Goal: Task Accomplishment & Management: Manage account settings

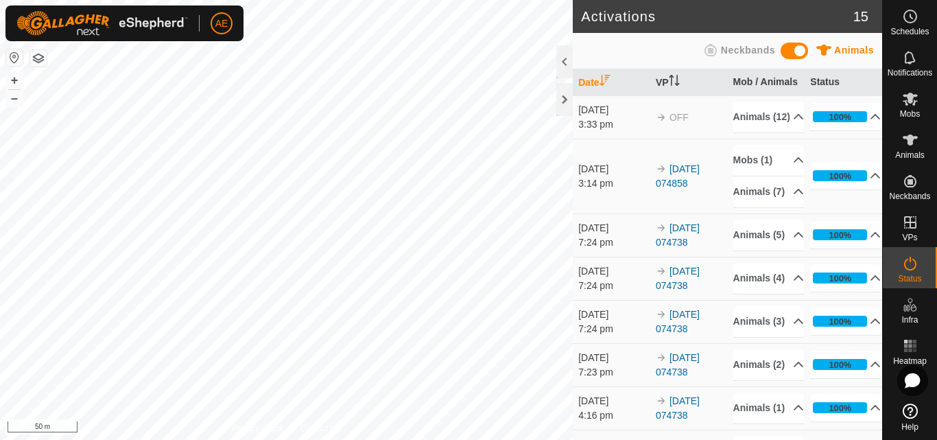
click at [43, 59] on button "button" at bounding box center [38, 58] width 16 height 16
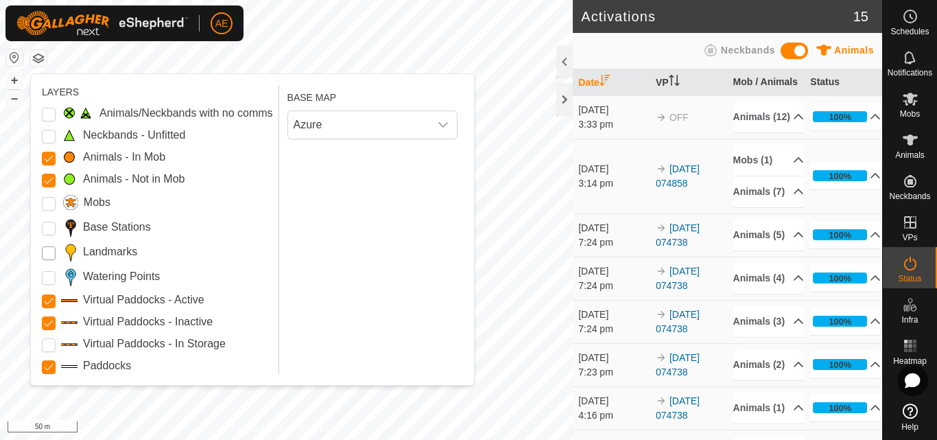
click at [46, 257] on input "Landmarks" at bounding box center [49, 253] width 14 height 14
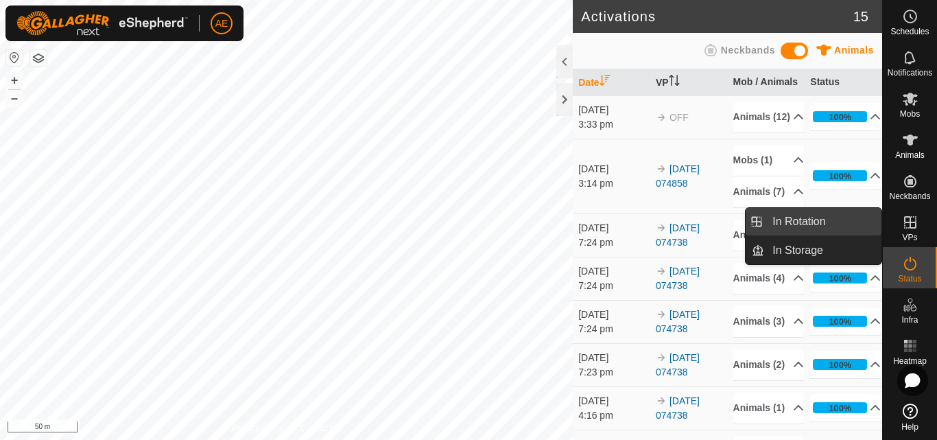
click at [810, 224] on link "In Rotation" at bounding box center [822, 221] width 117 height 27
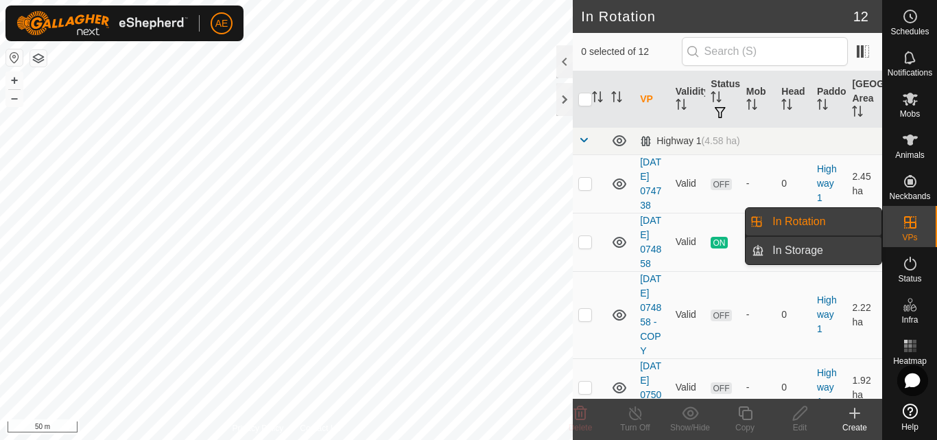
click at [855, 254] on link "In Storage" at bounding box center [822, 250] width 117 height 27
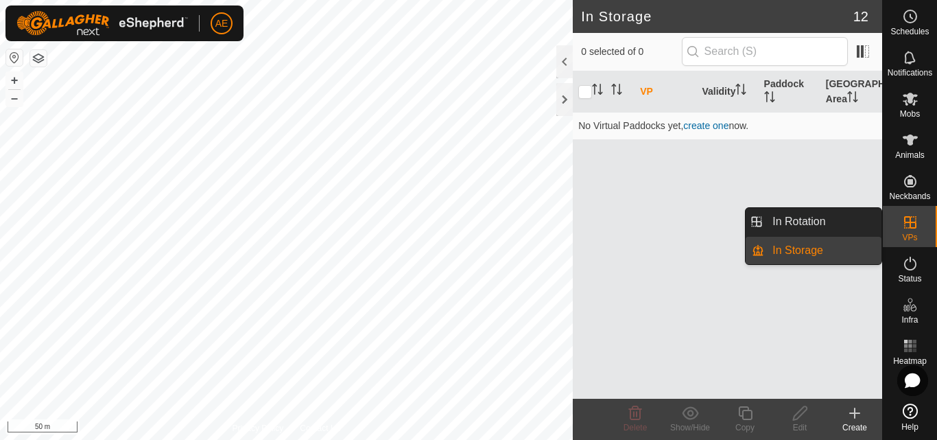
click at [913, 230] on icon at bounding box center [910, 222] width 16 height 16
click at [835, 230] on link "In Rotation" at bounding box center [822, 221] width 117 height 27
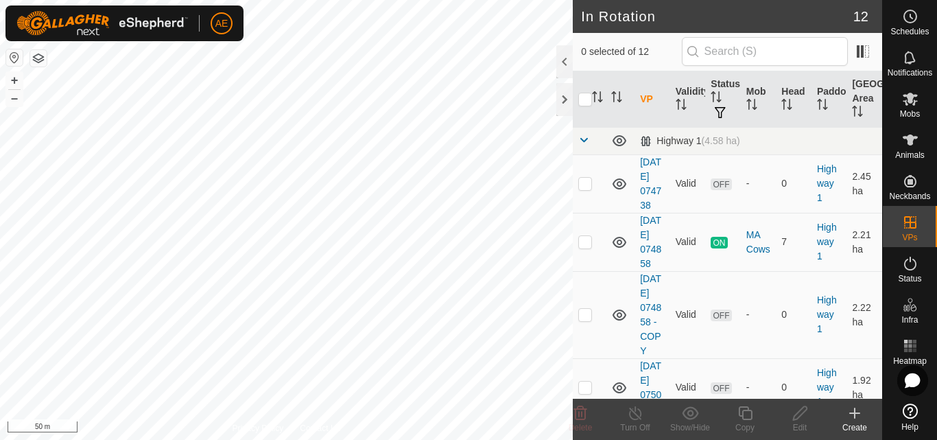
click at [861, 420] on icon at bounding box center [854, 413] width 16 height 16
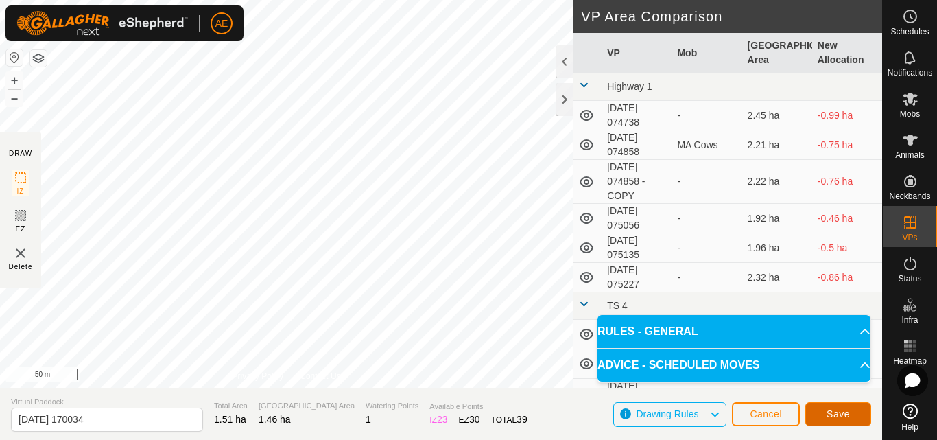
click at [845, 415] on span "Save" at bounding box center [837, 413] width 23 height 11
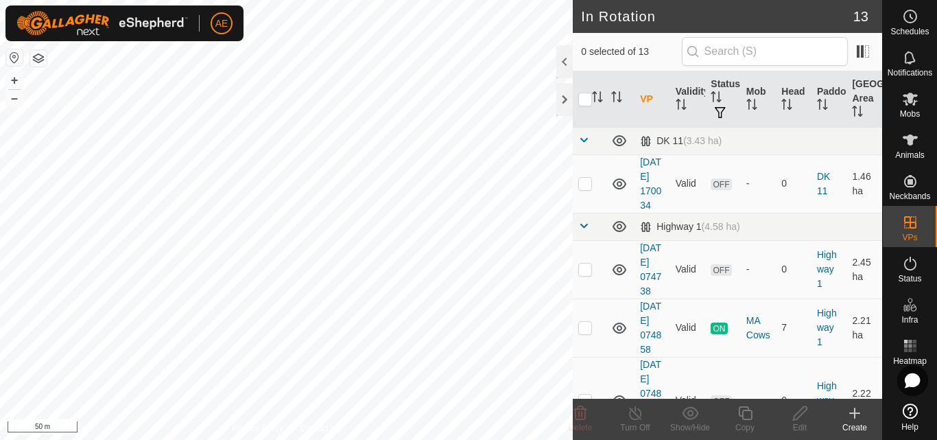
click at [858, 422] on div "Create" at bounding box center [854, 427] width 55 height 12
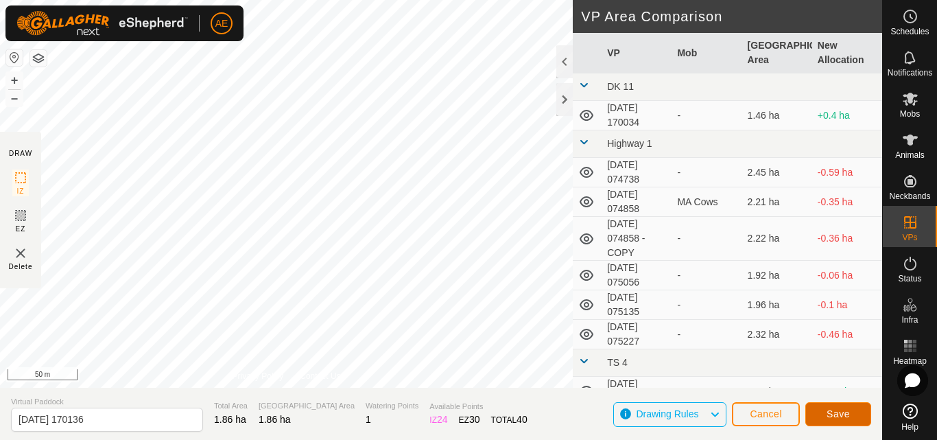
click at [846, 413] on span "Save" at bounding box center [837, 413] width 23 height 11
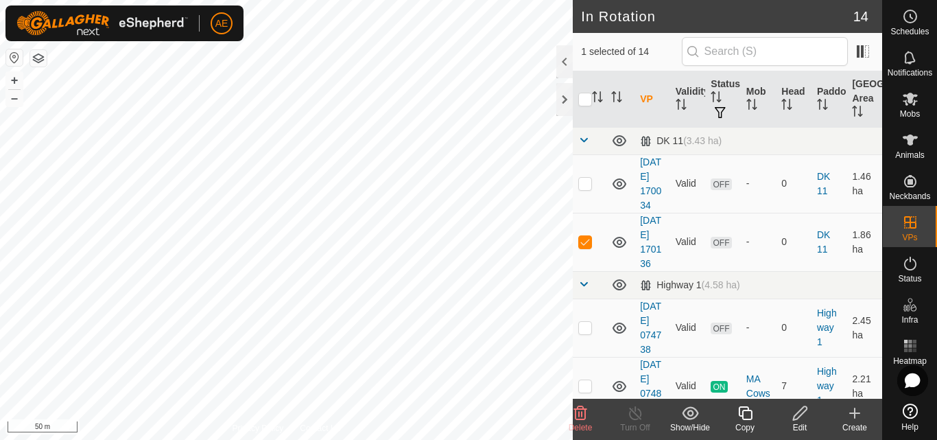
checkbox input "true"
click at [748, 418] on icon at bounding box center [744, 413] width 17 height 16
checkbox input "true"
click at [749, 413] on icon at bounding box center [744, 413] width 17 height 16
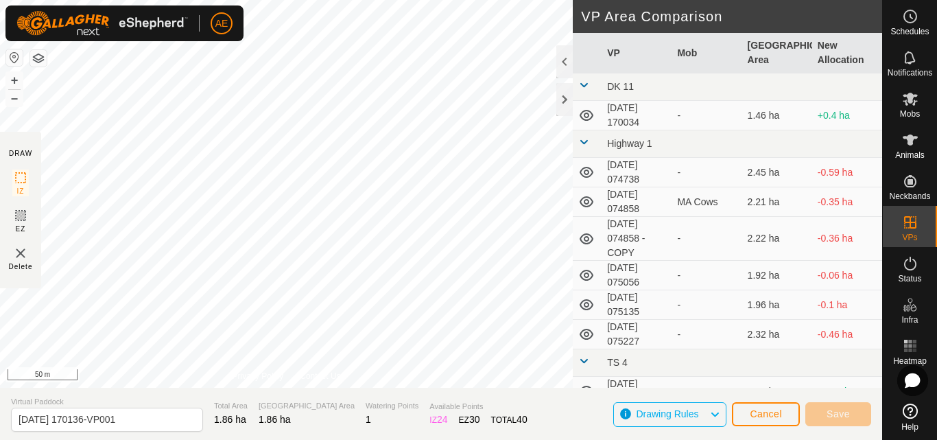
click at [704, 419] on span "Drawing Rules" at bounding box center [672, 414] width 73 height 18
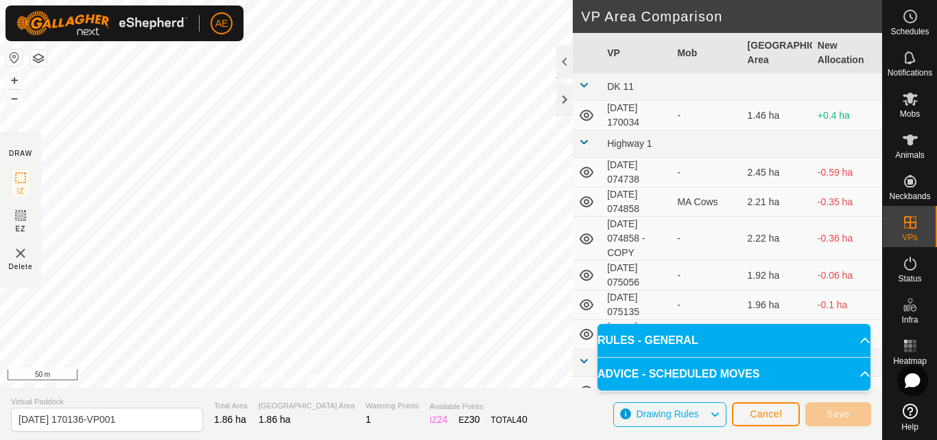
click at [708, 412] on span "Drawing Rules" at bounding box center [672, 414] width 73 height 18
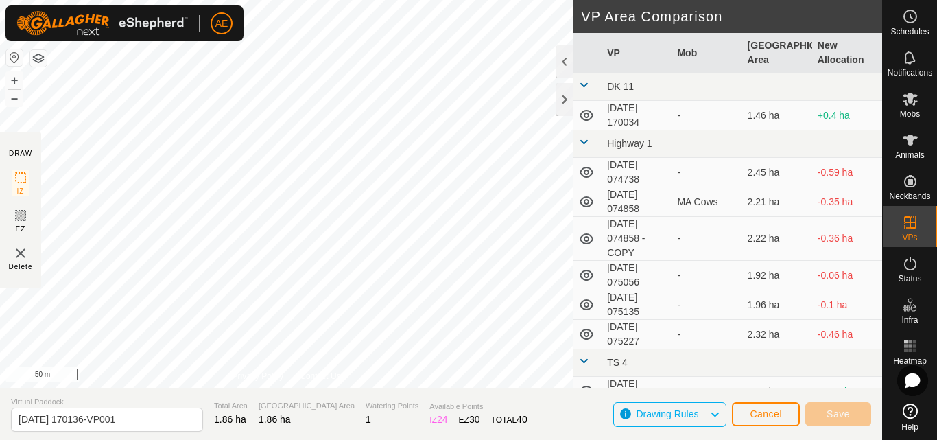
click at [702, 415] on span "Drawing Rules" at bounding box center [672, 414] width 73 height 18
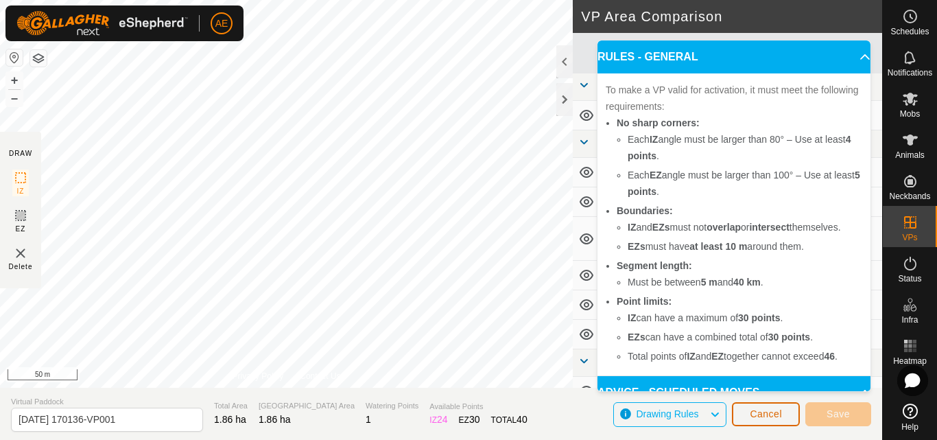
click at [783, 413] on button "Cancel" at bounding box center [766, 414] width 68 height 24
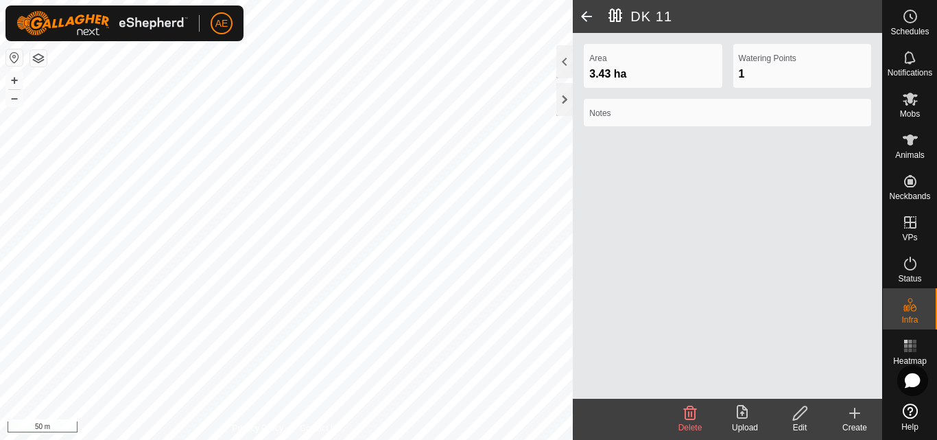
click at [861, 413] on icon at bounding box center [854, 413] width 16 height 16
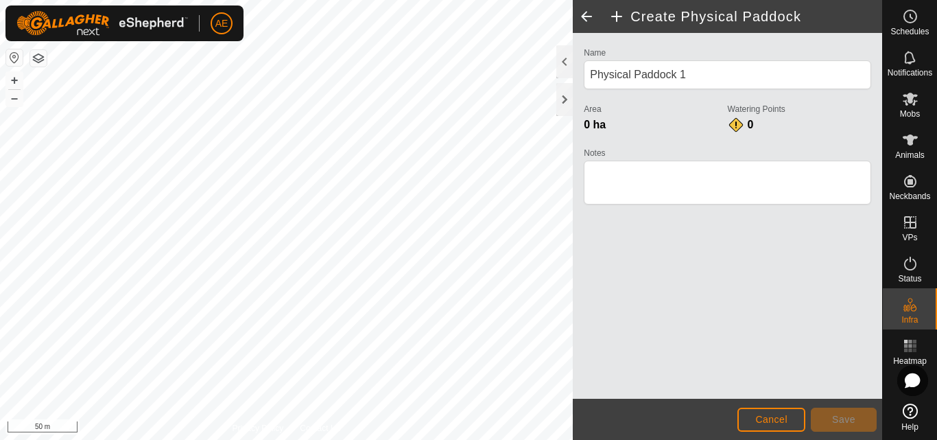
click at [590, 16] on span at bounding box center [586, 16] width 27 height 33
type input "DK 11"
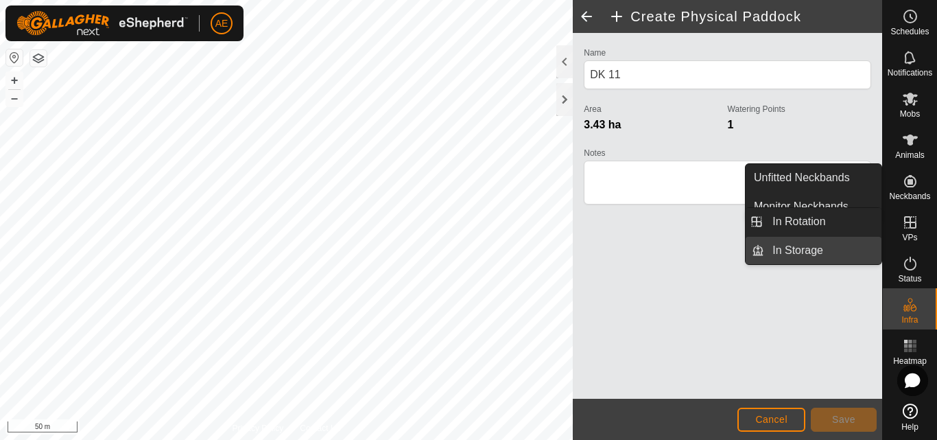
click at [844, 242] on link "In Storage" at bounding box center [822, 250] width 117 height 27
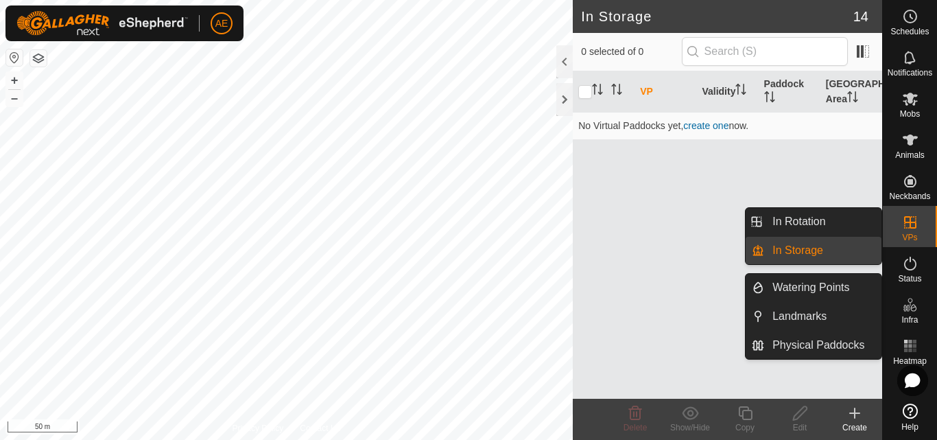
click at [850, 250] on link "In Storage" at bounding box center [822, 250] width 117 height 27
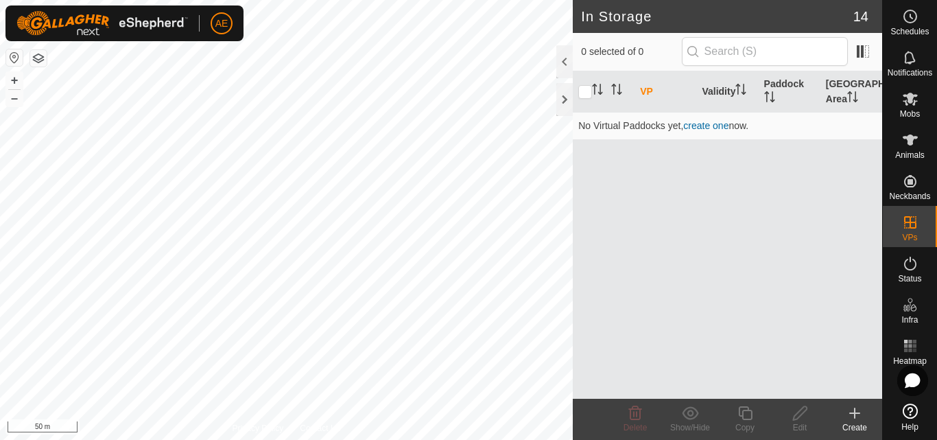
click at [861, 417] on icon at bounding box center [854, 413] width 16 height 16
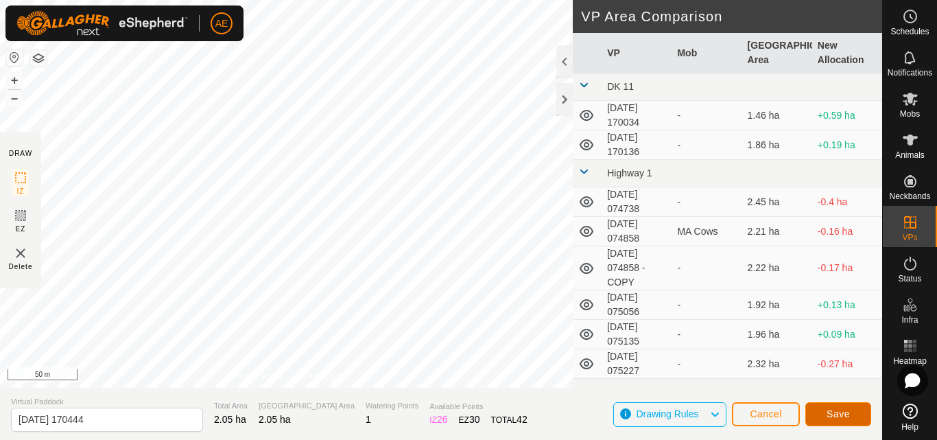
click at [839, 416] on span "Save" at bounding box center [837, 413] width 23 height 11
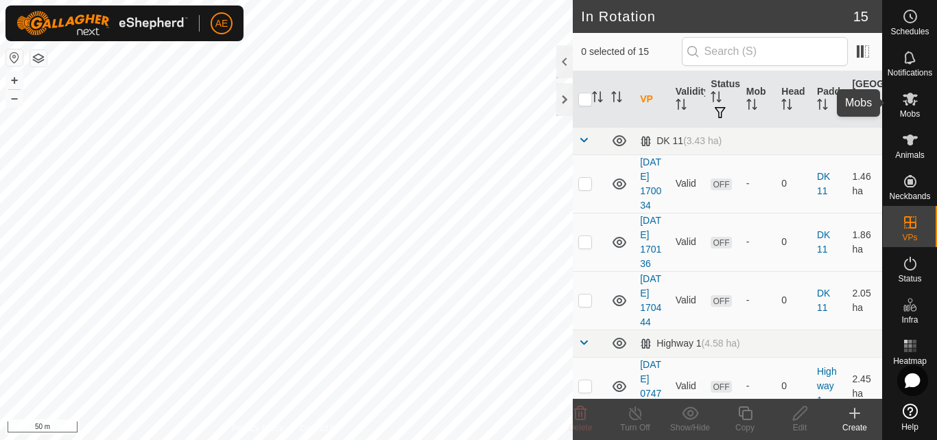
click at [910, 113] on span "Mobs" at bounding box center [910, 114] width 20 height 8
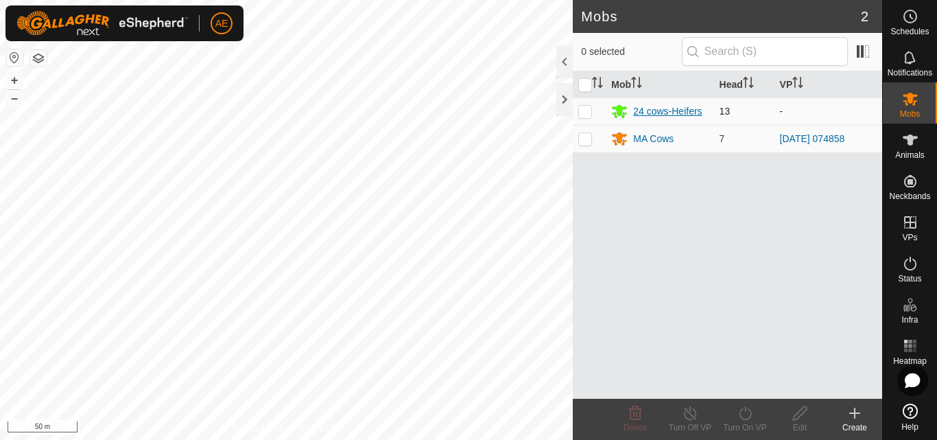
click at [681, 110] on div "24 cows-Heifers" at bounding box center [667, 111] width 69 height 14
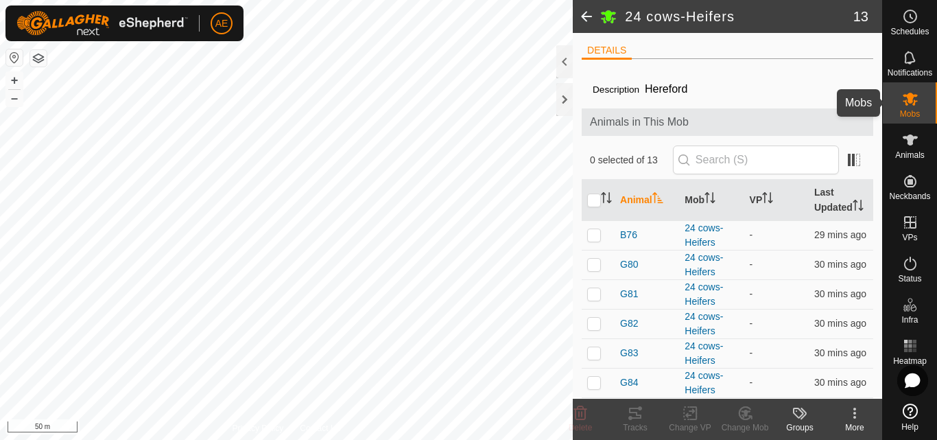
click at [911, 103] on icon at bounding box center [909, 99] width 15 height 13
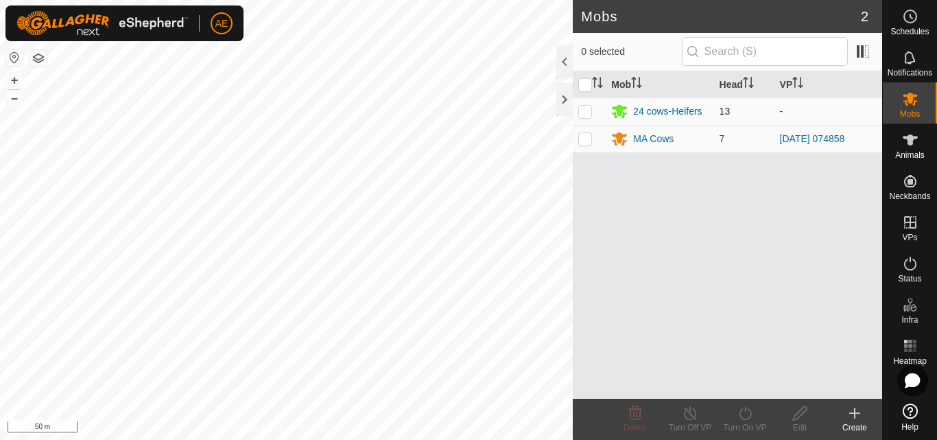
click at [584, 109] on p-checkbox at bounding box center [585, 111] width 14 height 11
checkbox input "true"
click at [747, 417] on icon at bounding box center [744, 413] width 17 height 16
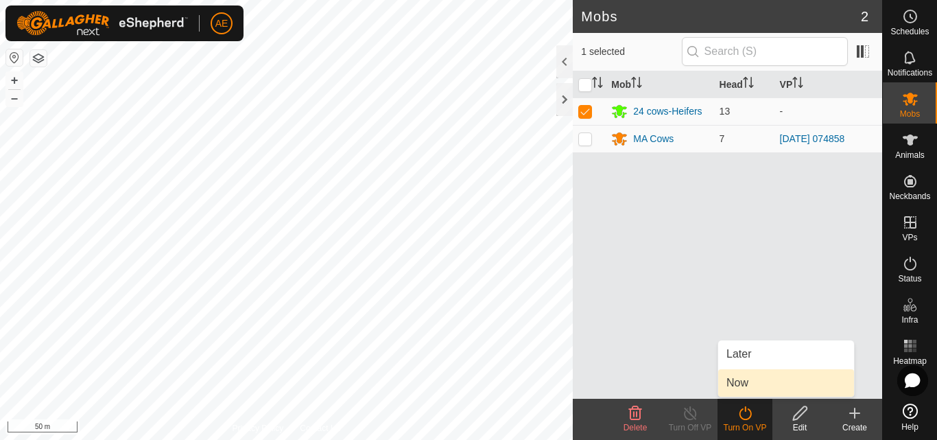
click at [745, 390] on link "Now" at bounding box center [786, 382] width 136 height 27
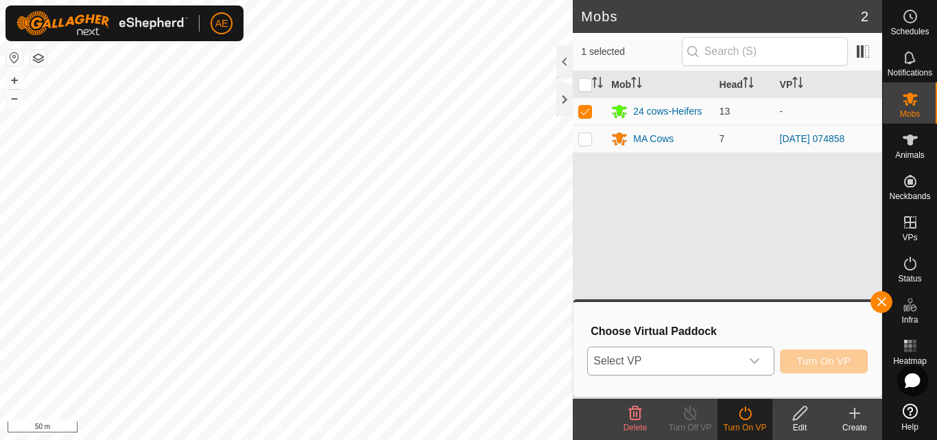
click at [759, 364] on icon "dropdown trigger" at bounding box center [754, 360] width 11 height 11
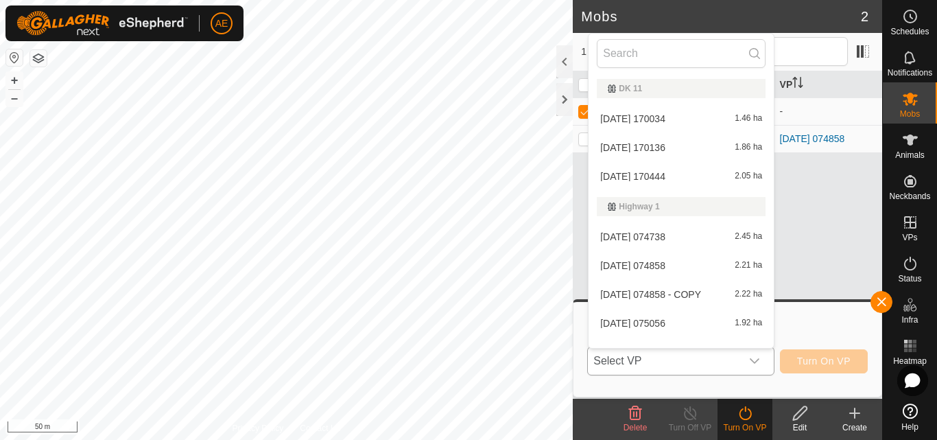
click at [669, 122] on li "[DATE] 170034 1.46 ha" at bounding box center [680, 118] width 185 height 27
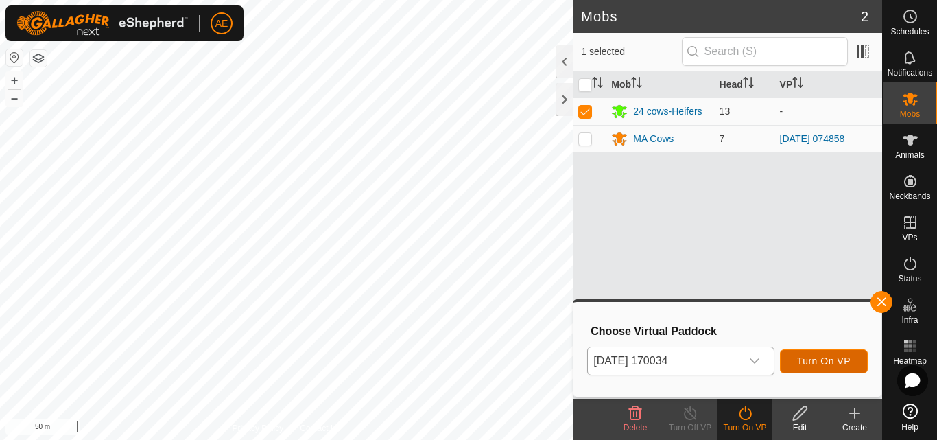
click at [810, 361] on span "Turn On VP" at bounding box center [823, 360] width 53 height 11
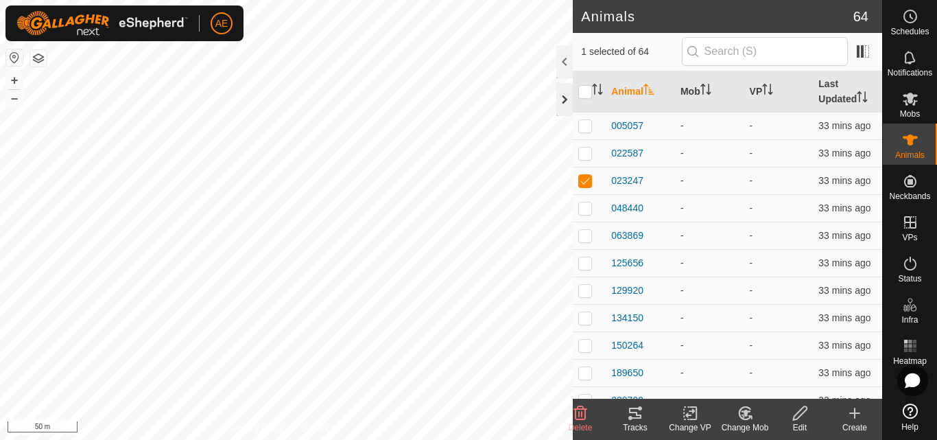
click at [562, 99] on div at bounding box center [564, 99] width 16 height 33
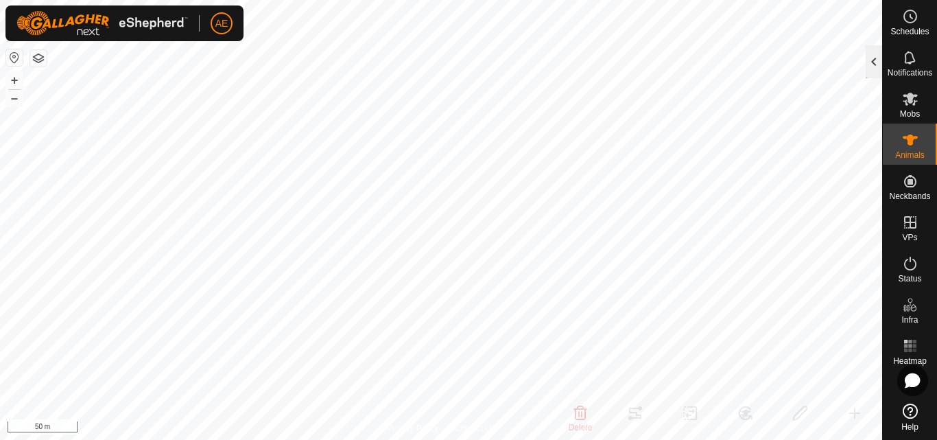
click at [871, 64] on div at bounding box center [873, 61] width 16 height 33
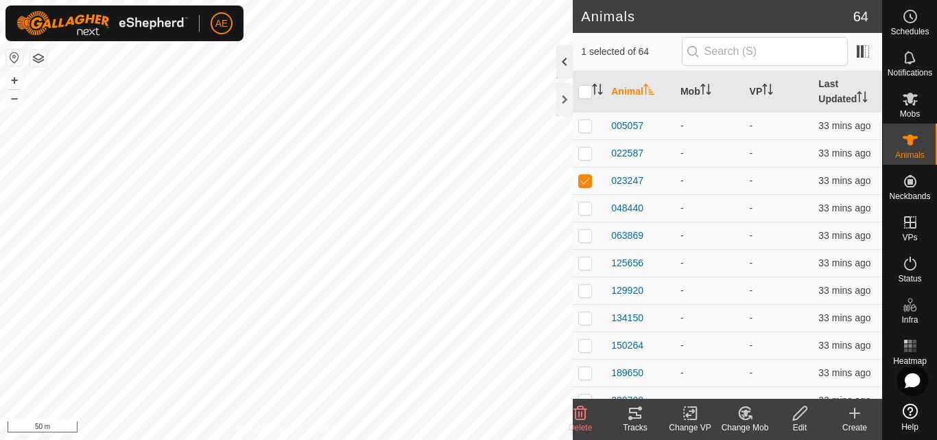
click at [566, 60] on div at bounding box center [564, 61] width 16 height 33
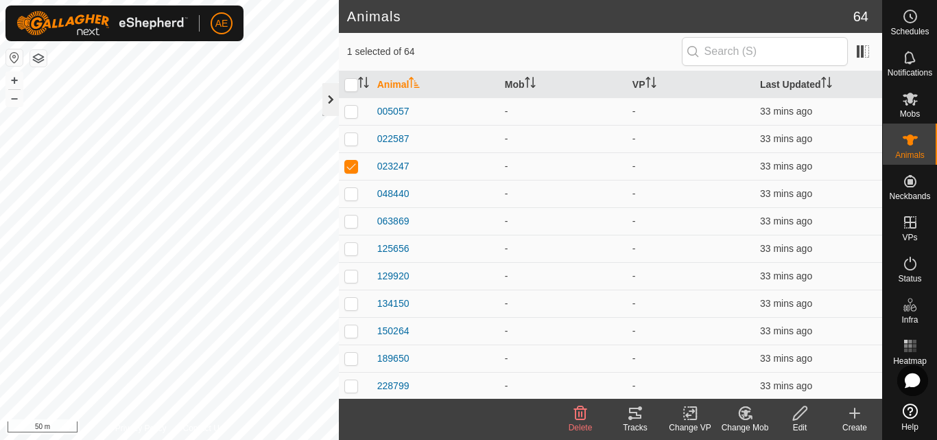
click at [328, 101] on div at bounding box center [330, 99] width 16 height 33
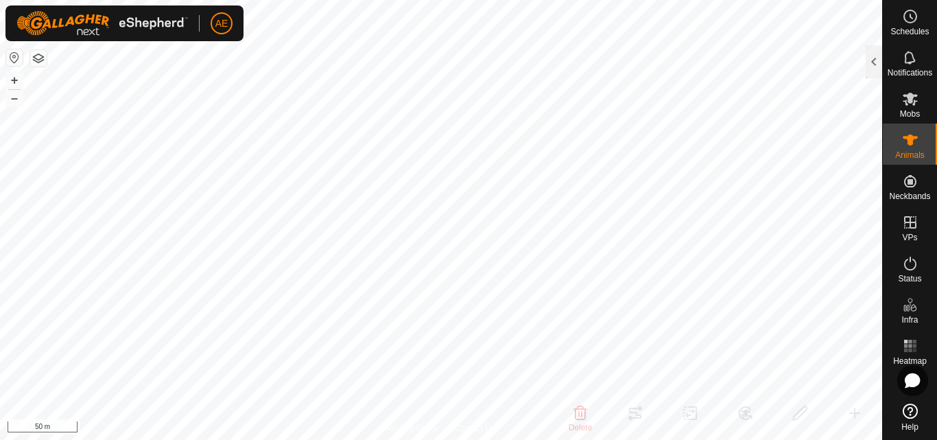
click at [545, 204] on div "023247 1262023247 - - + – ⇧ i 50 m" at bounding box center [441, 220] width 882 height 440
click at [577, 304] on div "023247 1262023247 - - + – ⇧ i 50 m" at bounding box center [441, 220] width 882 height 440
checkbox input "false"
checkbox input "true"
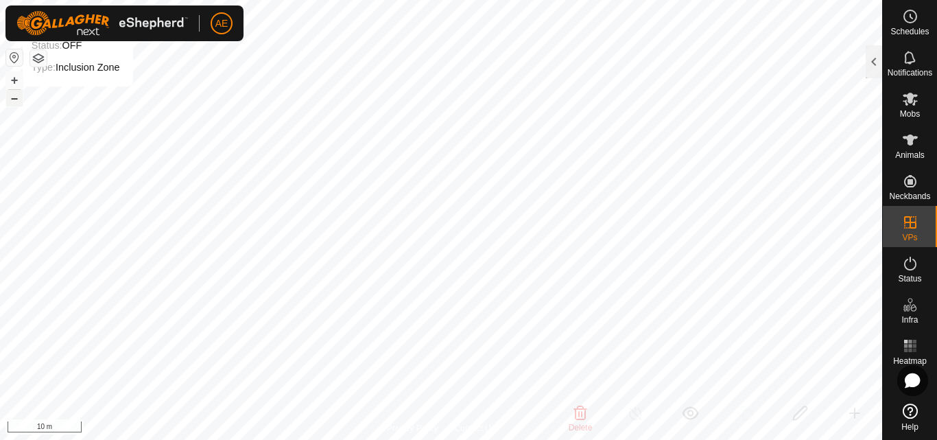
click at [16, 100] on button "–" at bounding box center [14, 98] width 16 height 16
click at [14, 101] on button "–" at bounding box center [14, 98] width 16 height 16
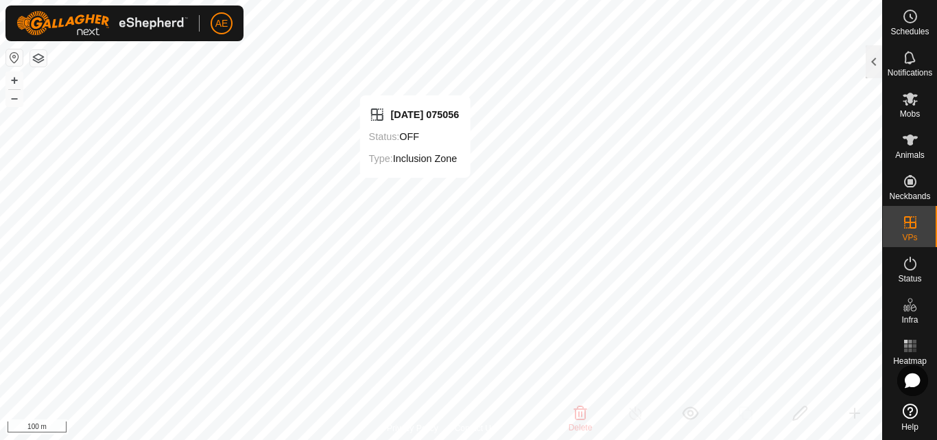
checkbox input "false"
checkbox input "true"
checkbox input "false"
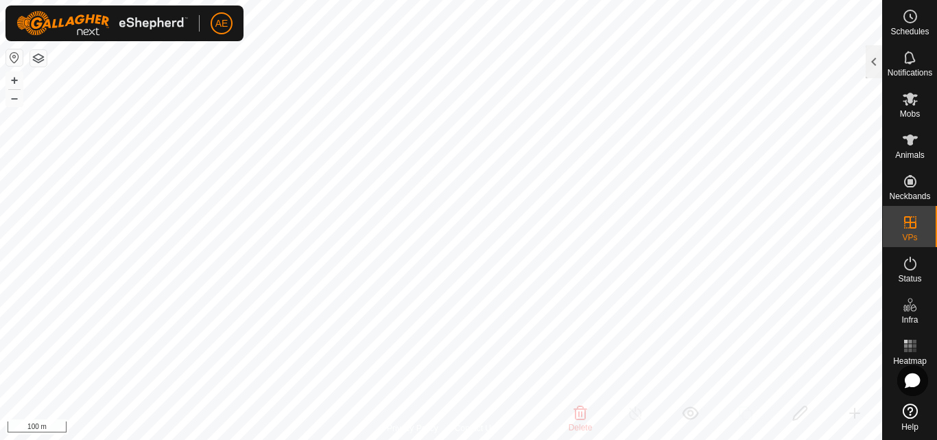
checkbox input "true"
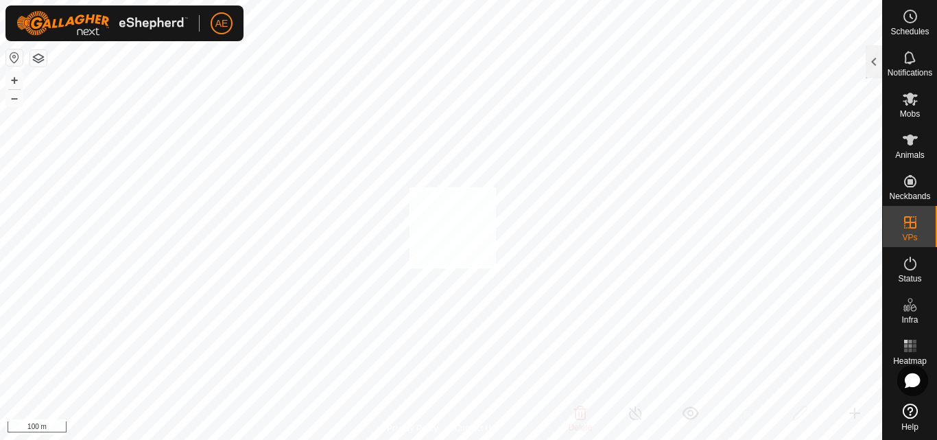
checkbox input "true"
click at [913, 144] on icon at bounding box center [910, 140] width 16 height 16
click at [872, 63] on div at bounding box center [873, 61] width 16 height 33
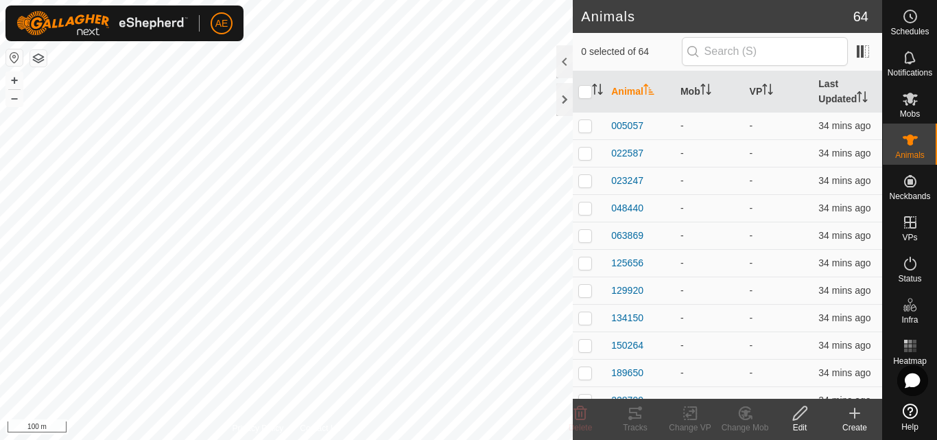
click at [802, 415] on icon at bounding box center [799, 413] width 17 height 16
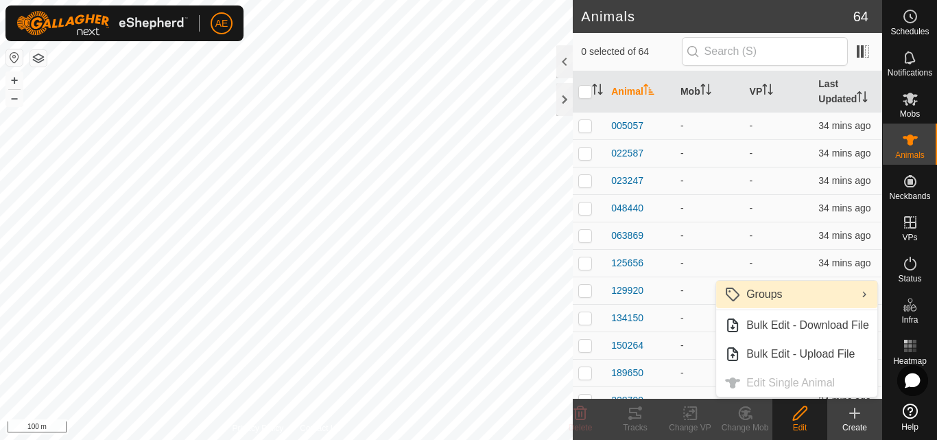
click at [788, 295] on link "Groups" at bounding box center [796, 293] width 161 height 27
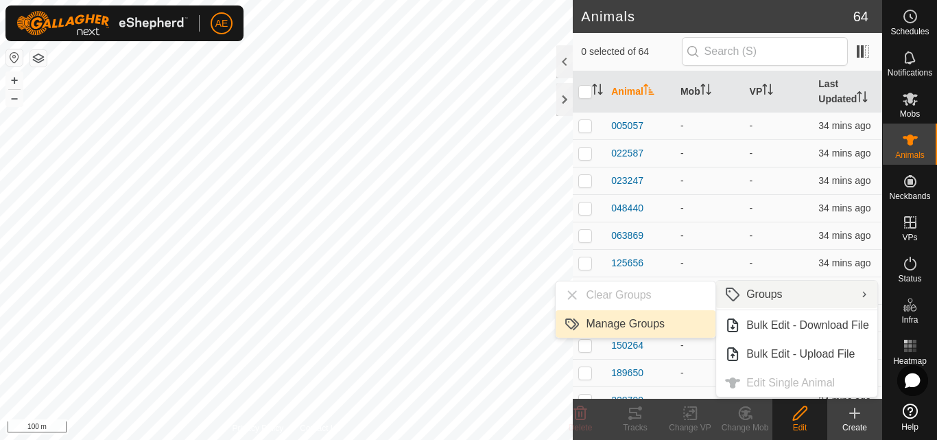
click at [654, 322] on link "Manage Groups" at bounding box center [635, 323] width 160 height 27
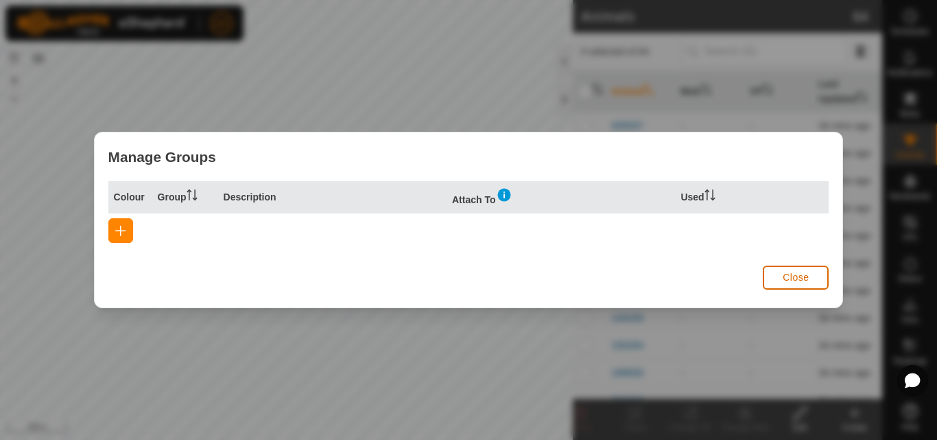
click at [791, 275] on span "Close" at bounding box center [795, 277] width 26 height 11
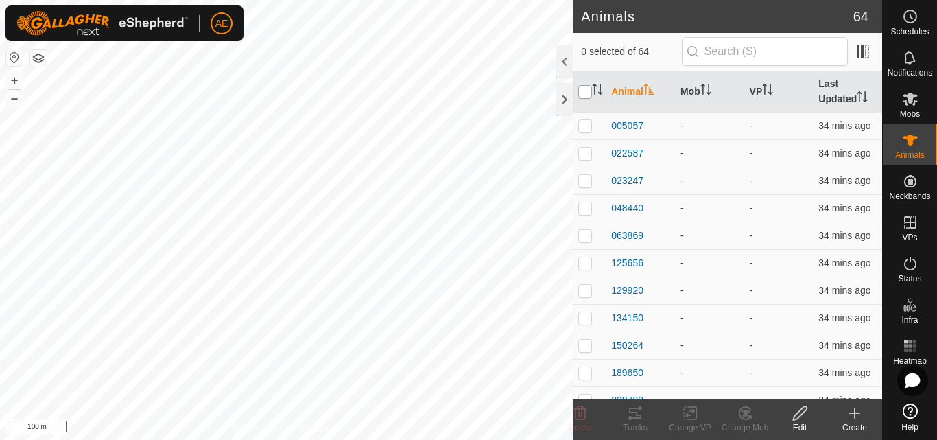
click at [582, 93] on input "checkbox" at bounding box center [585, 92] width 14 height 14
checkbox input "true"
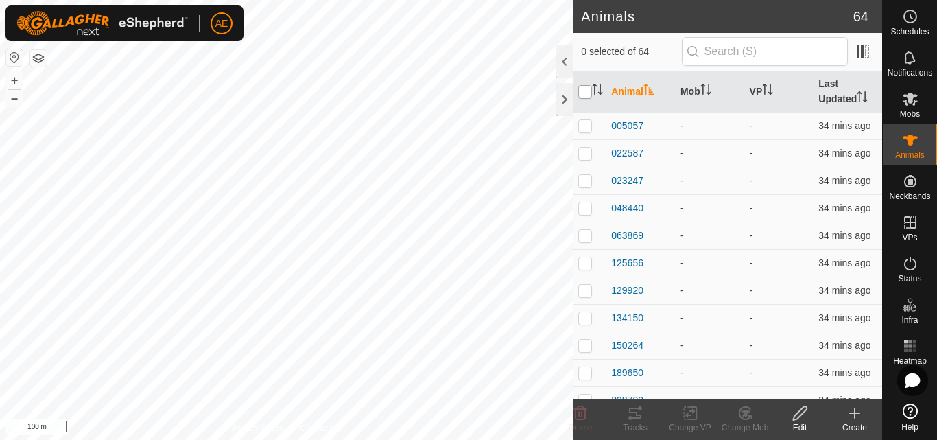
checkbox input "true"
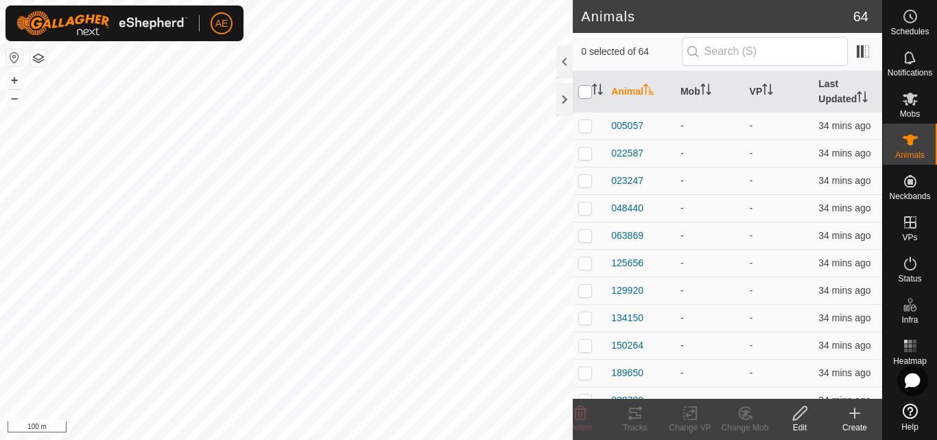
checkbox input "true"
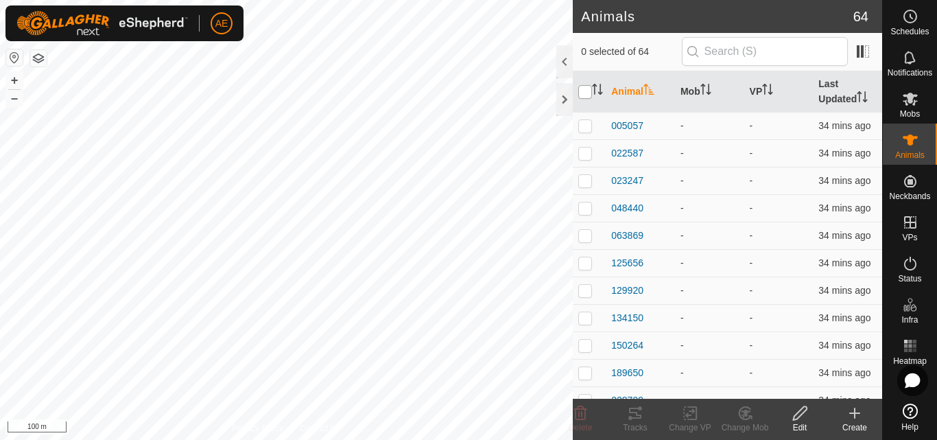
checkbox input "true"
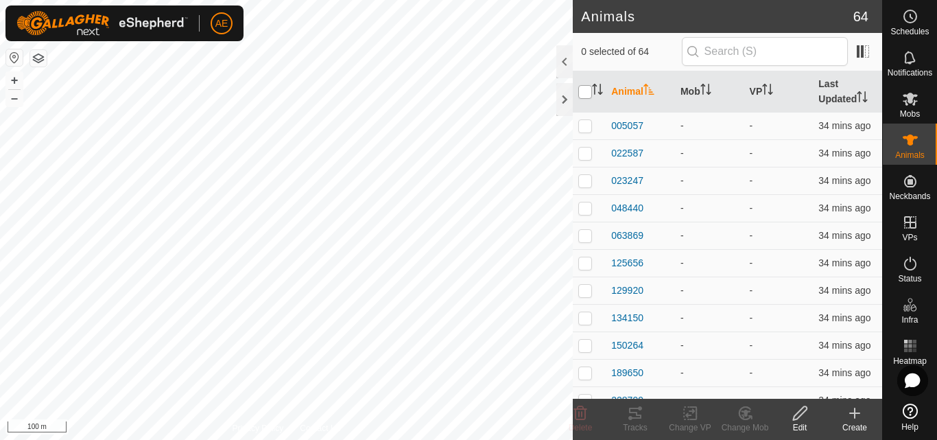
checkbox input "true"
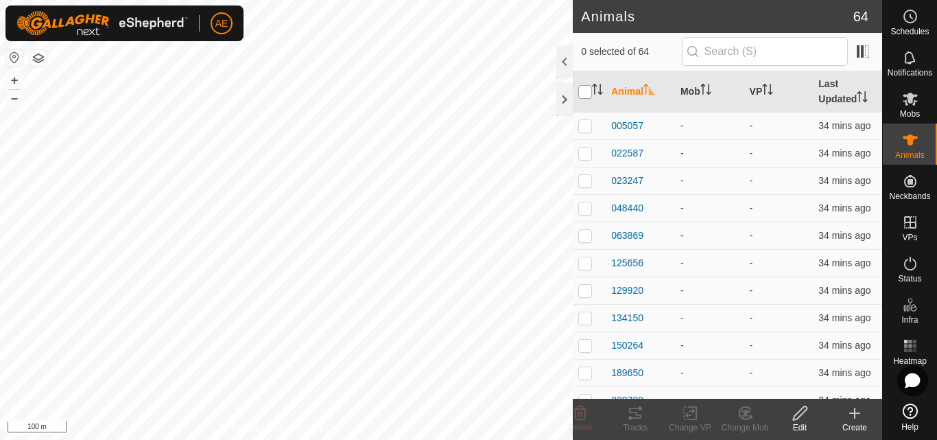
checkbox input "true"
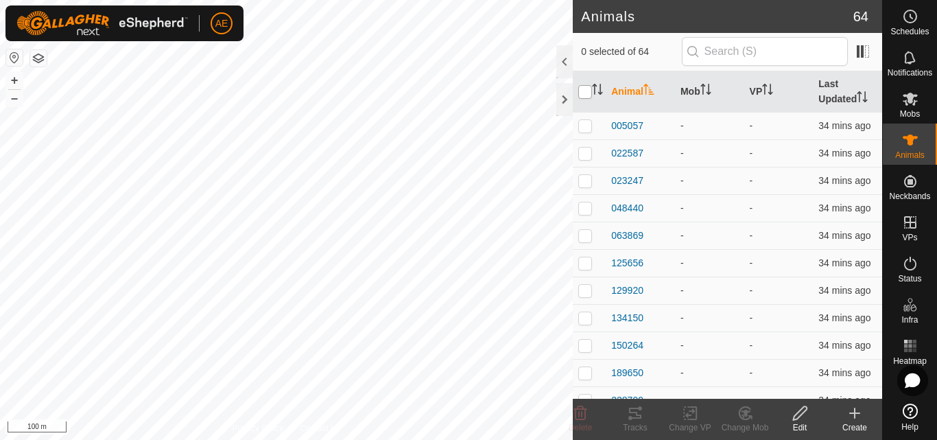
checkbox input "true"
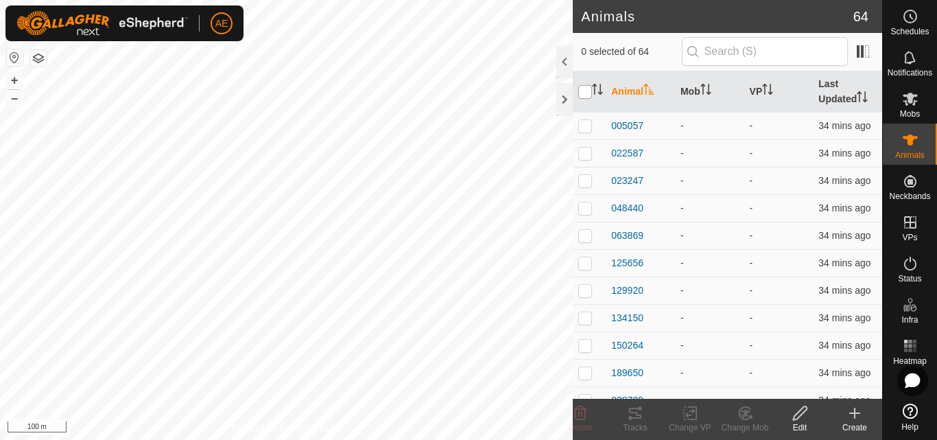
checkbox input "true"
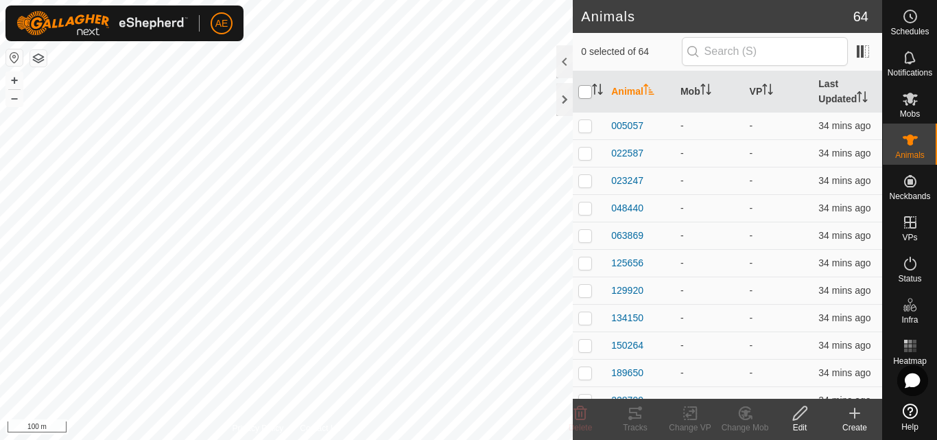
checkbox input "true"
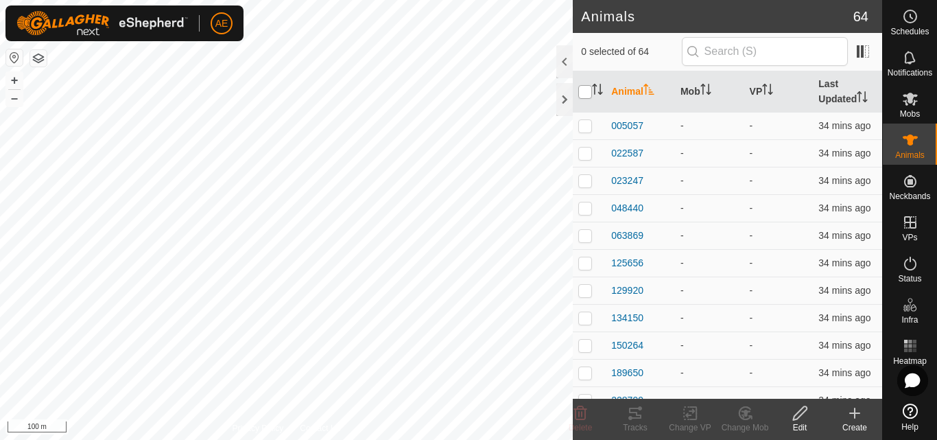
checkbox input "true"
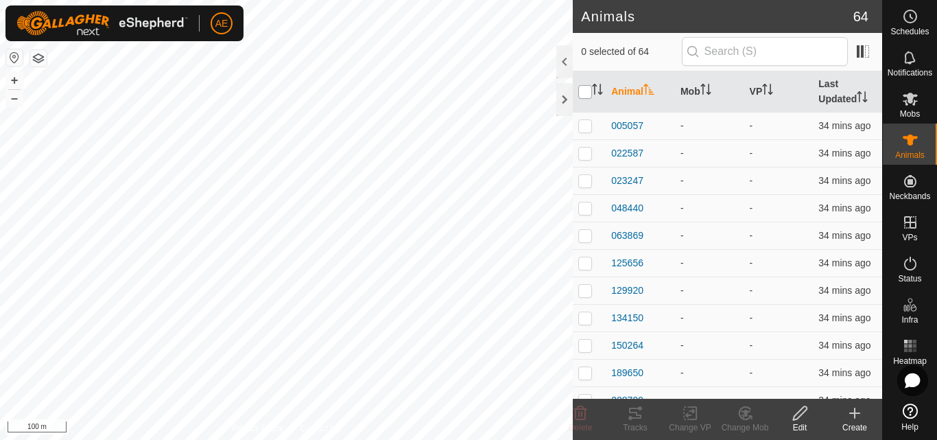
checkbox input "true"
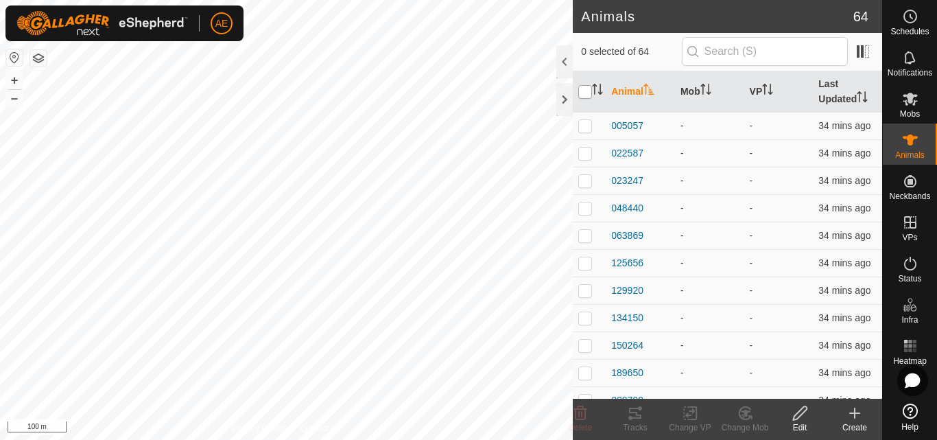
checkbox input "true"
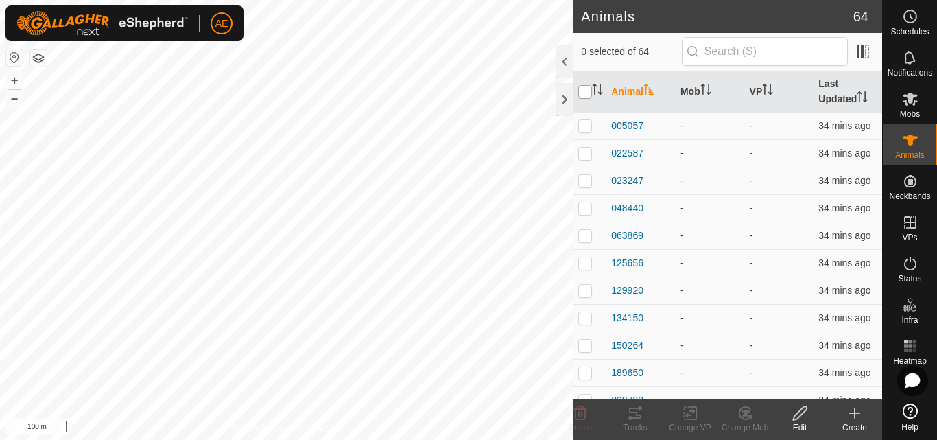
checkbox input "true"
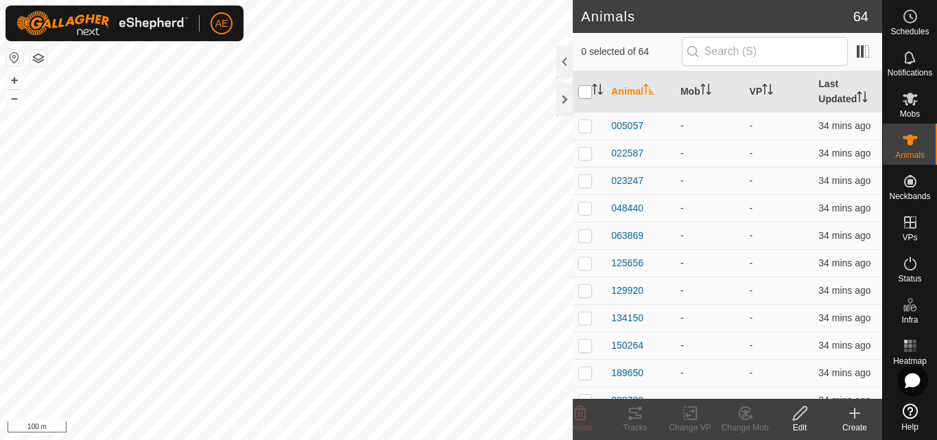
checkbox input "true"
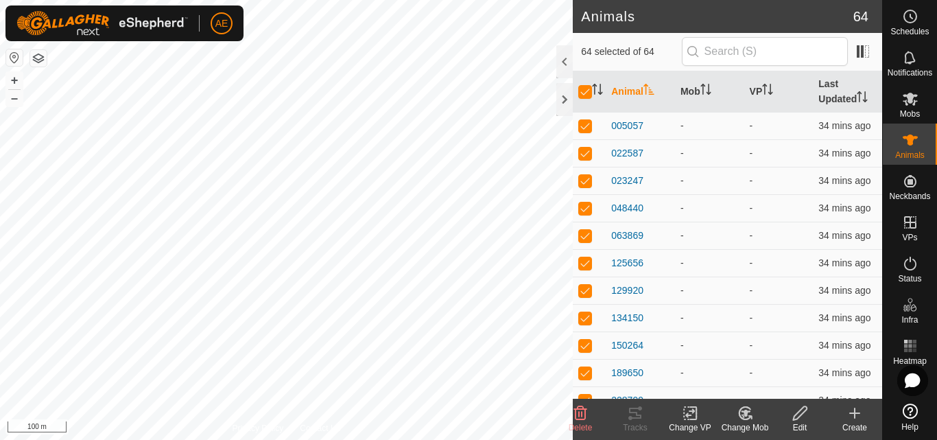
click at [693, 417] on icon at bounding box center [690, 413] width 17 height 16
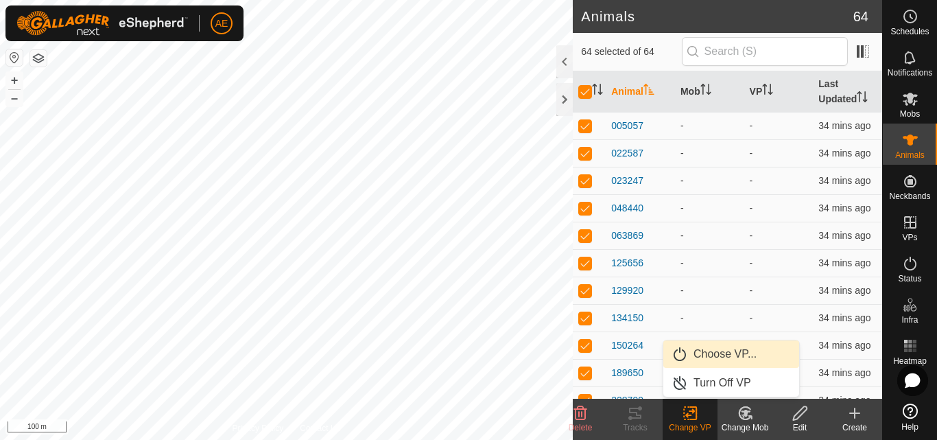
click at [713, 350] on link "Choose VP..." at bounding box center [731, 353] width 136 height 27
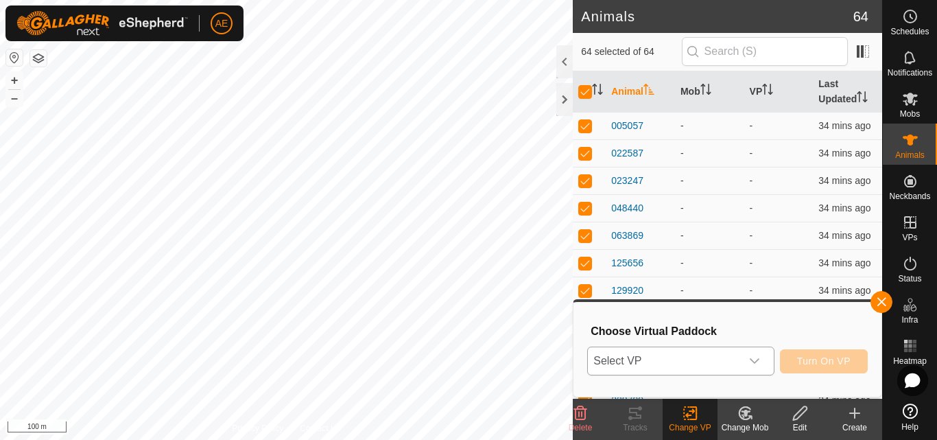
click at [756, 366] on icon "dropdown trigger" at bounding box center [754, 360] width 11 height 11
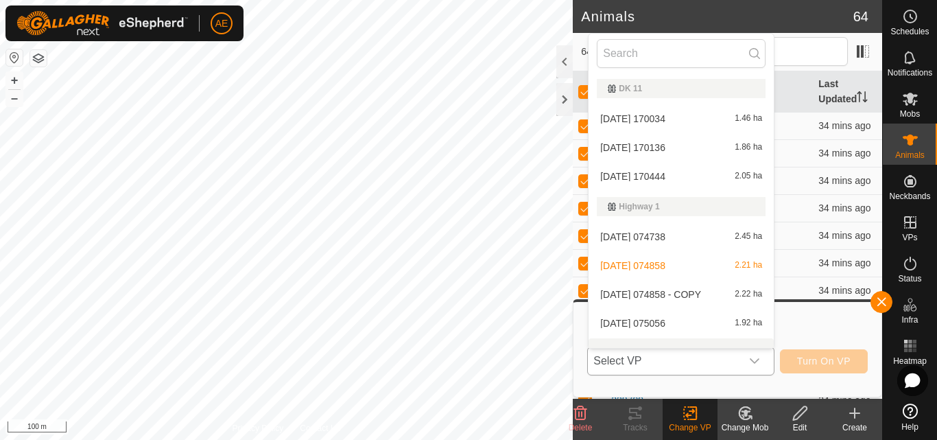
scroll to position [18, 0]
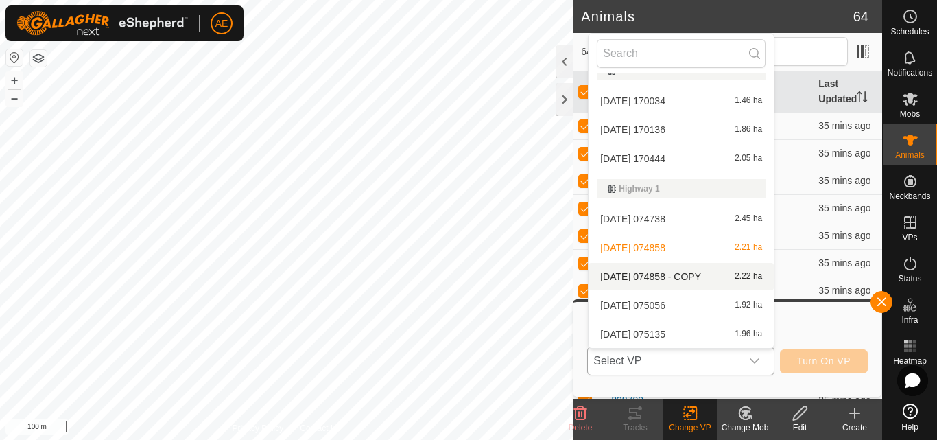
click at [739, 276] on li "[DATE] 074858 - COPY 2.22 ha" at bounding box center [680, 276] width 185 height 27
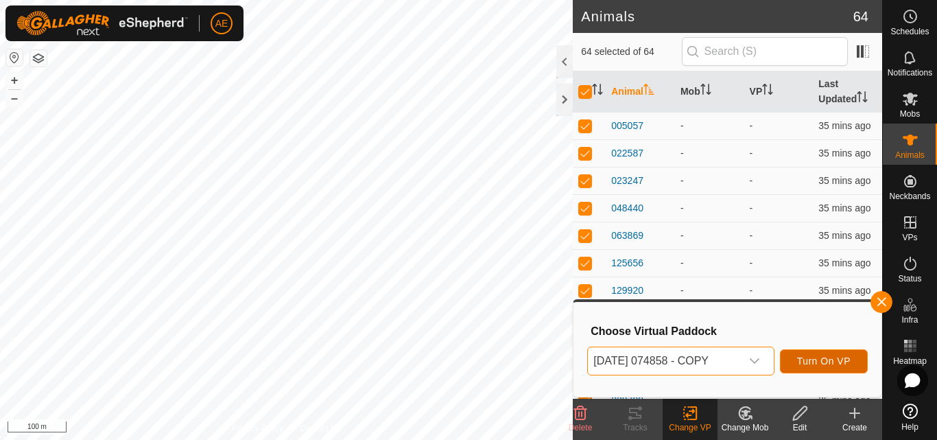
click at [828, 363] on span "Turn On VP" at bounding box center [823, 360] width 53 height 11
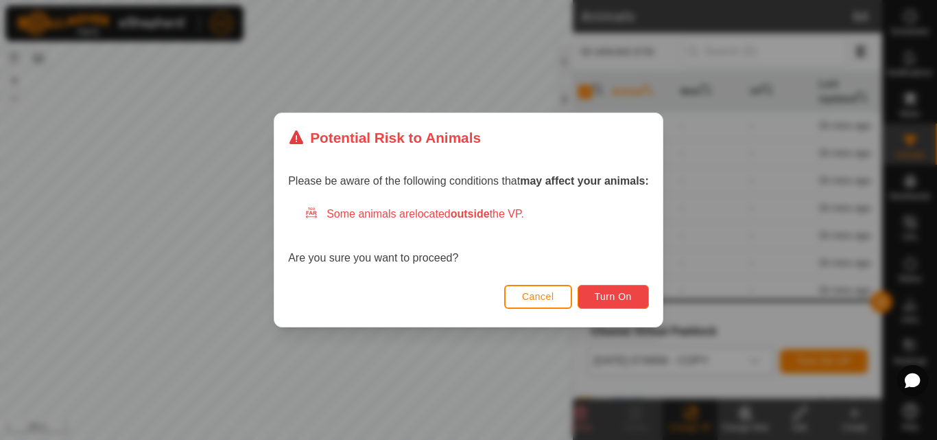
click at [635, 300] on button "Turn On" at bounding box center [612, 297] width 71 height 24
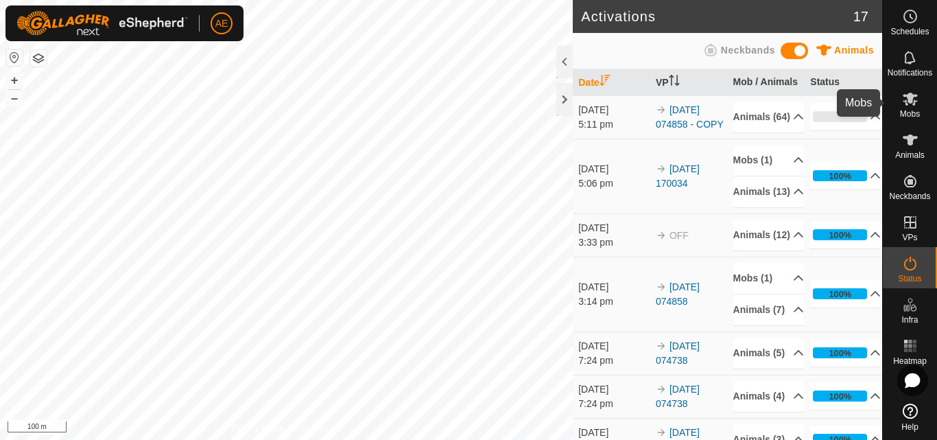
click at [907, 108] on es-mob-svg-icon at bounding box center [910, 99] width 25 height 22
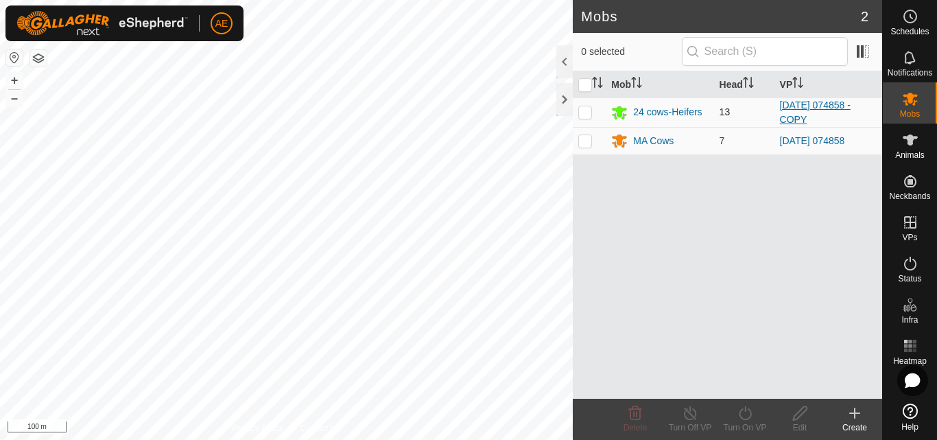
click at [816, 105] on link "[DATE] 074858 - COPY" at bounding box center [815, 111] width 71 height 25
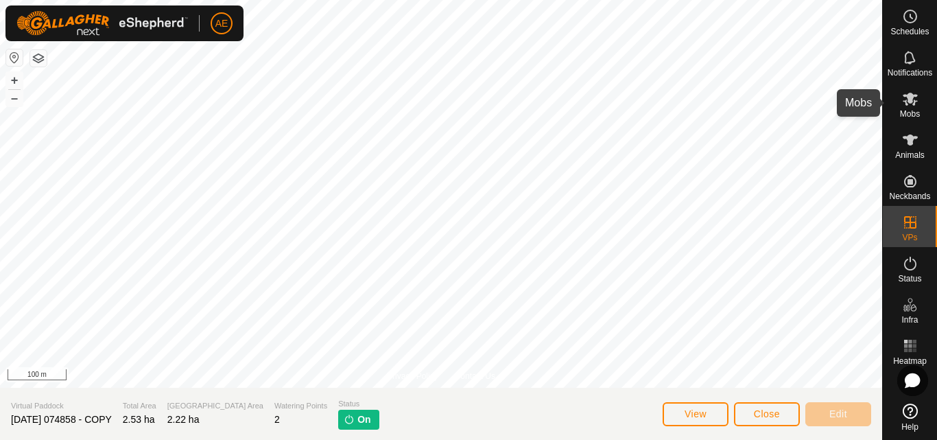
click at [909, 108] on es-mob-svg-icon at bounding box center [910, 99] width 25 height 22
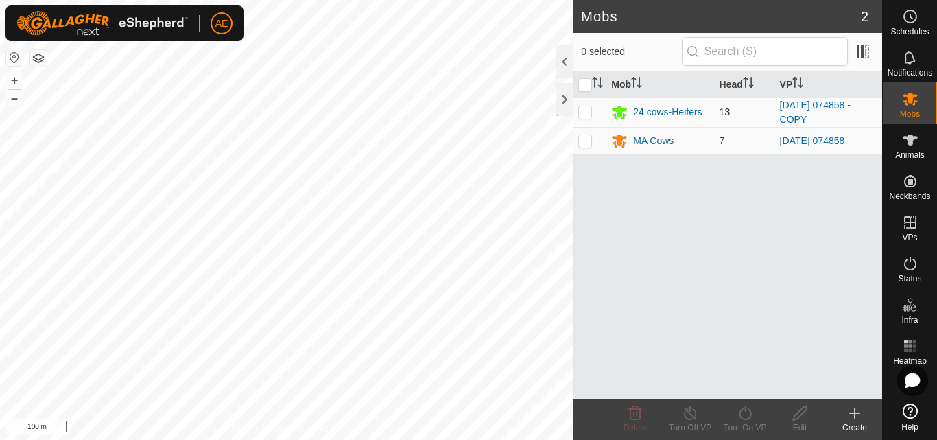
click at [585, 114] on p-checkbox at bounding box center [585, 111] width 14 height 11
checkbox input "false"
click at [800, 108] on link "[DATE] 074858 - COPY" at bounding box center [815, 111] width 71 height 25
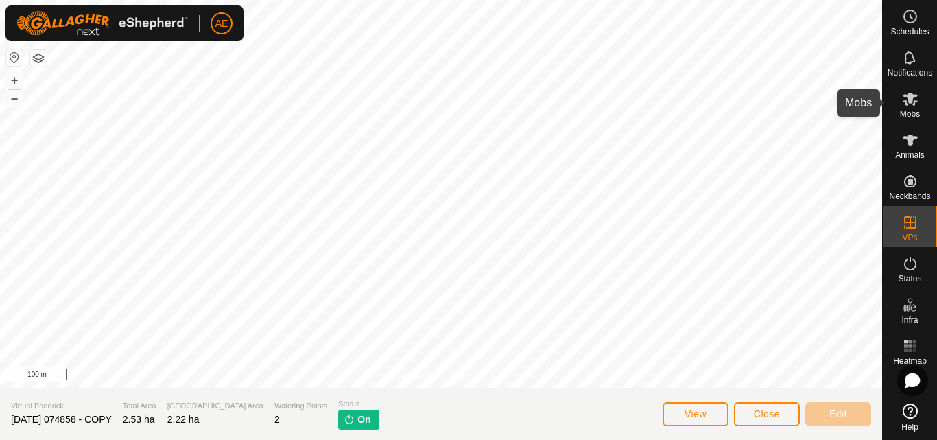
click at [905, 101] on icon at bounding box center [909, 99] width 15 height 13
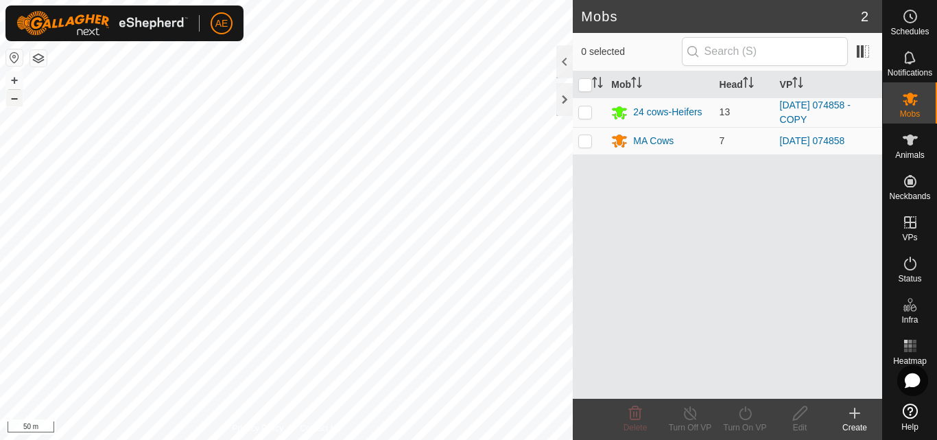
click at [17, 99] on button "–" at bounding box center [14, 98] width 16 height 16
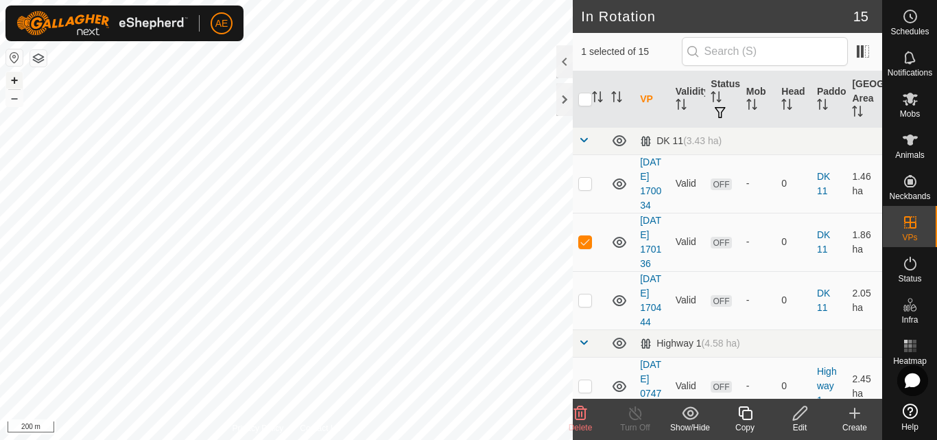
click at [13, 81] on button "+" at bounding box center [14, 80] width 16 height 16
checkbox input "true"
checkbox input "false"
click at [908, 100] on icon at bounding box center [909, 99] width 15 height 13
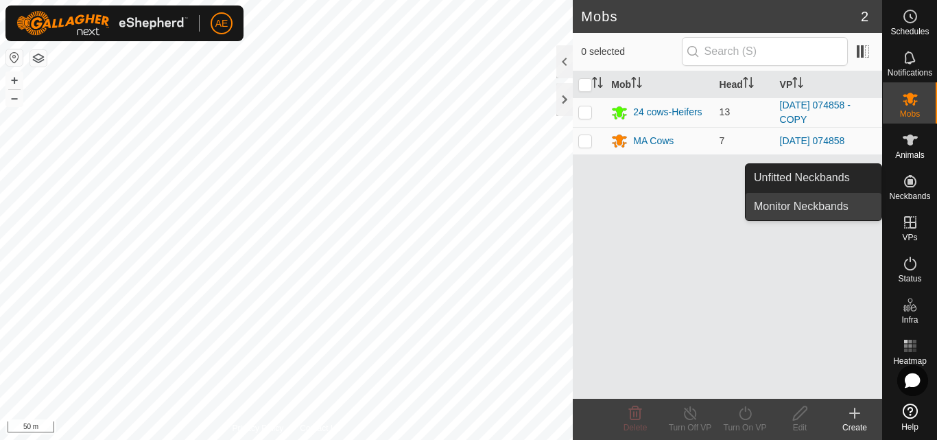
click at [852, 208] on link "Monitor Neckbands" at bounding box center [813, 206] width 136 height 27
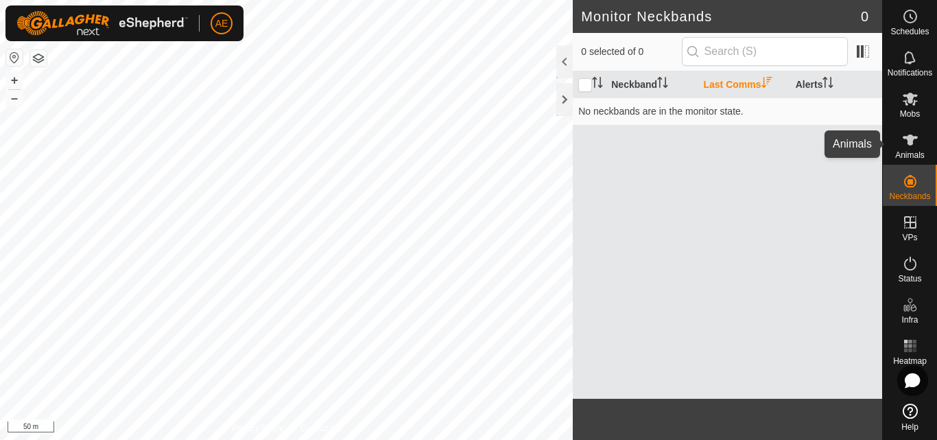
click at [909, 141] on icon at bounding box center [909, 139] width 15 height 11
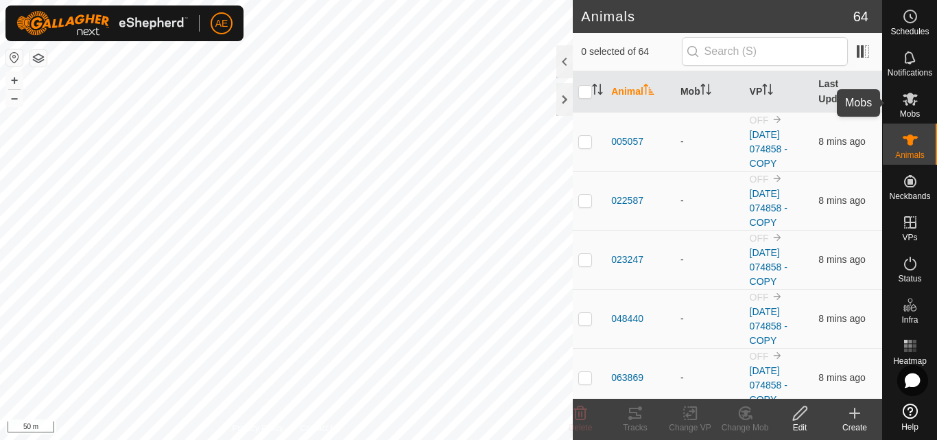
click at [915, 106] on icon at bounding box center [910, 99] width 16 height 16
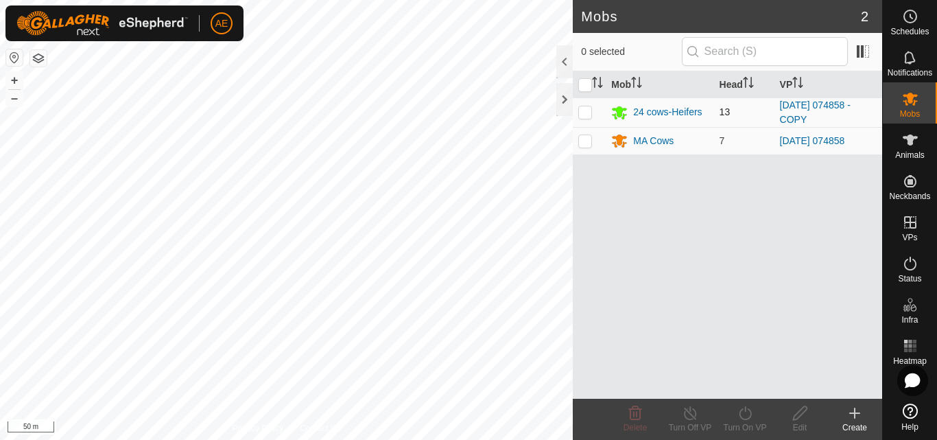
click at [582, 112] on p-checkbox at bounding box center [585, 111] width 14 height 11
checkbox input "true"
click at [752, 417] on icon at bounding box center [744, 413] width 17 height 16
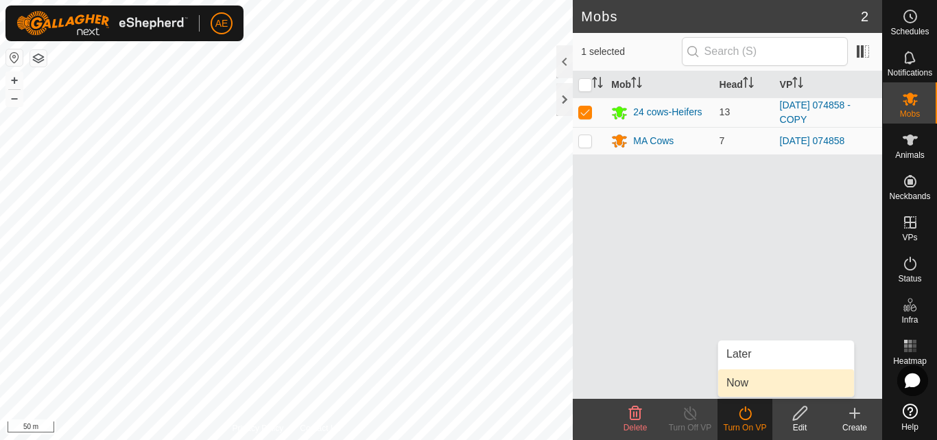
click at [740, 375] on link "Now" at bounding box center [786, 382] width 136 height 27
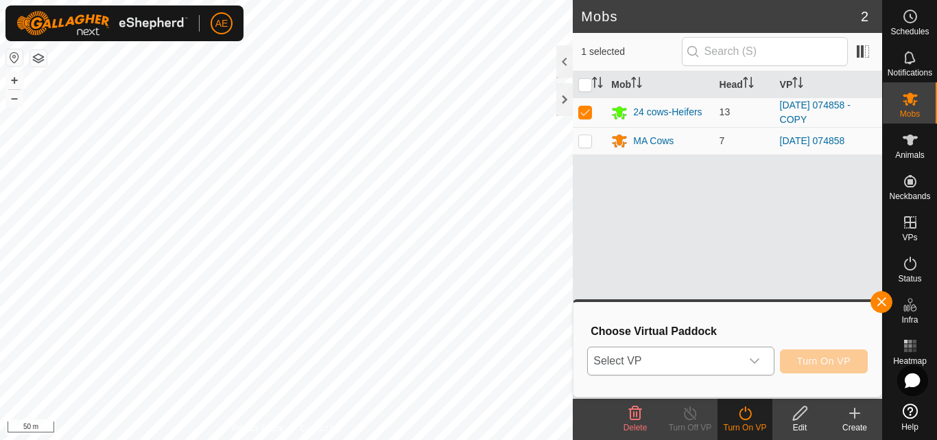
click at [755, 366] on icon "dropdown trigger" at bounding box center [754, 360] width 11 height 11
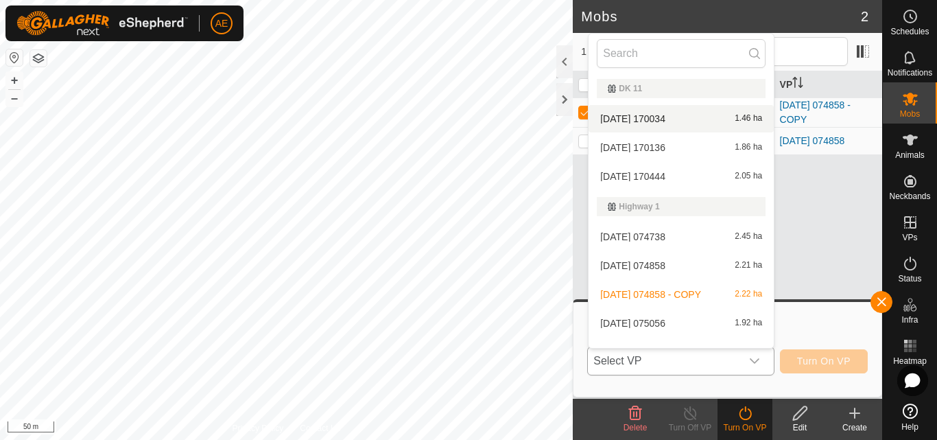
click at [643, 115] on li "[DATE] 170034 1.46 ha" at bounding box center [680, 118] width 185 height 27
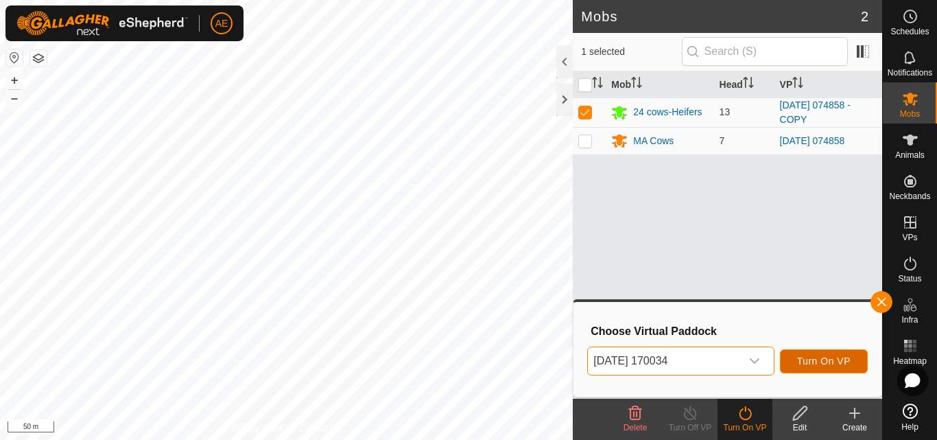
click at [824, 357] on span "Turn On VP" at bounding box center [823, 360] width 53 height 11
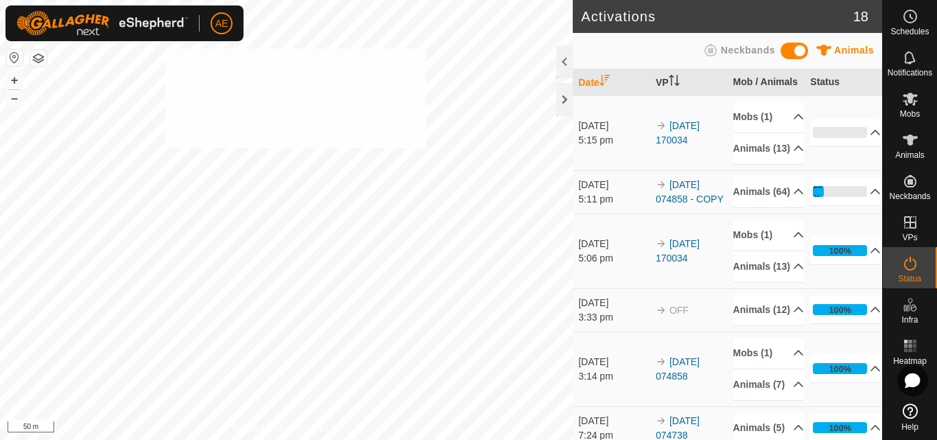
click at [165, 48] on div "NT2 1236219832 MA Cows [DATE] 074858 + – ⇧ i 50 m" at bounding box center [286, 220] width 573 height 440
click at [182, 53] on div "NT2 1236219832 MA Cows [DATE] 074858 + – ⇧ i 50 m" at bounding box center [286, 220] width 573 height 440
click at [420, 156] on div "rockpile + – ⇧ i 50 m" at bounding box center [286, 220] width 573 height 440
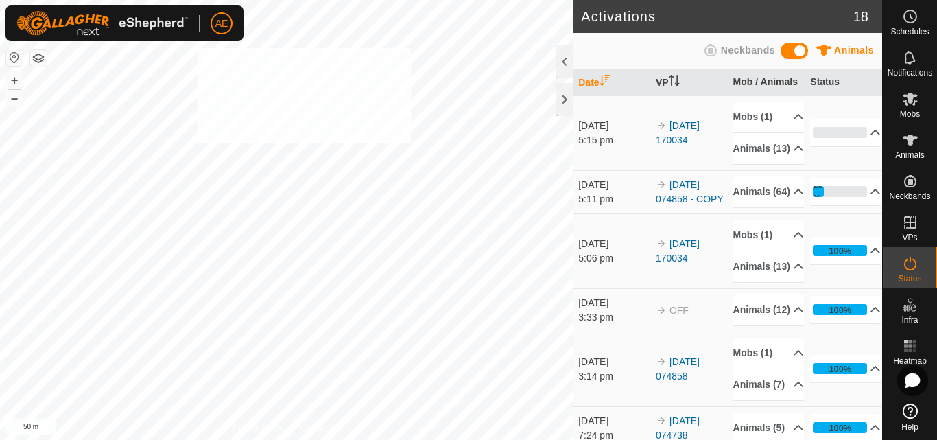
click at [198, 48] on div "NT2 1236219832 MA Cows [DATE] 074858 + – ⇧ i 50 m" at bounding box center [286, 220] width 573 height 440
click at [920, 102] on es-mob-svg-icon at bounding box center [910, 99] width 25 height 22
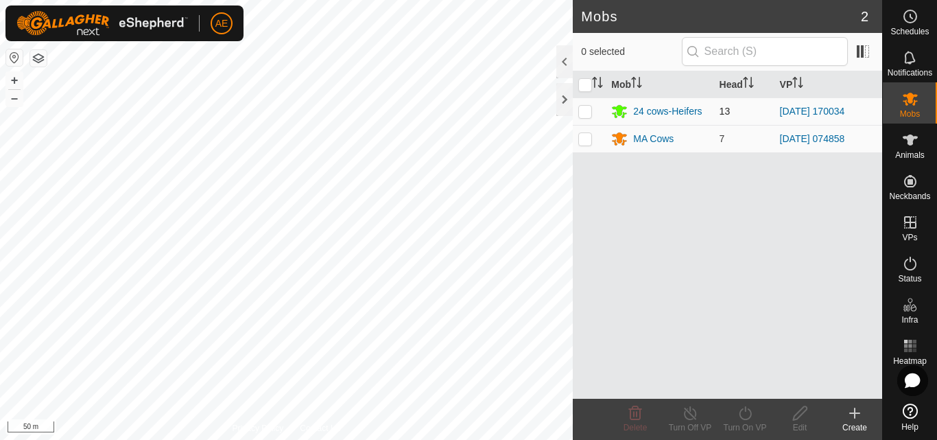
click at [583, 110] on p-checkbox at bounding box center [585, 111] width 14 height 11
checkbox input "true"
click at [743, 424] on div "Turn On VP" at bounding box center [744, 427] width 55 height 12
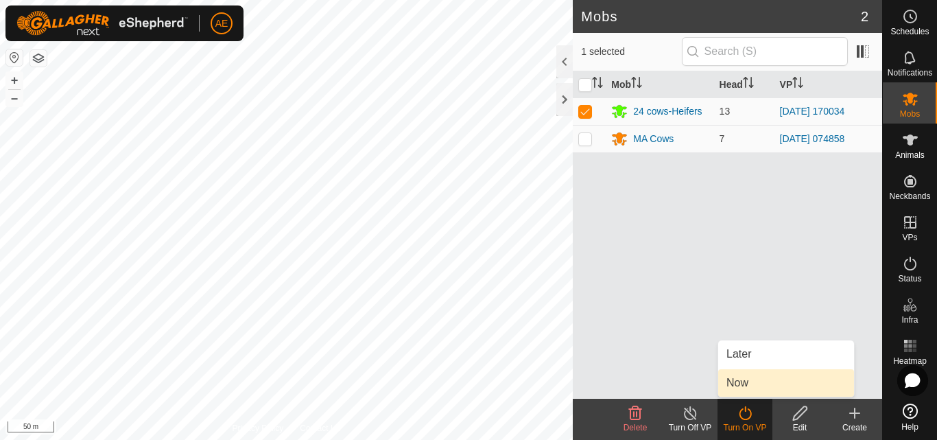
click at [743, 385] on link "Now" at bounding box center [786, 382] width 136 height 27
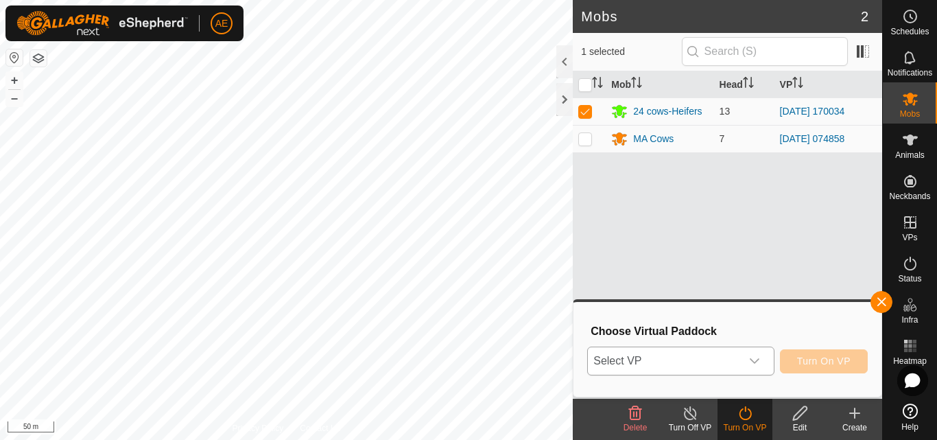
click at [754, 360] on icon "dropdown trigger" at bounding box center [754, 360] width 11 height 11
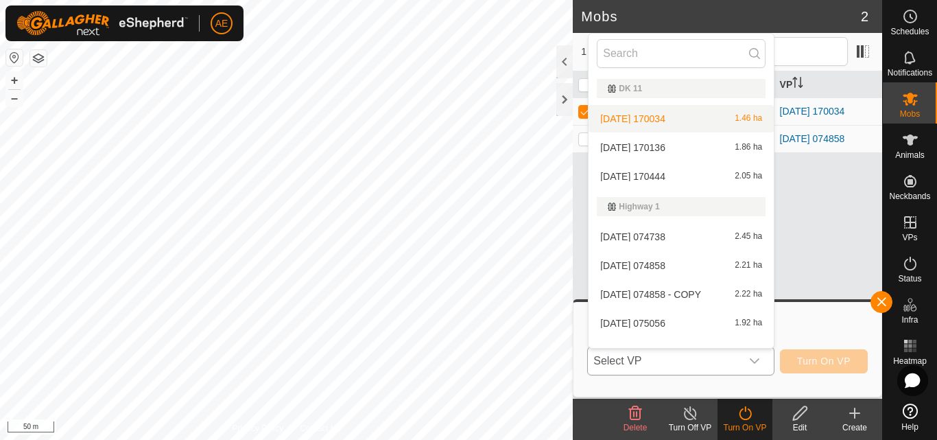
click at [691, 118] on li "[DATE] 170034 1.46 ha" at bounding box center [680, 118] width 185 height 27
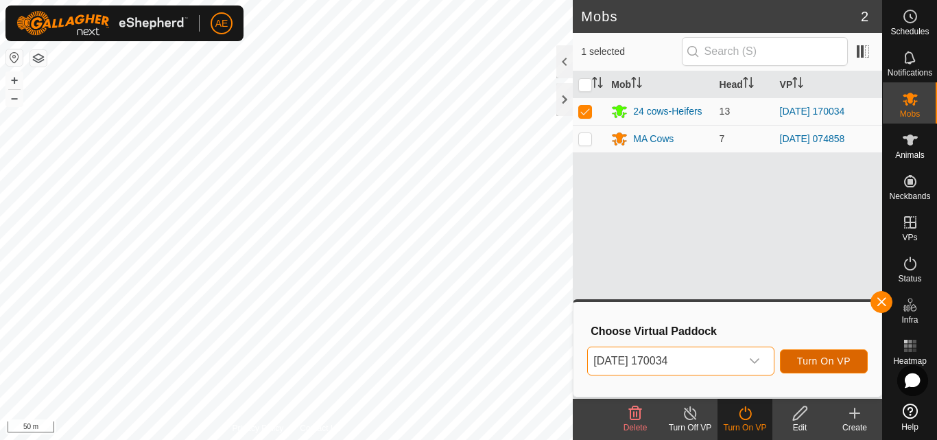
click at [847, 363] on span "Turn On VP" at bounding box center [823, 360] width 53 height 11
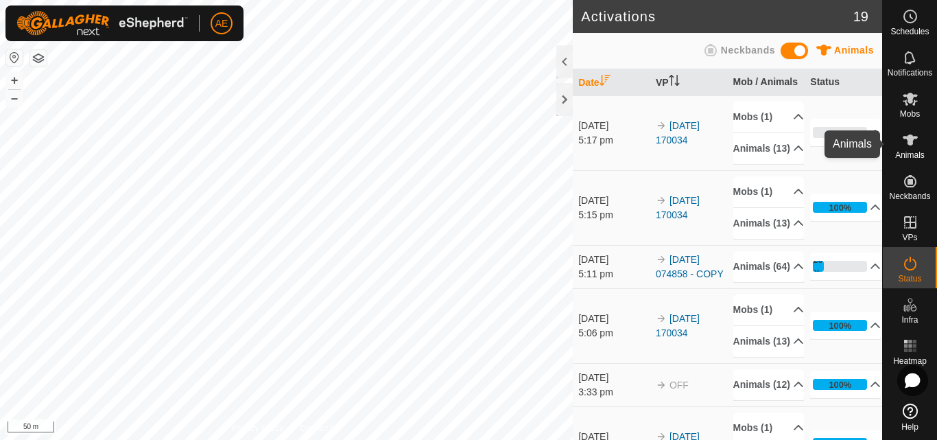
click at [917, 145] on icon at bounding box center [910, 140] width 16 height 16
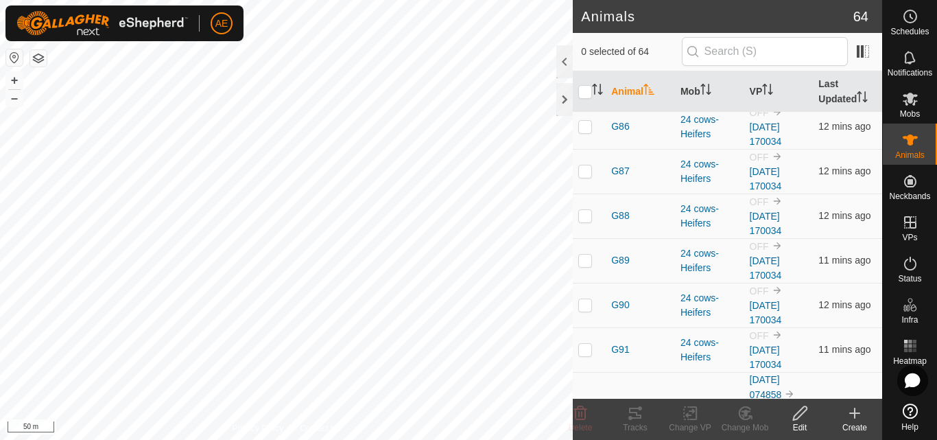
scroll to position [3060, 0]
click at [585, 351] on p-checkbox at bounding box center [585, 349] width 14 height 11
checkbox input "true"
click at [587, 310] on p-checkbox at bounding box center [585, 305] width 14 height 11
checkbox input "true"
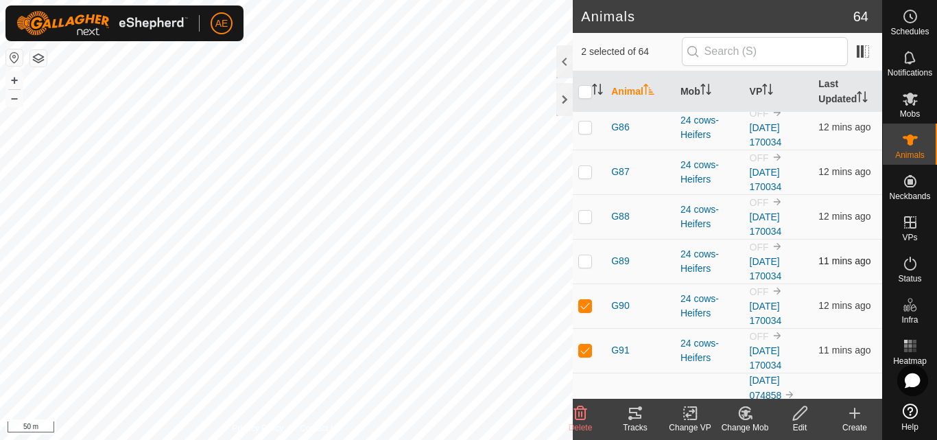
click at [587, 265] on p-checkbox at bounding box center [585, 260] width 14 height 11
checkbox input "true"
click at [586, 219] on p-checkbox at bounding box center [585, 216] width 14 height 11
checkbox input "true"
click at [586, 176] on p-checkbox at bounding box center [585, 171] width 14 height 11
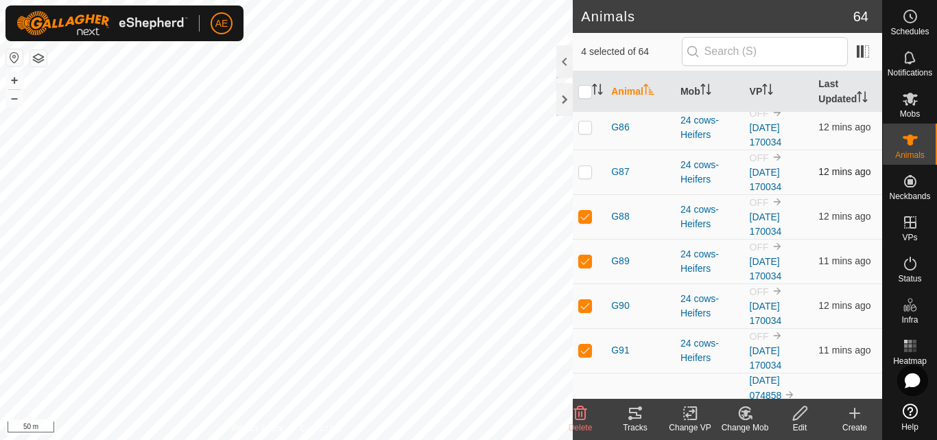
checkbox input "true"
drag, startPoint x: 654, startPoint y: 172, endPoint x: 646, endPoint y: 184, distance: 14.8
click at [646, 184] on td "G87" at bounding box center [639, 171] width 69 height 45
drag, startPoint x: 646, startPoint y: 184, endPoint x: 656, endPoint y: 189, distance: 11.4
click at [656, 189] on td "G87" at bounding box center [639, 171] width 69 height 45
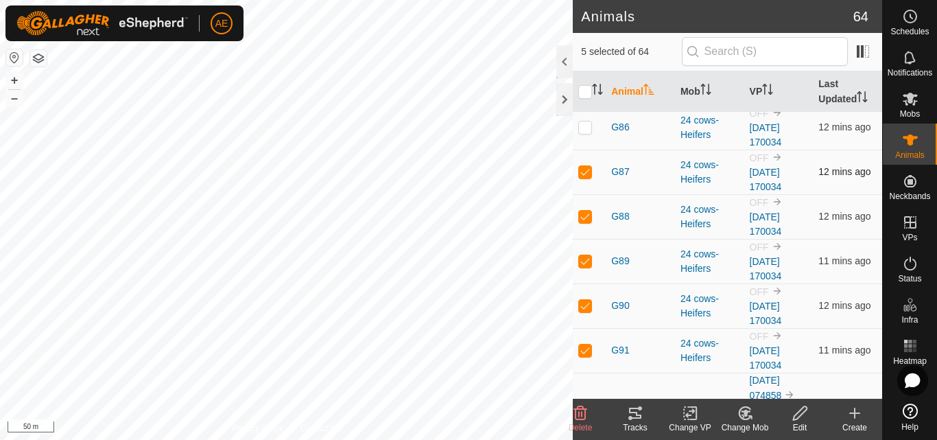
click at [649, 180] on td "G87" at bounding box center [639, 171] width 69 height 45
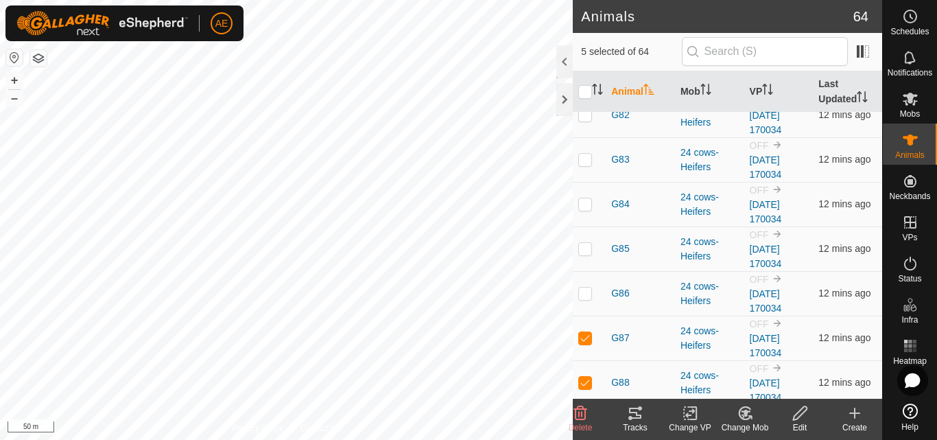
scroll to position [2868, 0]
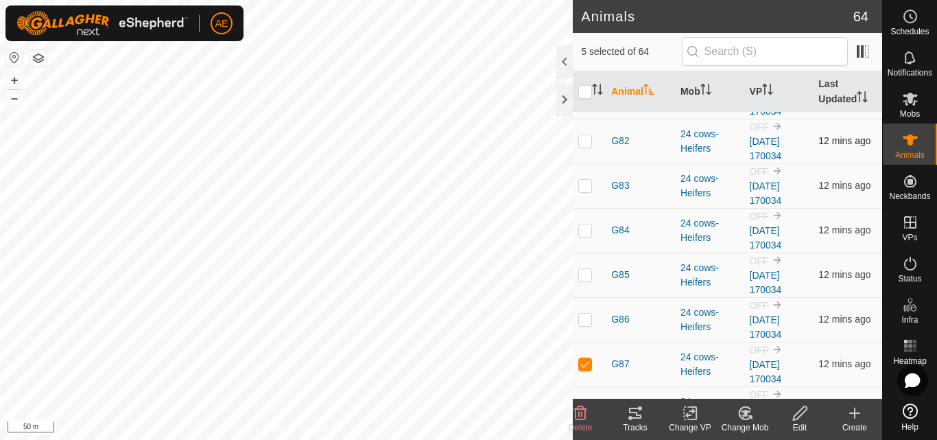
click at [588, 145] on p-checkbox at bounding box center [585, 140] width 14 height 11
checkbox input "true"
click at [582, 183] on p-checkbox at bounding box center [585, 185] width 14 height 11
checkbox input "true"
click at [586, 230] on p-checkbox at bounding box center [585, 229] width 14 height 11
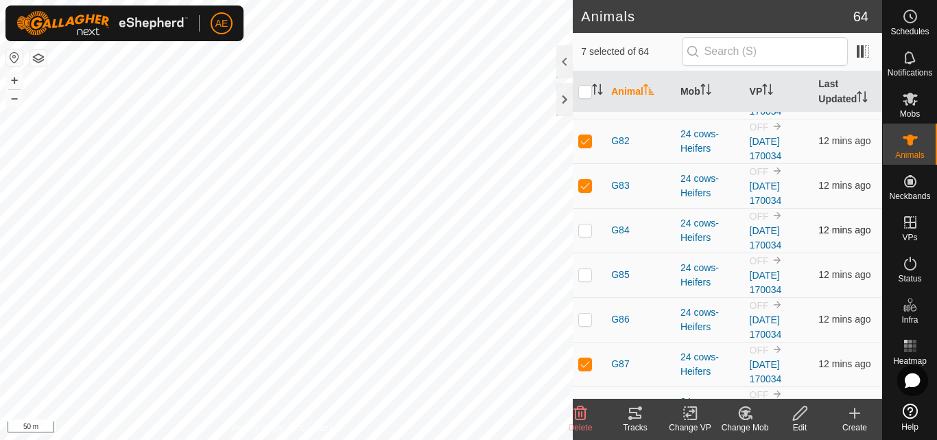
checkbox input "true"
click at [584, 274] on p-checkbox at bounding box center [585, 274] width 14 height 11
checkbox input "true"
click at [583, 320] on p-checkbox at bounding box center [585, 318] width 14 height 11
checkbox input "true"
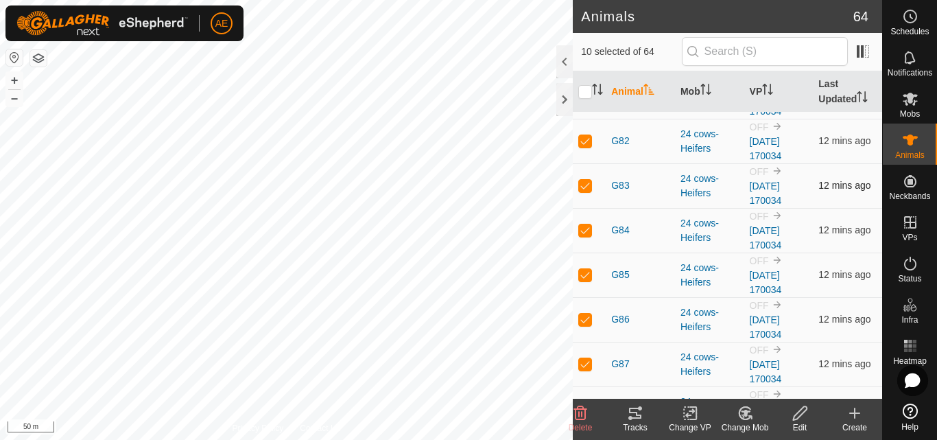
drag, startPoint x: 640, startPoint y: 171, endPoint x: 656, endPoint y: 203, distance: 35.9
click at [656, 203] on td "G83" at bounding box center [639, 185] width 69 height 45
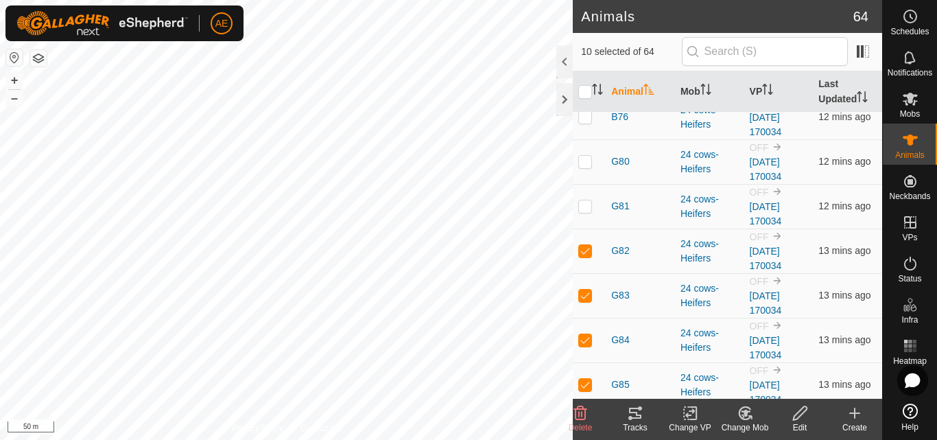
scroll to position [2731, 0]
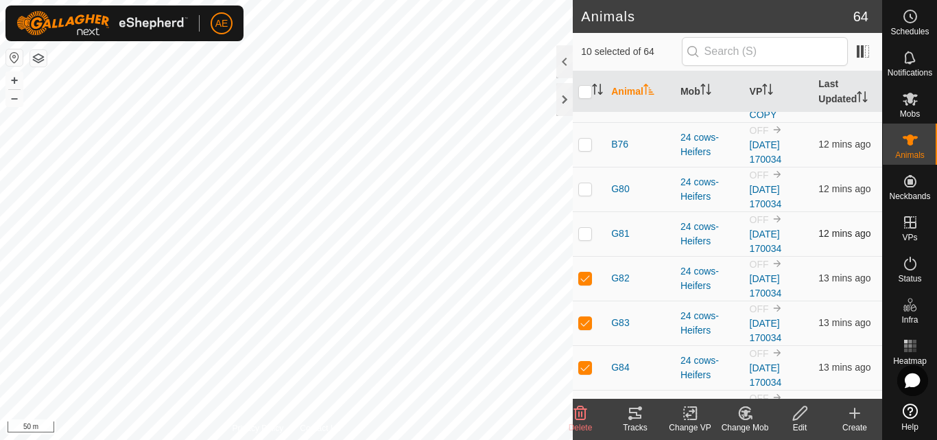
click at [582, 235] on p-checkbox at bounding box center [585, 233] width 14 height 11
checkbox input "true"
click at [583, 186] on p-checkbox at bounding box center [585, 188] width 14 height 11
click at [747, 416] on icon at bounding box center [744, 413] width 17 height 16
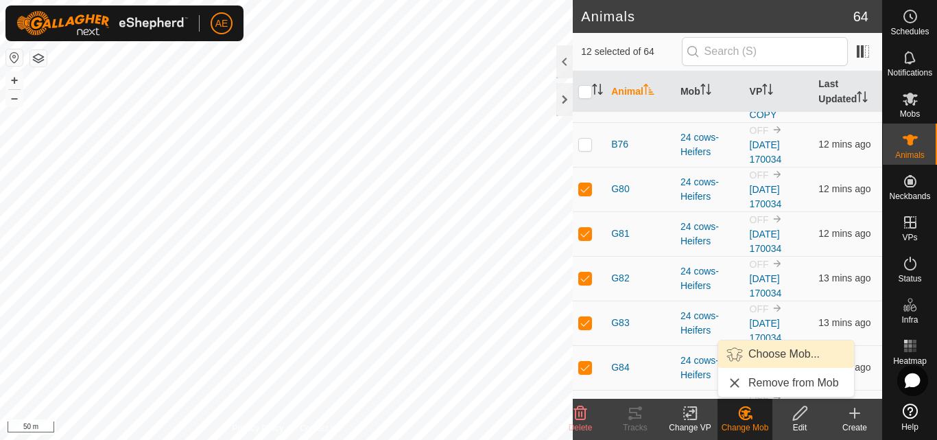
click at [764, 355] on link "Choose Mob..." at bounding box center [786, 353] width 136 height 27
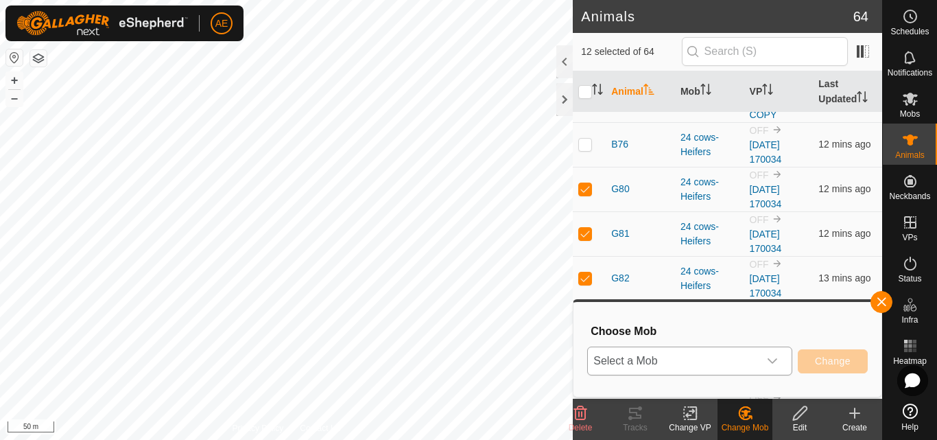
click at [780, 361] on div "dropdown trigger" at bounding box center [771, 360] width 27 height 27
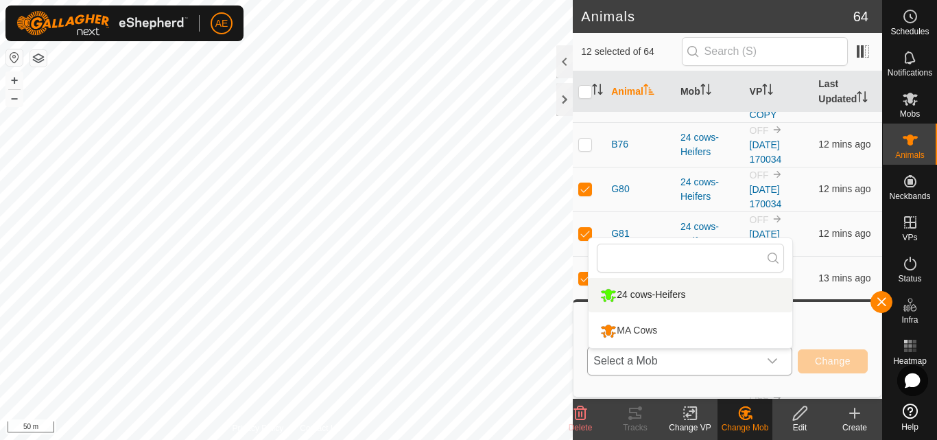
click at [733, 291] on li "24 cows-Heifers" at bounding box center [690, 295] width 204 height 34
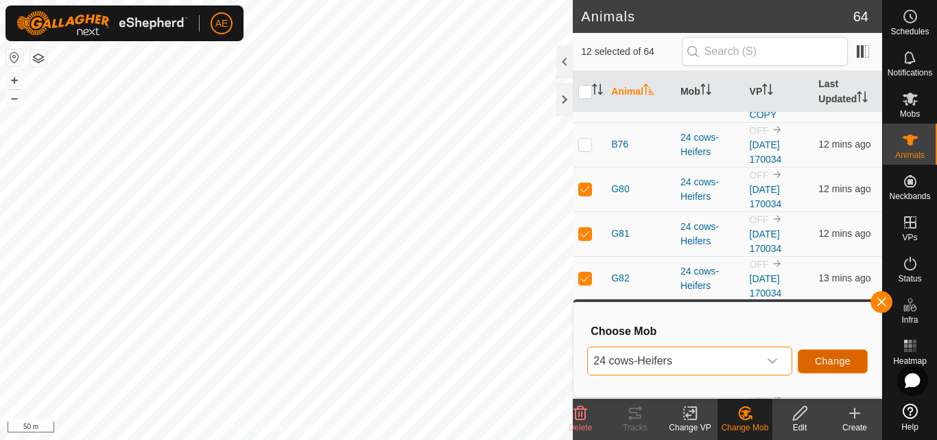
click at [835, 362] on span "Change" at bounding box center [833, 360] width 36 height 11
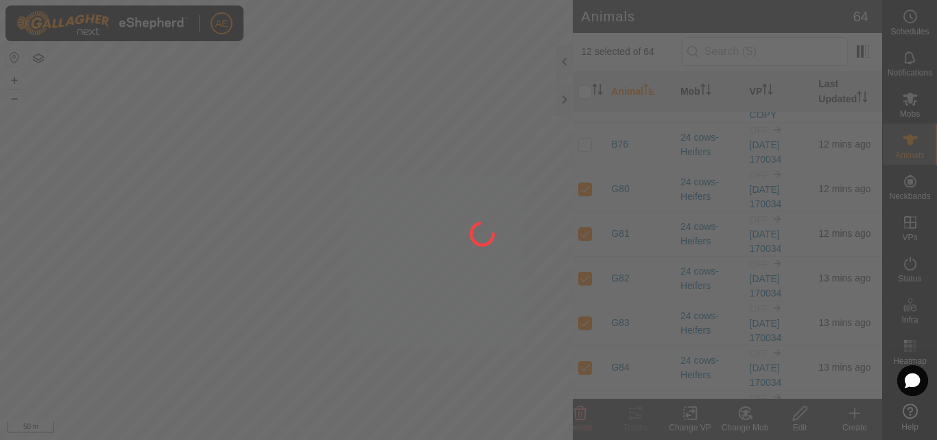
checkbox input "false"
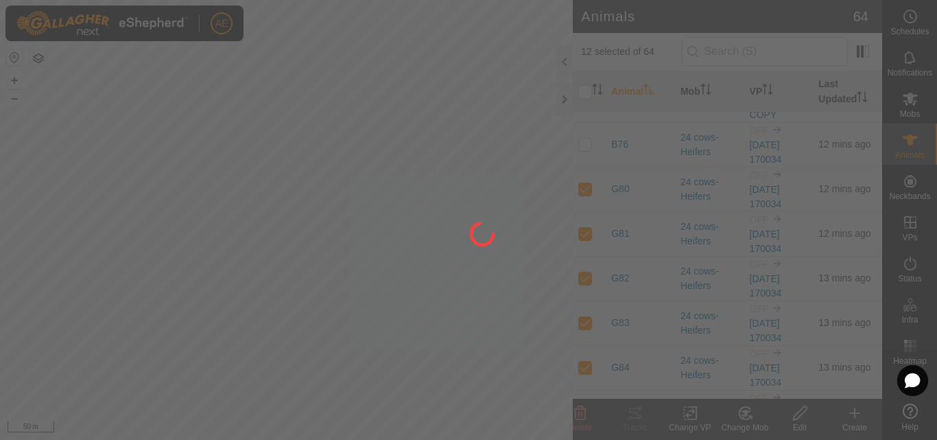
checkbox input "false"
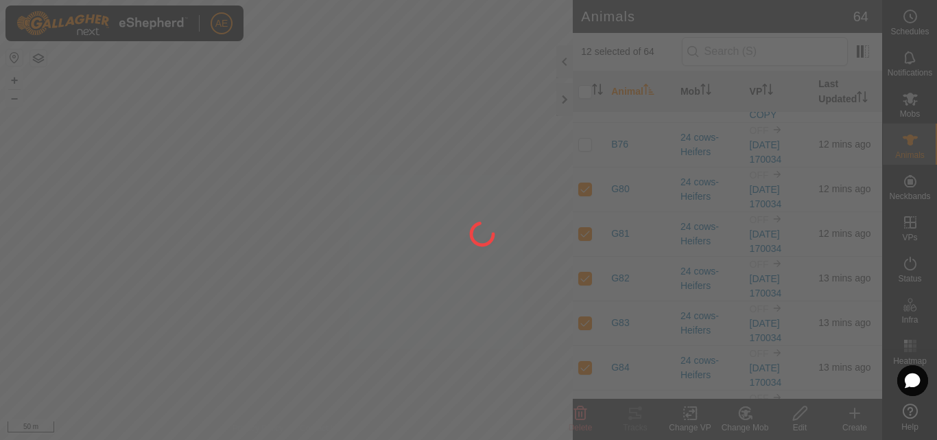
checkbox input "false"
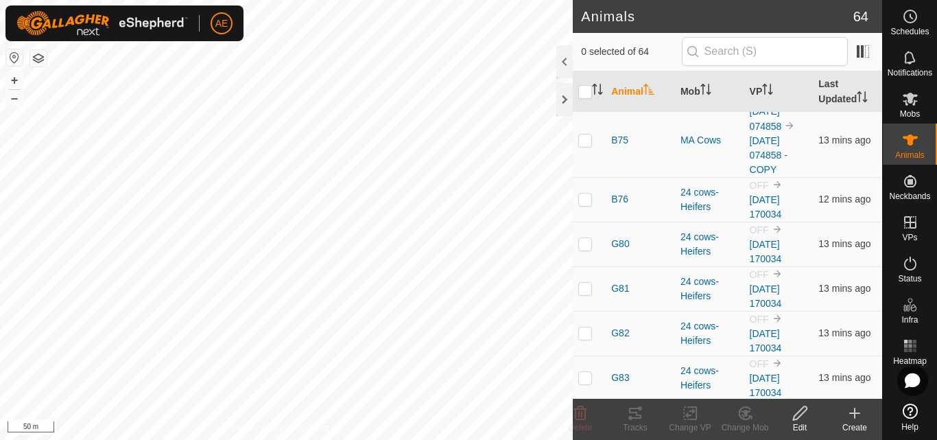
scroll to position [2650, 0]
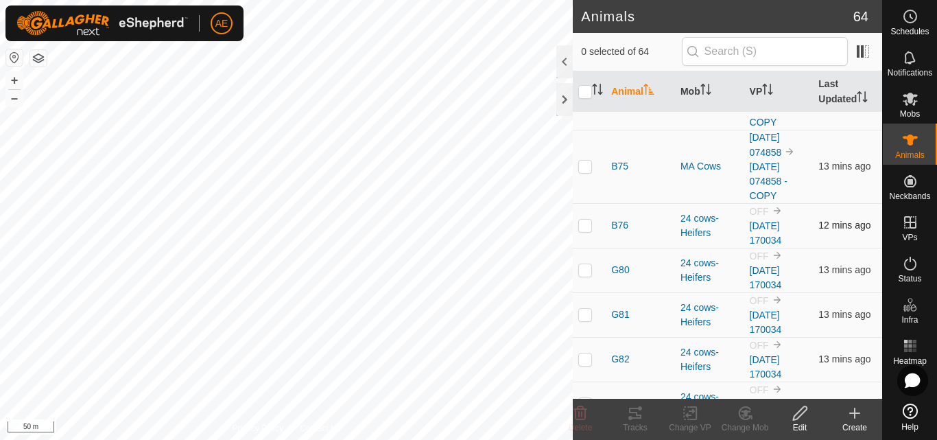
click at [584, 224] on p-checkbox at bounding box center [585, 224] width 14 height 11
click at [746, 416] on icon at bounding box center [746, 412] width 10 height 7
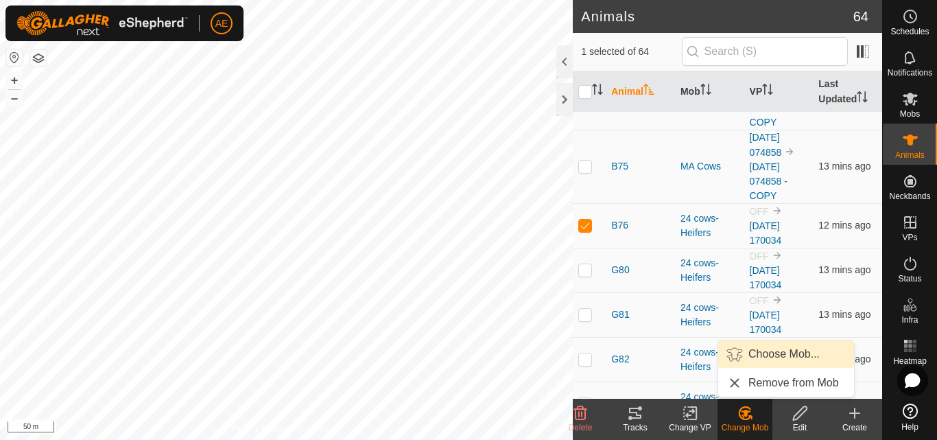
click at [766, 351] on link "Choose Mob..." at bounding box center [786, 353] width 136 height 27
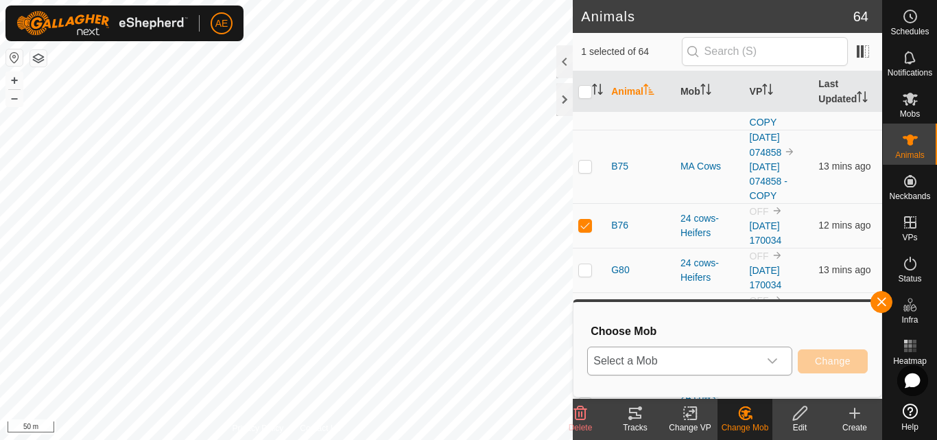
click at [774, 363] on icon "dropdown trigger" at bounding box center [772, 360] width 11 height 11
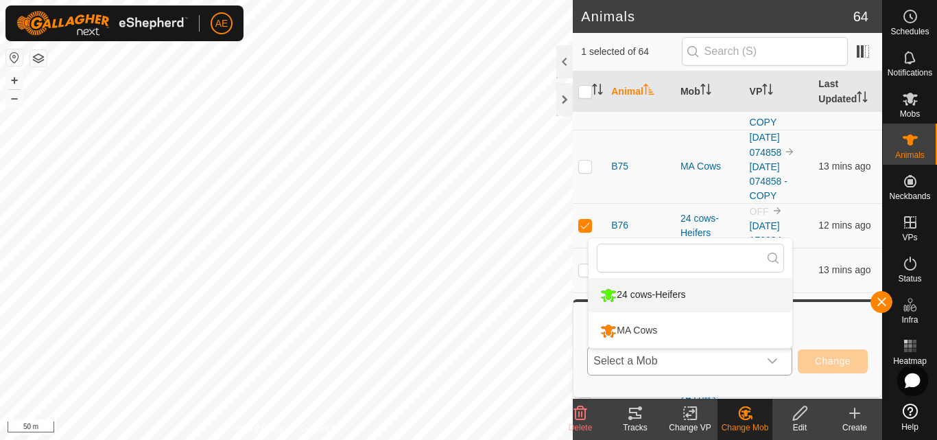
click at [678, 295] on li "24 cows-Heifers" at bounding box center [690, 295] width 204 height 34
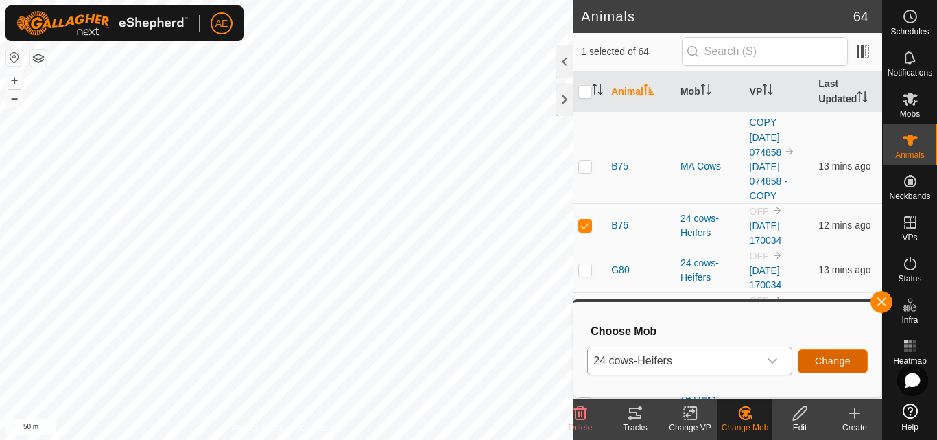
click at [850, 367] on button "Change" at bounding box center [832, 361] width 70 height 24
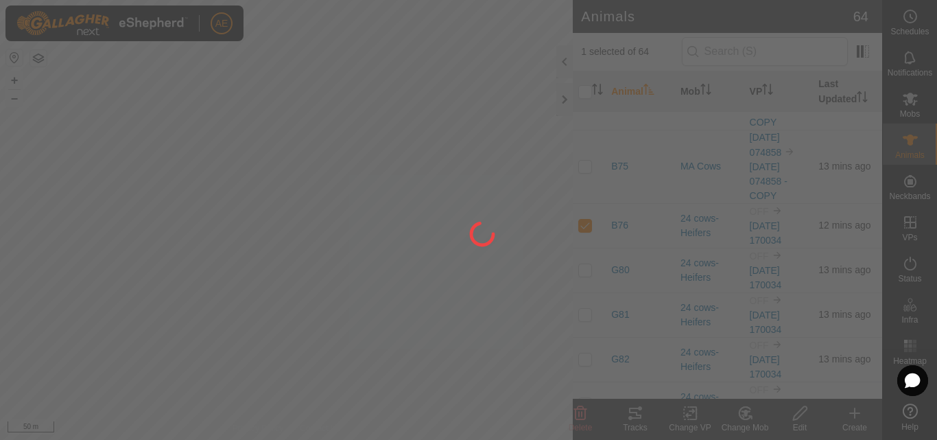
checkbox input "false"
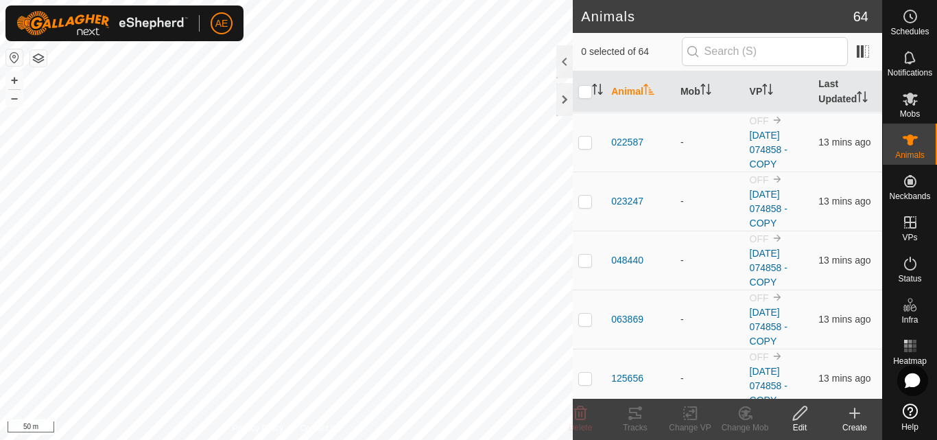
scroll to position [0, 0]
click at [586, 143] on p-checkbox at bounding box center [585, 141] width 14 height 11
checkbox input "true"
click at [581, 198] on p-checkbox at bounding box center [585, 200] width 14 height 11
checkbox input "true"
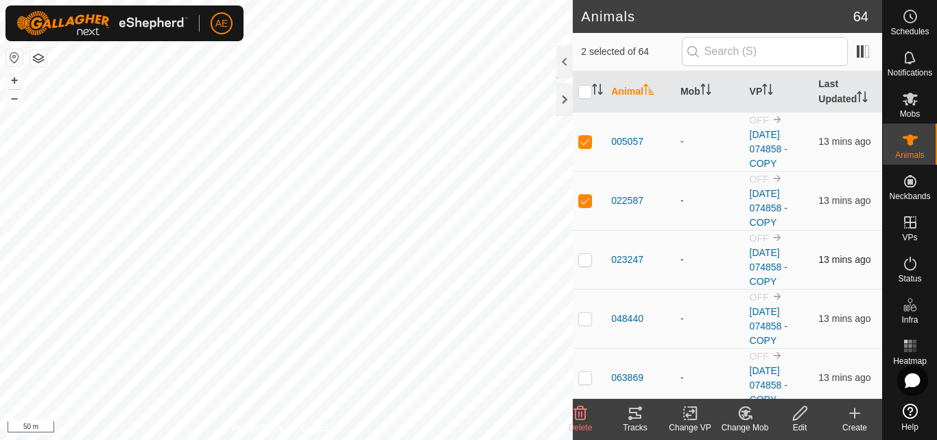
click at [586, 262] on p-checkbox at bounding box center [585, 259] width 14 height 11
checkbox input "true"
click at [586, 319] on p-checkbox at bounding box center [585, 318] width 14 height 11
checkbox input "true"
click at [586, 376] on p-checkbox at bounding box center [585, 377] width 14 height 11
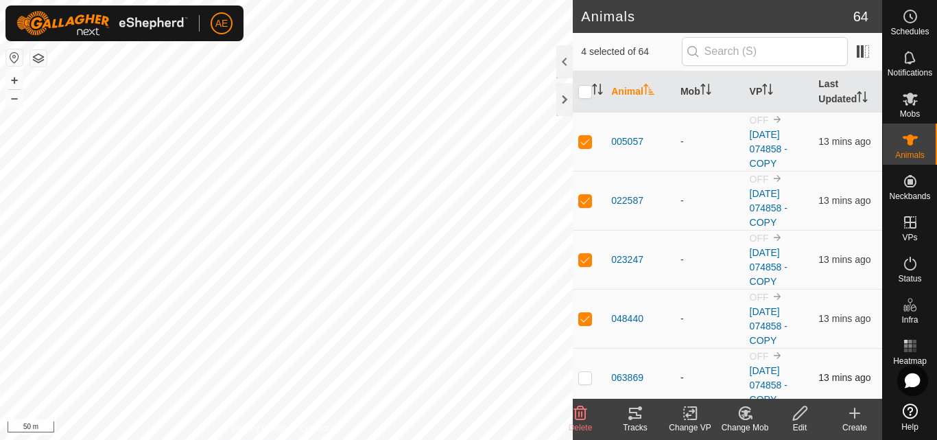
checkbox input "true"
drag, startPoint x: 625, startPoint y: 355, endPoint x: 614, endPoint y: 353, distance: 11.2
click at [614, 353] on td "063869" at bounding box center [639, 377] width 69 height 59
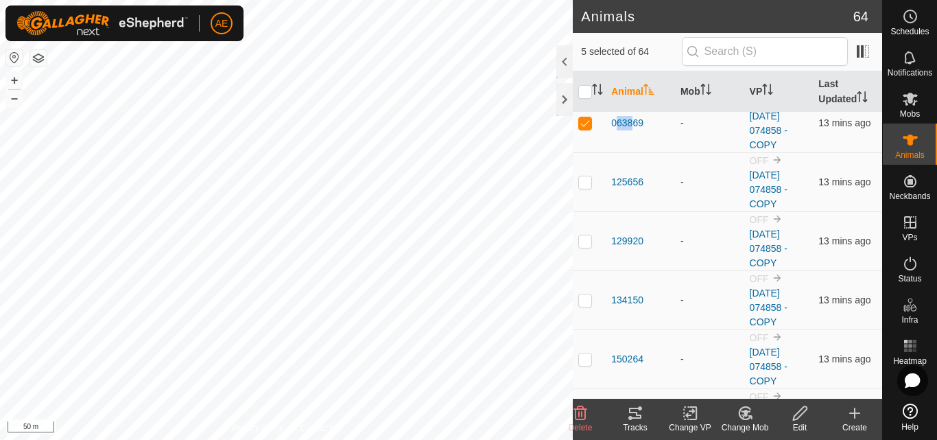
scroll to position [256, 0]
click at [584, 184] on p-checkbox at bounding box center [585, 180] width 14 height 11
checkbox input "true"
click at [583, 241] on p-checkbox at bounding box center [585, 239] width 14 height 11
checkbox input "true"
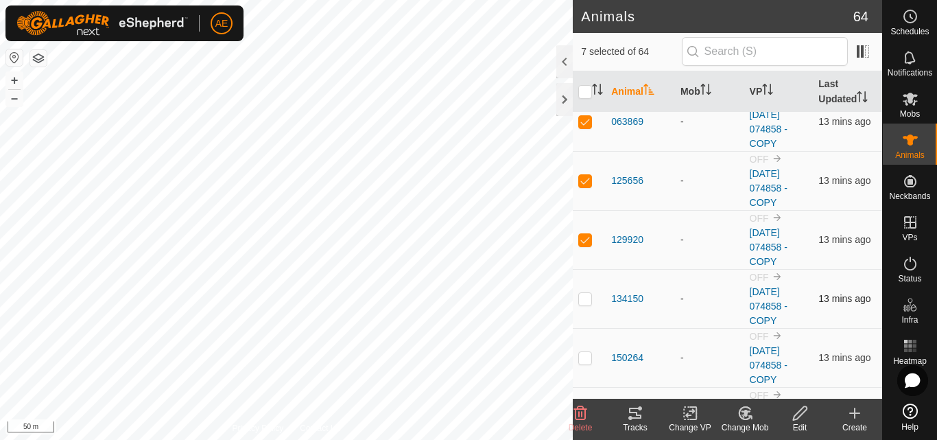
click at [586, 294] on p-checkbox at bounding box center [585, 298] width 14 height 11
checkbox input "true"
click at [583, 352] on p-checkbox at bounding box center [585, 357] width 14 height 11
checkbox input "true"
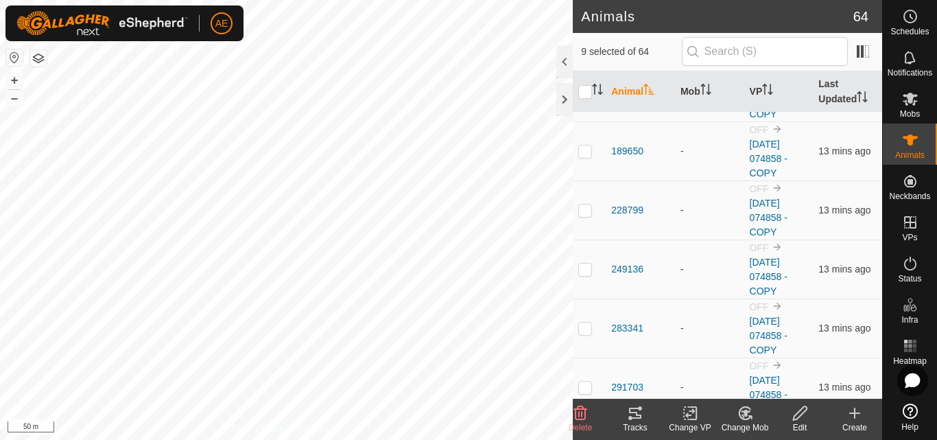
scroll to position [530, 0]
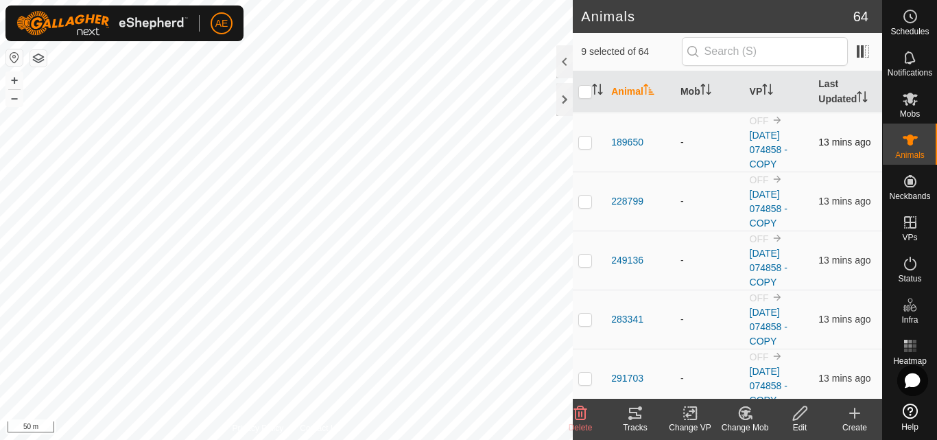
click at [588, 142] on p-checkbox at bounding box center [585, 141] width 14 height 11
checkbox input "true"
click at [589, 202] on p-checkbox at bounding box center [585, 200] width 14 height 11
checkbox input "true"
click at [584, 261] on p-checkbox at bounding box center [585, 259] width 14 height 11
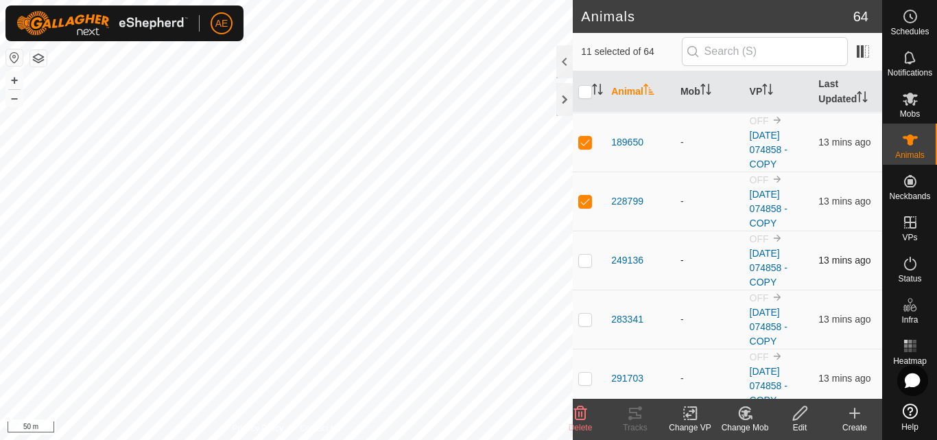
checkbox input "true"
click at [587, 317] on p-checkbox at bounding box center [585, 318] width 14 height 11
checkbox input "true"
click at [582, 383] on p-checkbox at bounding box center [585, 377] width 14 height 11
checkbox input "true"
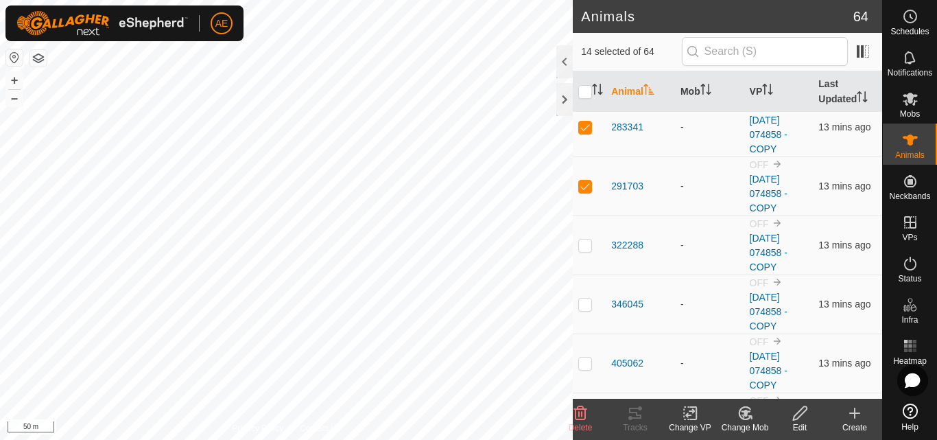
scroll to position [749, 0]
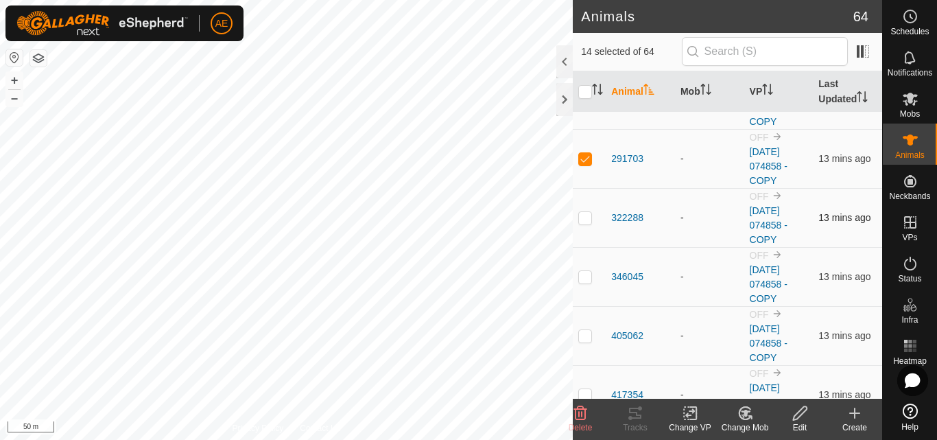
click at [590, 215] on p-checkbox at bounding box center [585, 217] width 14 height 11
checkbox input "true"
click at [586, 271] on p-tablecheckbox at bounding box center [585, 276] width 14 height 11
checkbox input "true"
click at [586, 337] on p-checkbox at bounding box center [585, 335] width 14 height 11
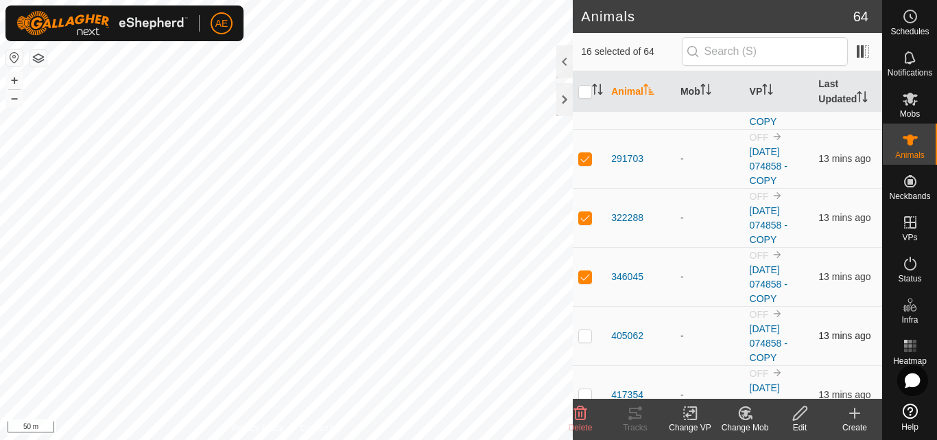
checkbox input "true"
click at [587, 389] on p-tablecheckbox at bounding box center [585, 394] width 14 height 11
checkbox input "true"
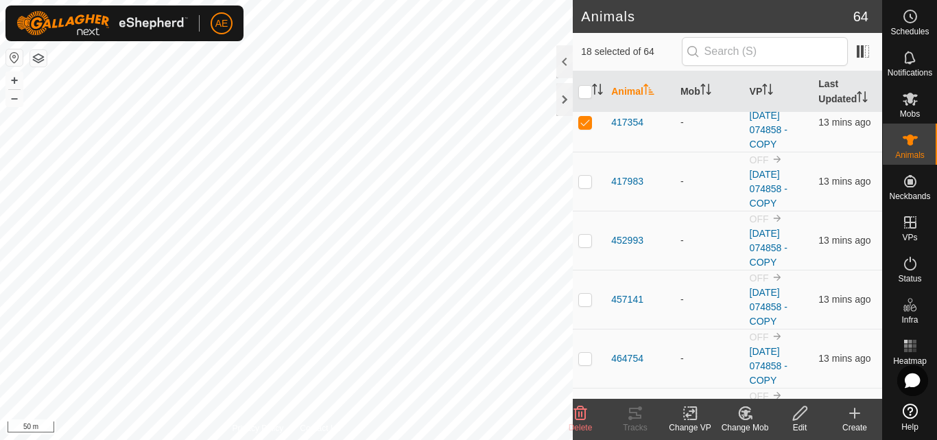
scroll to position [1024, 0]
click at [585, 182] on p-checkbox at bounding box center [585, 178] width 14 height 11
checkbox input "true"
click at [584, 237] on p-checkbox at bounding box center [585, 237] width 14 height 11
checkbox input "true"
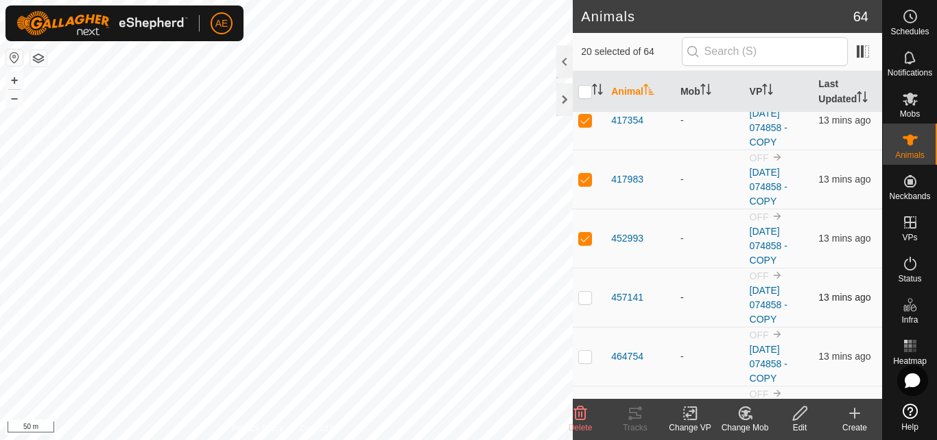
click at [583, 300] on p-checkbox at bounding box center [585, 296] width 14 height 11
checkbox input "true"
click at [586, 353] on p-checkbox at bounding box center [585, 355] width 14 height 11
checkbox input "true"
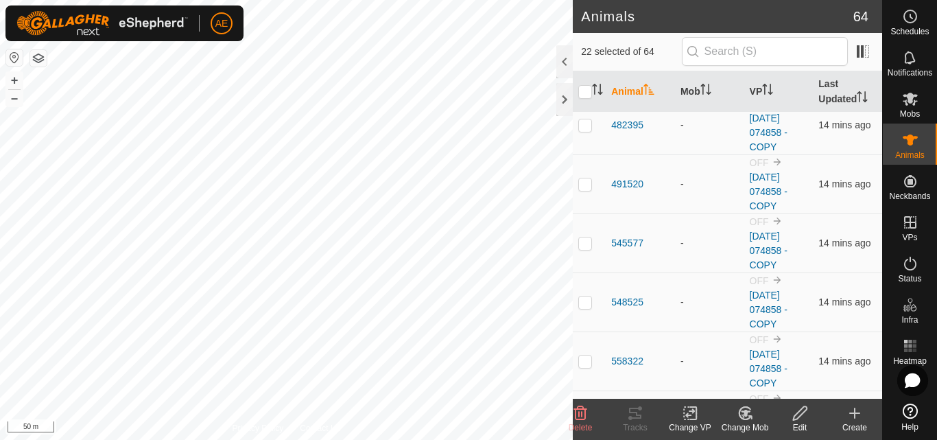
scroll to position [1326, 0]
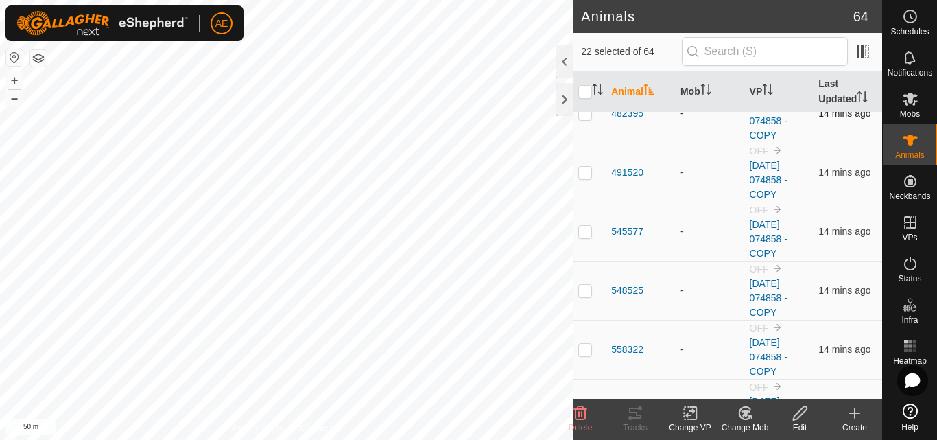
click at [586, 119] on td at bounding box center [589, 113] width 33 height 59
checkbox input "true"
click at [582, 173] on p-checkbox at bounding box center [585, 172] width 14 height 11
checkbox input "true"
click at [592, 232] on p-tablecheckbox at bounding box center [585, 231] width 14 height 11
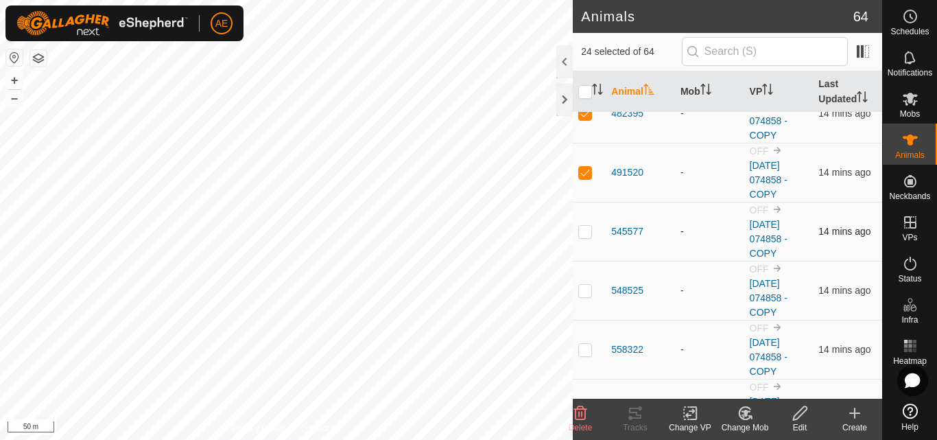
checkbox input "true"
click at [591, 291] on p-checkbox at bounding box center [585, 290] width 14 height 11
checkbox input "true"
click at [588, 349] on p-checkbox at bounding box center [585, 349] width 14 height 11
checkbox input "true"
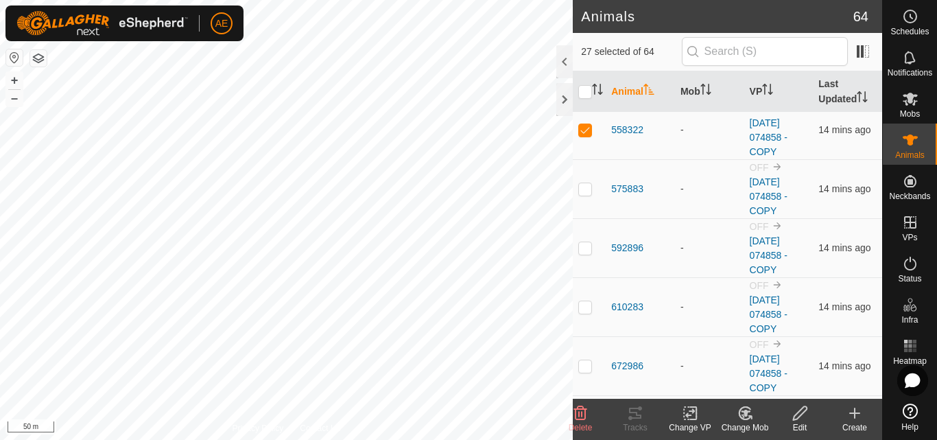
scroll to position [1572, 0]
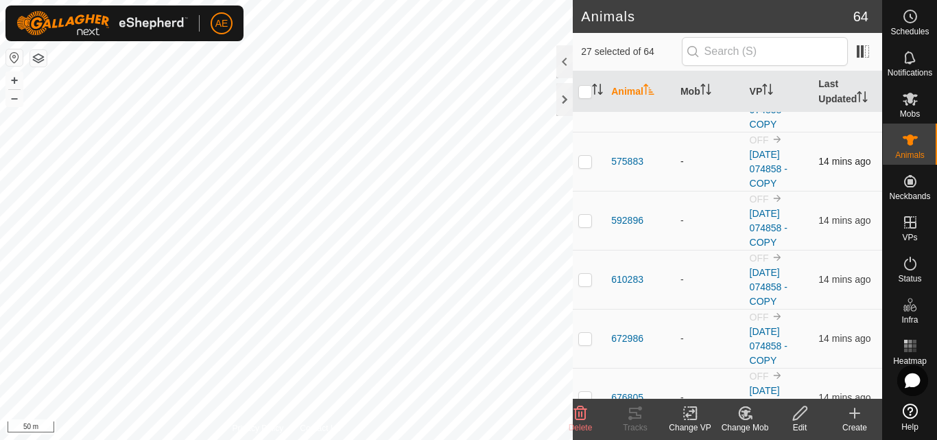
click at [585, 160] on p-checkbox at bounding box center [585, 161] width 14 height 11
checkbox input "true"
click at [588, 218] on p-checkbox at bounding box center [585, 220] width 14 height 11
checkbox input "true"
click at [584, 283] on p-checkbox at bounding box center [585, 279] width 14 height 11
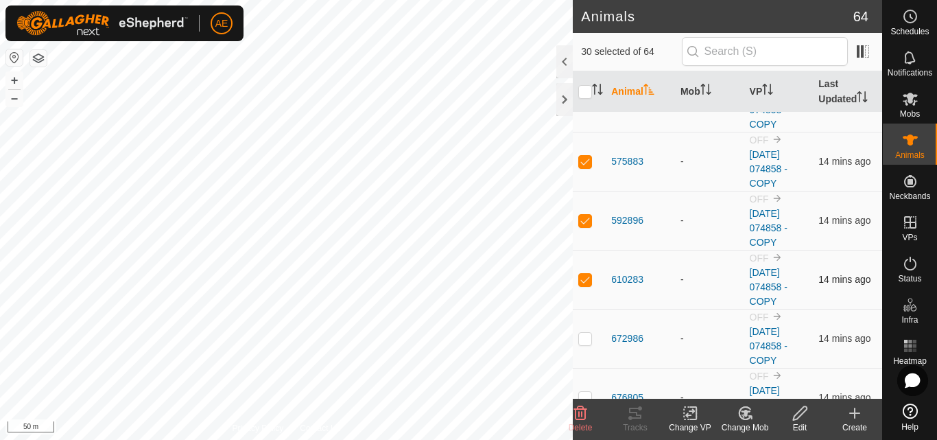
click at [584, 283] on p-checkbox at bounding box center [585, 279] width 14 height 11
checkbox input "true"
click at [586, 339] on p-checkbox at bounding box center [585, 338] width 14 height 11
checkbox input "true"
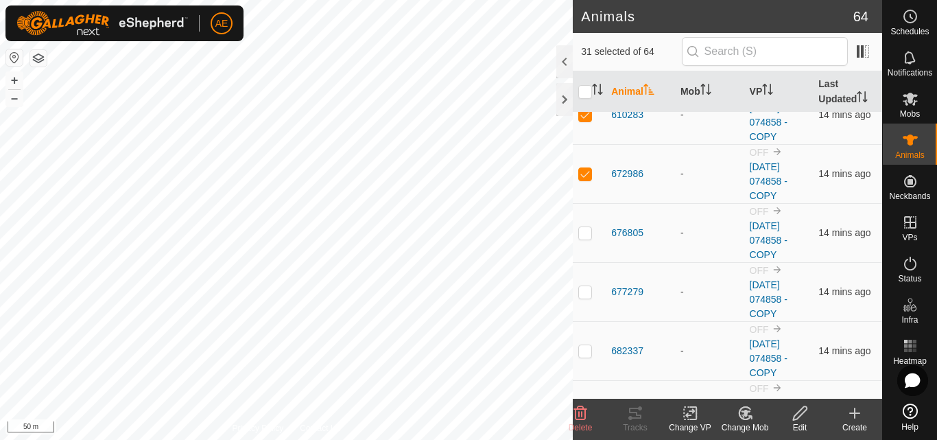
scroll to position [1764, 0]
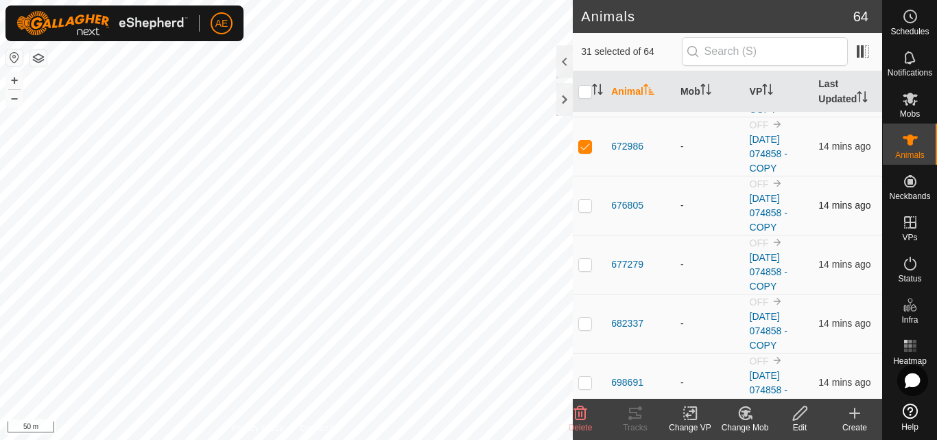
click at [583, 207] on p-checkbox at bounding box center [585, 205] width 14 height 11
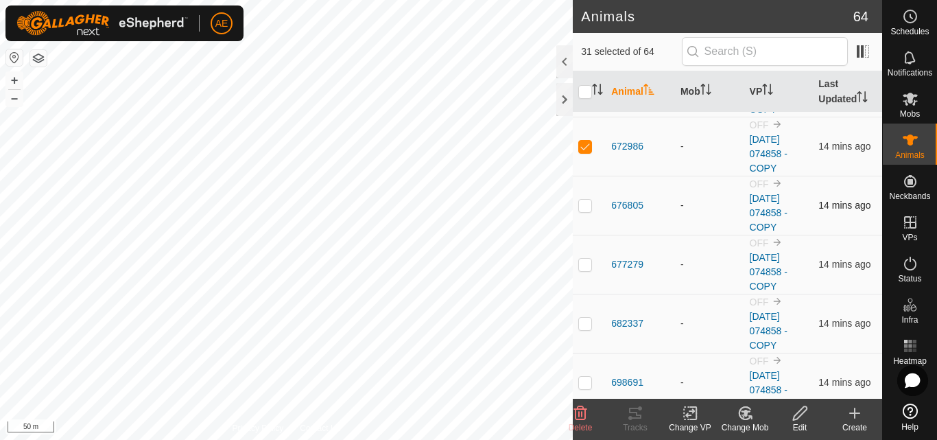
checkbox input "true"
click at [586, 265] on p-checkbox at bounding box center [585, 264] width 14 height 11
checkbox input "true"
click at [589, 325] on p-checkbox at bounding box center [585, 322] width 14 height 11
checkbox input "true"
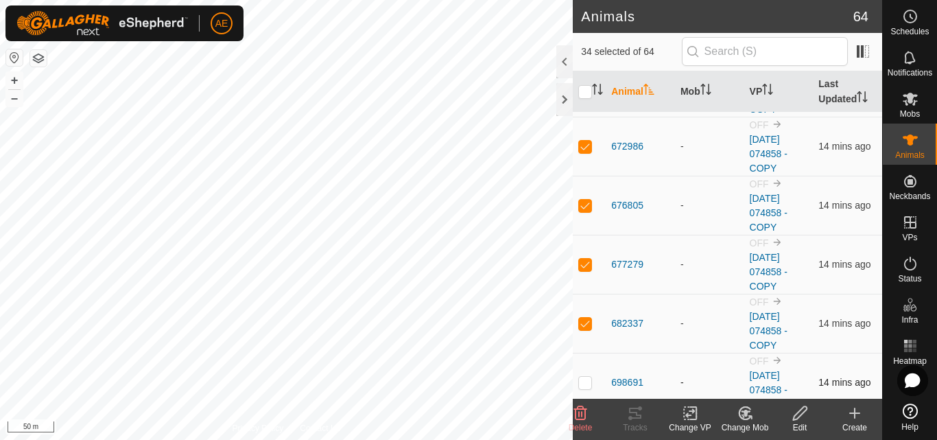
click at [585, 382] on p-checkbox at bounding box center [585, 381] width 14 height 11
checkbox input "true"
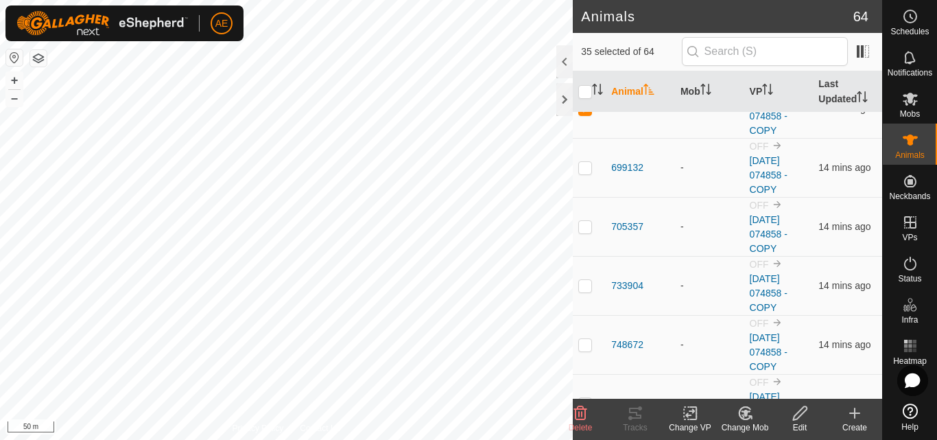
scroll to position [2066, 0]
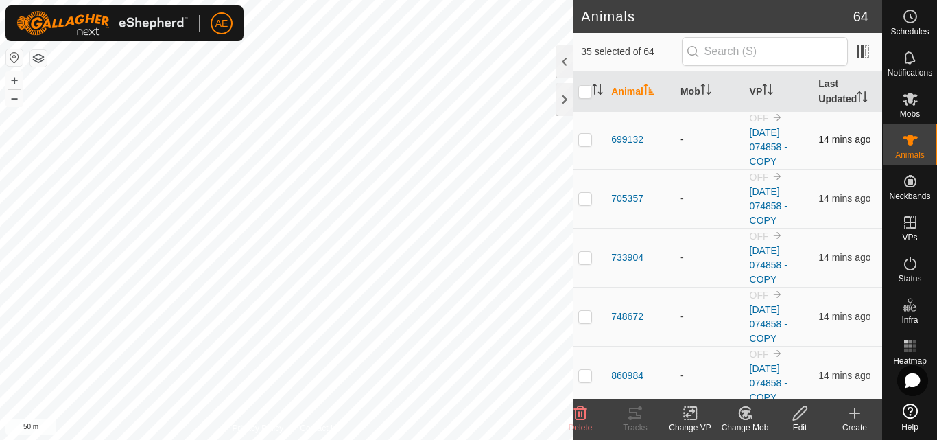
click at [582, 141] on p-checkbox at bounding box center [585, 139] width 14 height 11
checkbox input "true"
click at [586, 197] on p-checkbox at bounding box center [585, 198] width 14 height 11
checkbox input "true"
click at [586, 256] on p-checkbox at bounding box center [585, 257] width 14 height 11
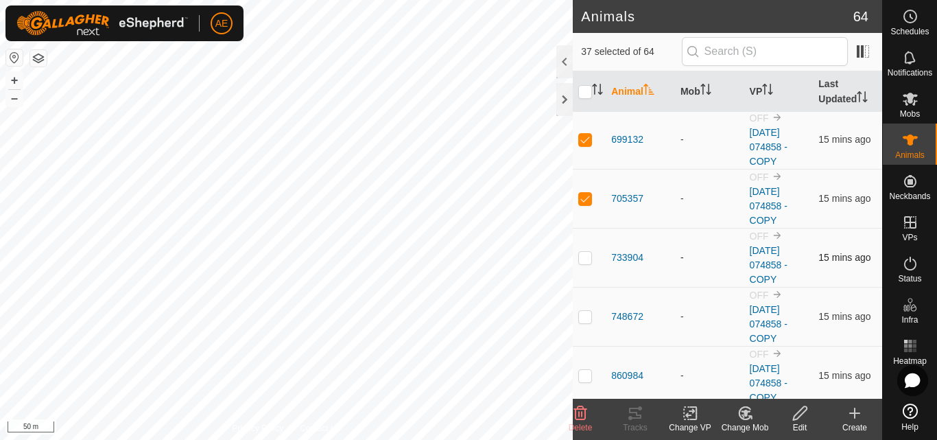
checkbox input "true"
click at [580, 317] on p-checkbox at bounding box center [585, 316] width 14 height 11
checkbox input "true"
click at [584, 373] on p-checkbox at bounding box center [585, 375] width 14 height 11
checkbox input "true"
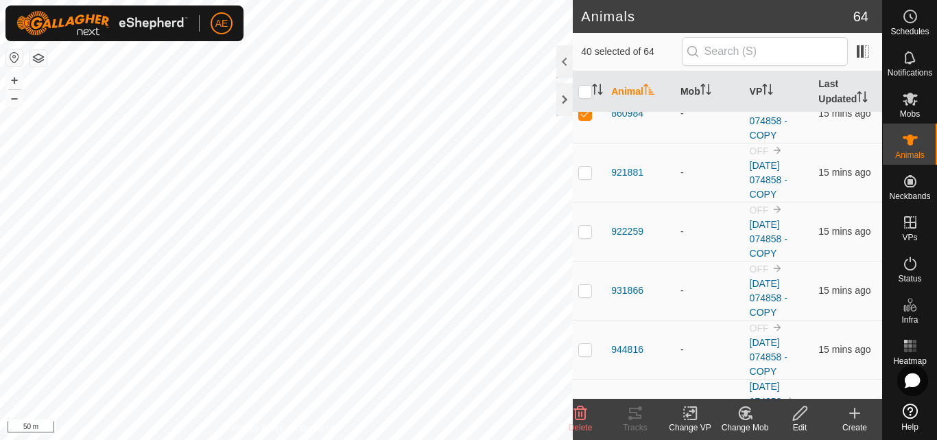
scroll to position [2340, 0]
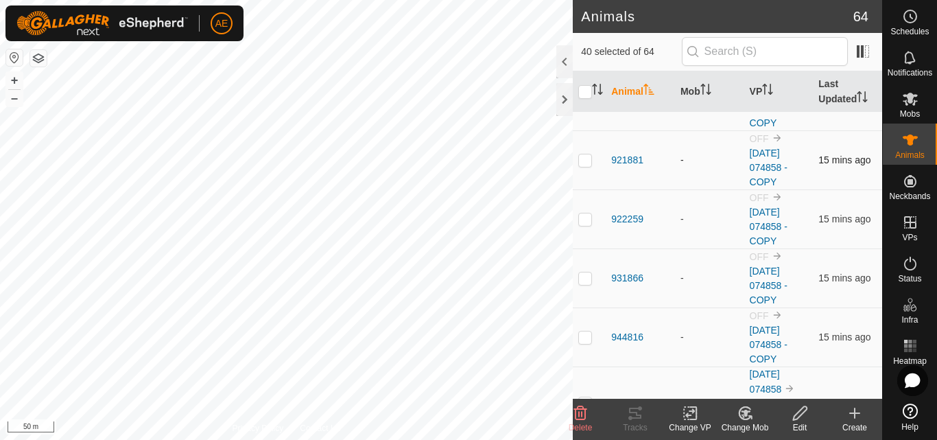
click at [584, 163] on p-checkbox at bounding box center [585, 159] width 14 height 11
checkbox input "true"
click at [585, 220] on p-checkbox at bounding box center [585, 218] width 14 height 11
checkbox input "true"
click at [14, 78] on button "+" at bounding box center [14, 80] width 16 height 16
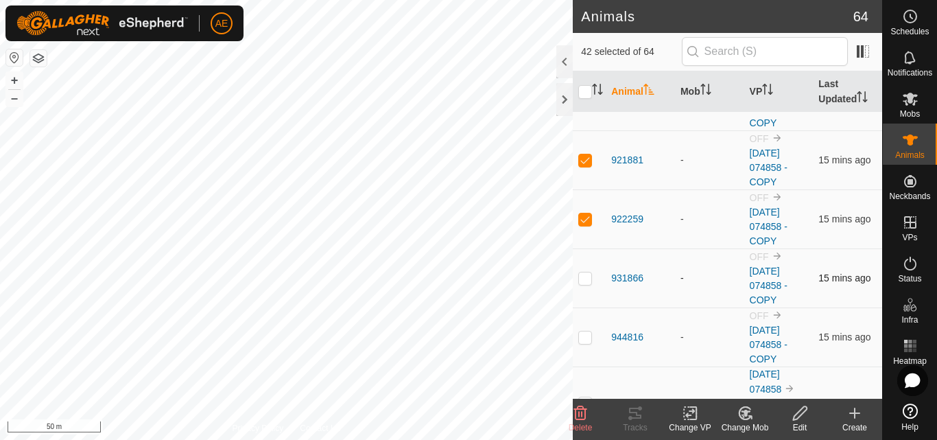
click at [584, 278] on p-checkbox at bounding box center [585, 277] width 14 height 11
checkbox input "false"
click at [588, 221] on p-checkbox at bounding box center [585, 218] width 14 height 11
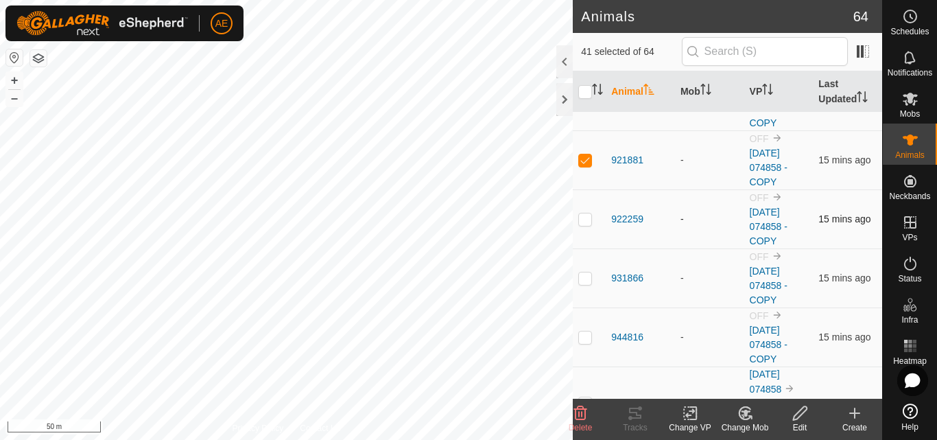
checkbox input "true"
click at [582, 280] on p-checkbox at bounding box center [585, 277] width 14 height 11
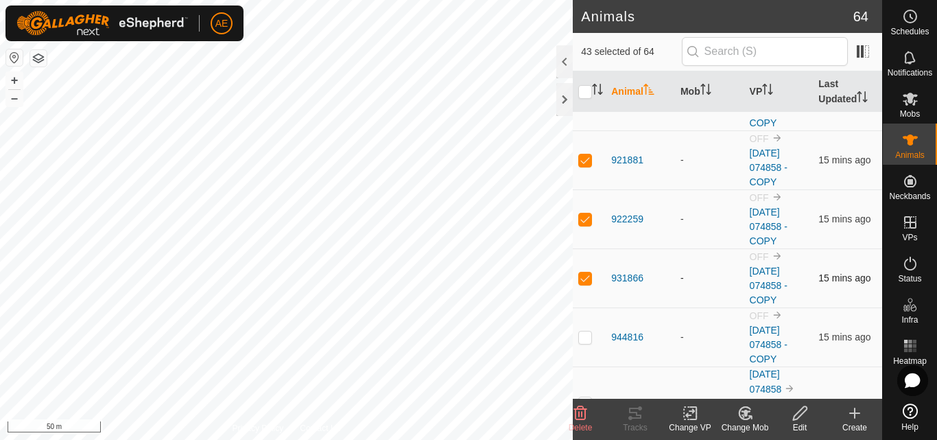
checkbox input "false"
click at [586, 221] on p-checkbox at bounding box center [585, 218] width 14 height 11
checkbox input "true"
click at [588, 280] on p-checkbox at bounding box center [585, 277] width 14 height 11
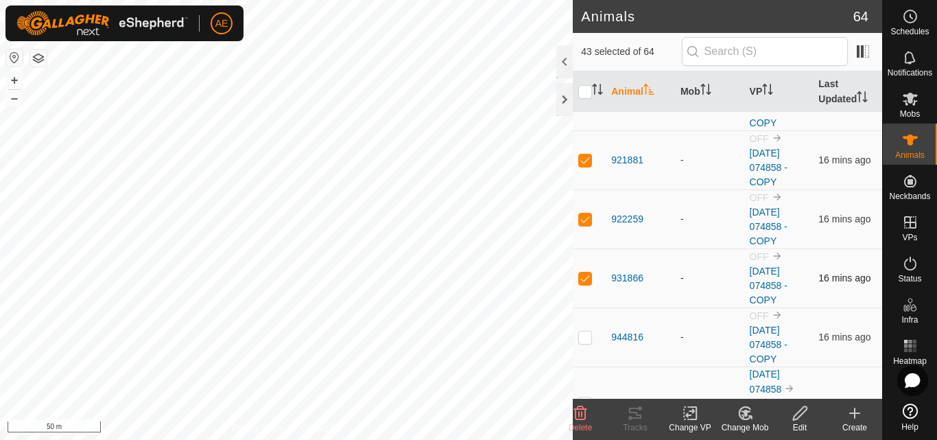
click at [588, 280] on p-checkbox at bounding box center [585, 277] width 14 height 11
click at [14, 80] on button "+" at bounding box center [14, 80] width 16 height 16
click at [584, 278] on p-checkbox at bounding box center [585, 277] width 14 height 11
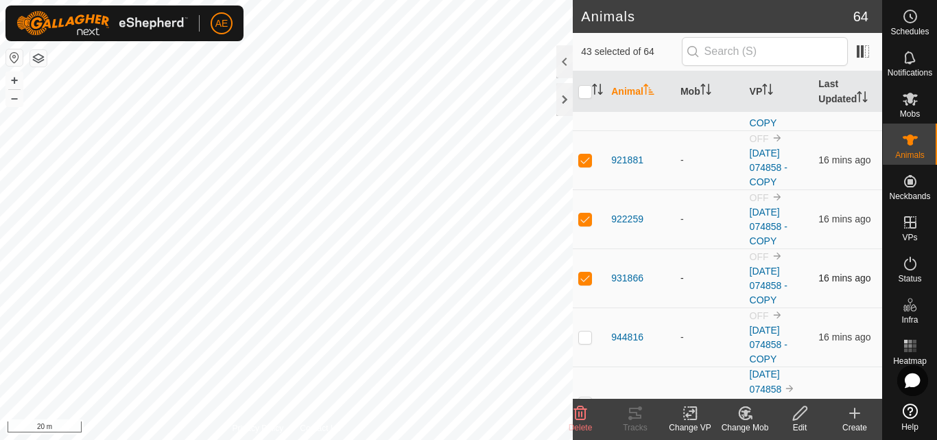
click at [585, 280] on p-checkbox at bounding box center [585, 277] width 14 height 11
click at [587, 278] on p-checkbox at bounding box center [585, 277] width 14 height 11
checkbox input "true"
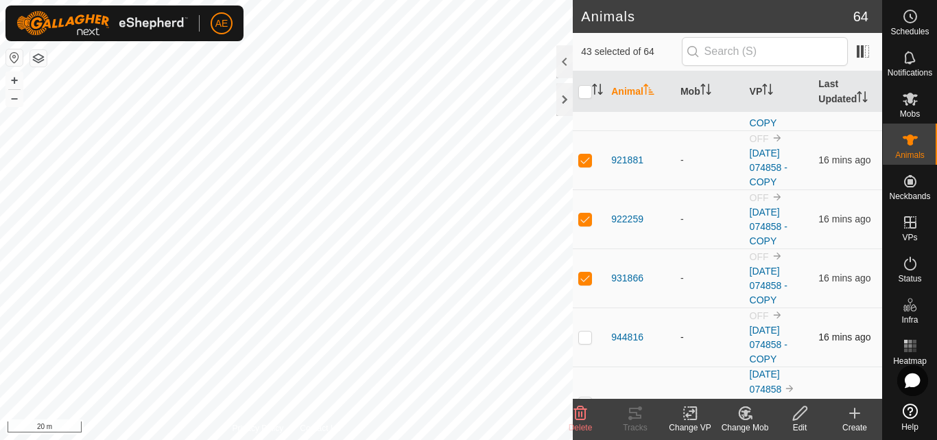
click at [584, 339] on p-checkbox at bounding box center [585, 336] width 14 height 11
checkbox input "true"
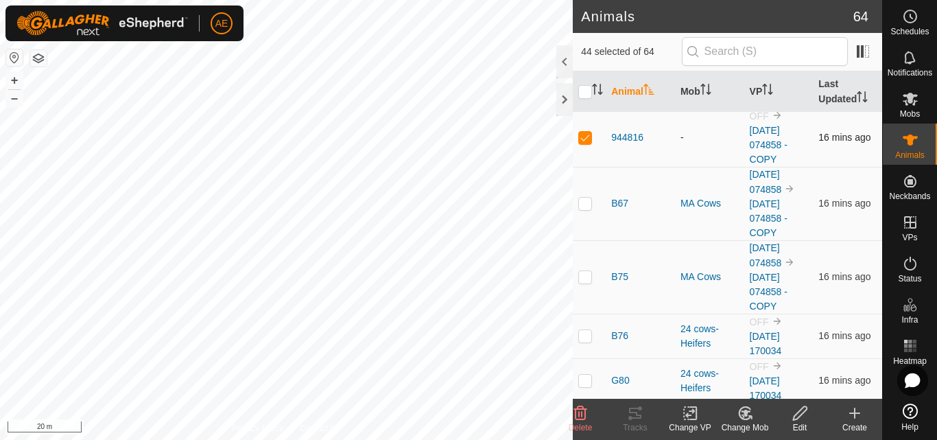
scroll to position [2541, 0]
click at [585, 202] on p-checkbox at bounding box center [585, 202] width 14 height 11
checkbox input "true"
click at [584, 278] on p-checkbox at bounding box center [585, 275] width 14 height 11
checkbox input "true"
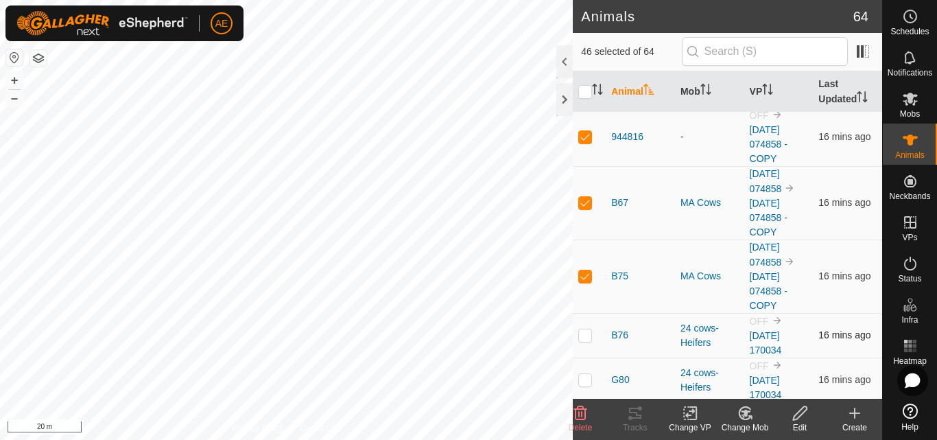
click at [583, 339] on p-checkbox at bounding box center [585, 334] width 14 height 11
checkbox input "true"
click at [584, 383] on p-checkbox at bounding box center [585, 379] width 14 height 11
click at [584, 381] on p-checkbox at bounding box center [585, 379] width 14 height 11
checkbox input "false"
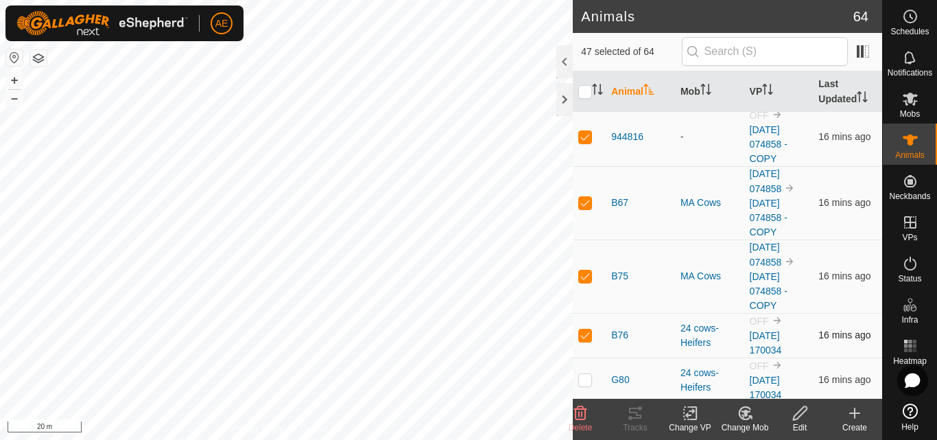
click at [584, 335] on p-checkbox at bounding box center [585, 334] width 14 height 11
checkbox input "false"
click at [744, 424] on div "Change Mob" at bounding box center [744, 427] width 55 height 12
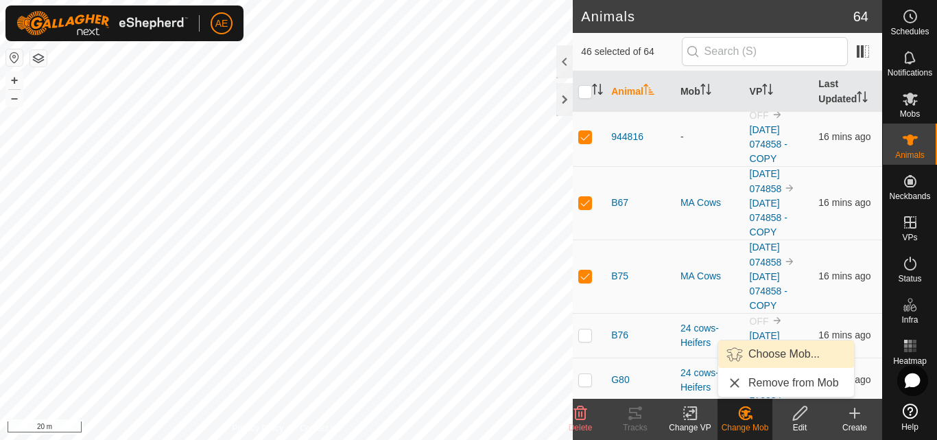
click at [776, 352] on link "Choose Mob..." at bounding box center [786, 353] width 136 height 27
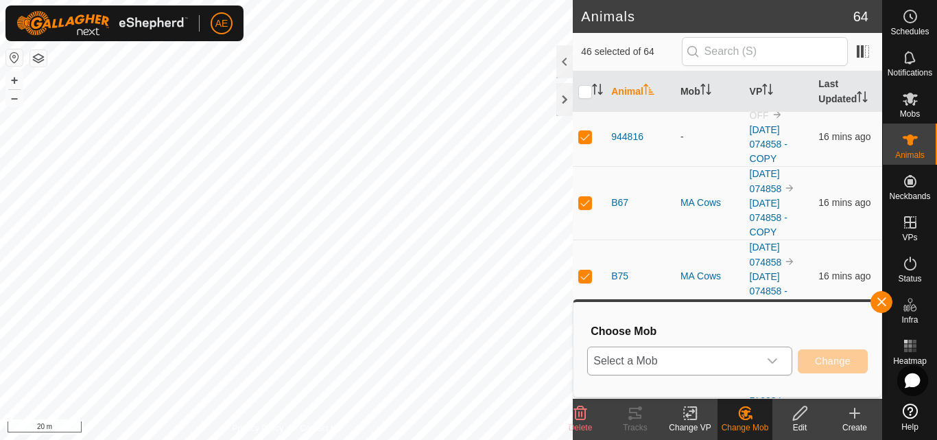
click at [775, 358] on icon "dropdown trigger" at bounding box center [772, 360] width 11 height 11
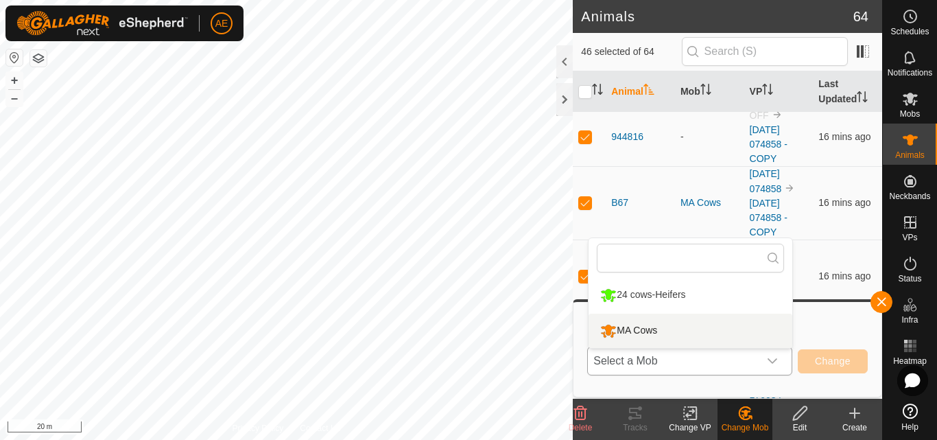
click at [706, 322] on li "MA Cows" at bounding box center [690, 330] width 204 height 34
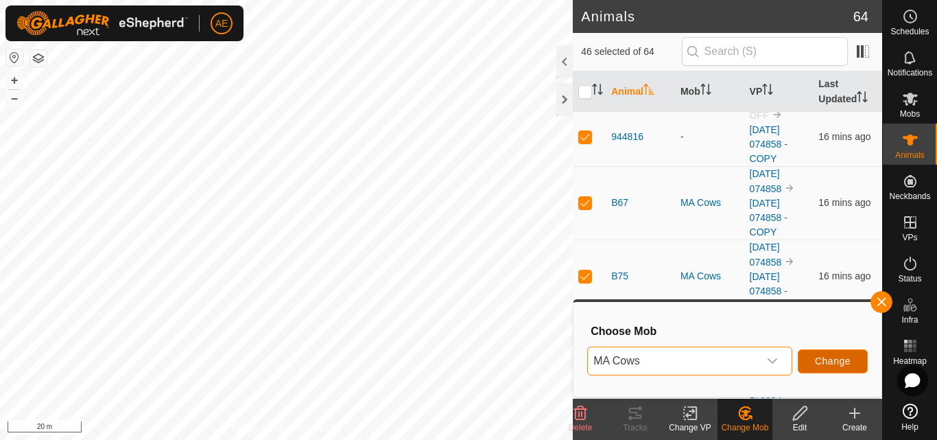
click at [827, 361] on span "Change" at bounding box center [833, 360] width 36 height 11
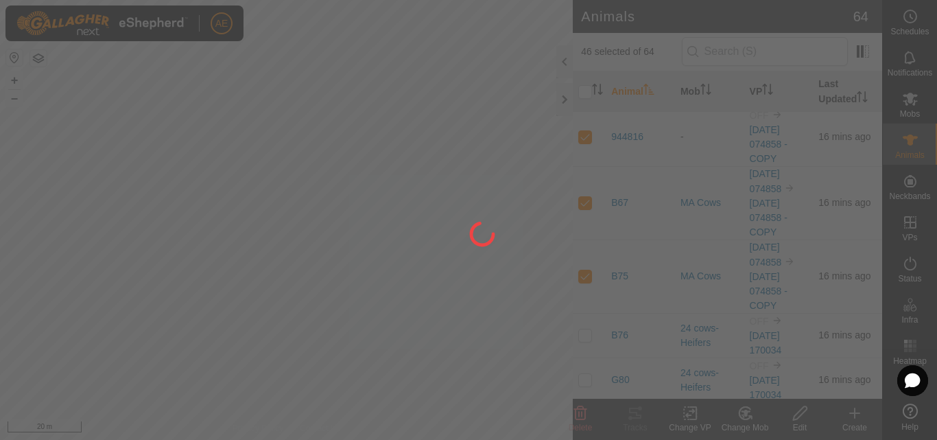
checkbox input "false"
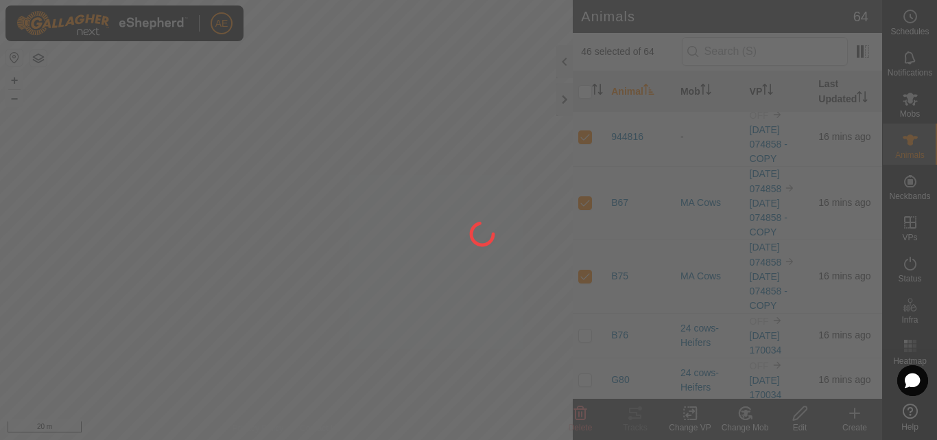
checkbox input "false"
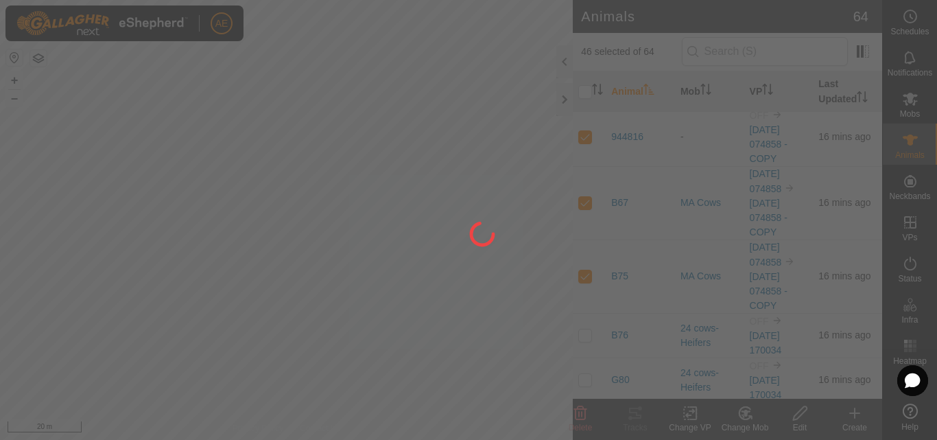
checkbox input "false"
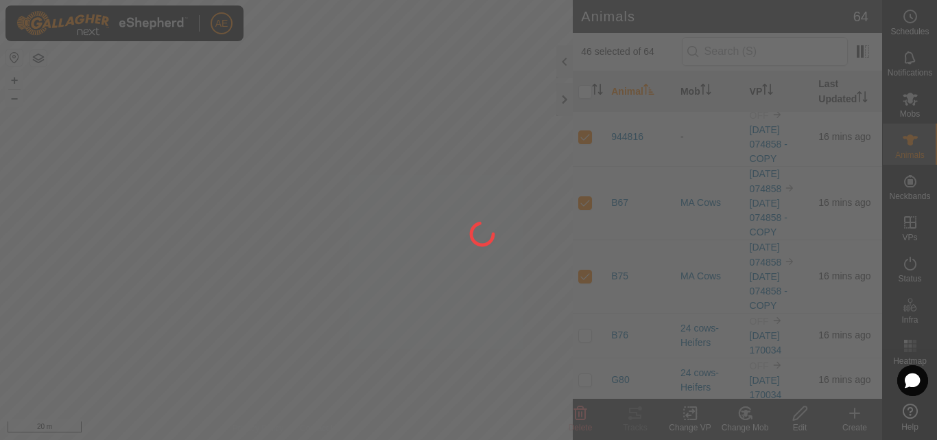
checkbox input "false"
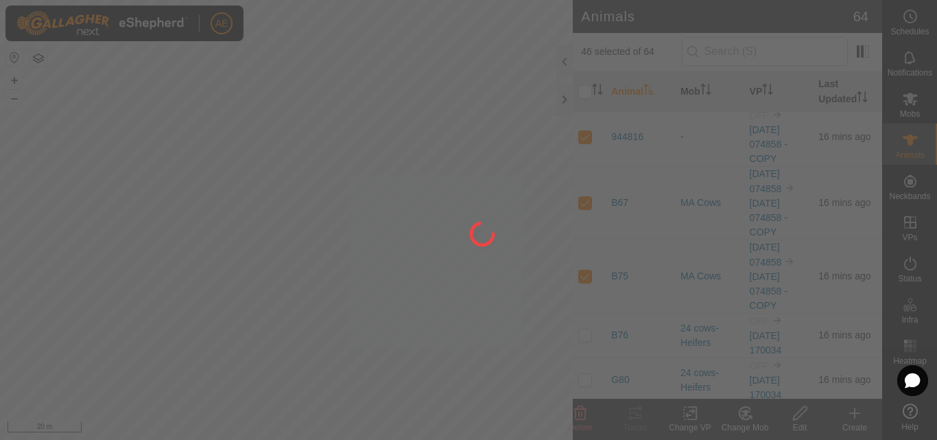
checkbox input "false"
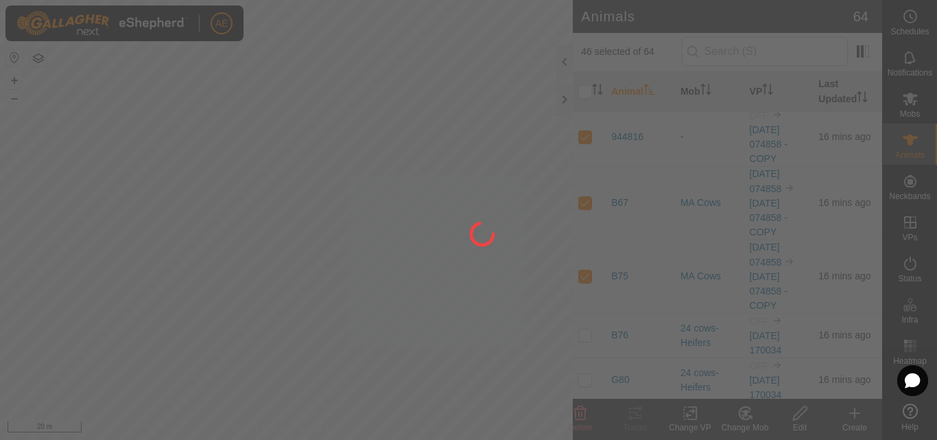
checkbox input "false"
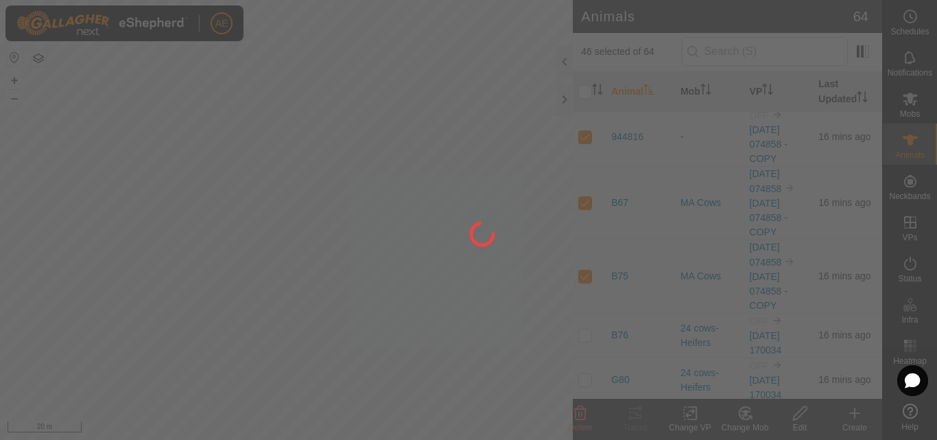
checkbox input "false"
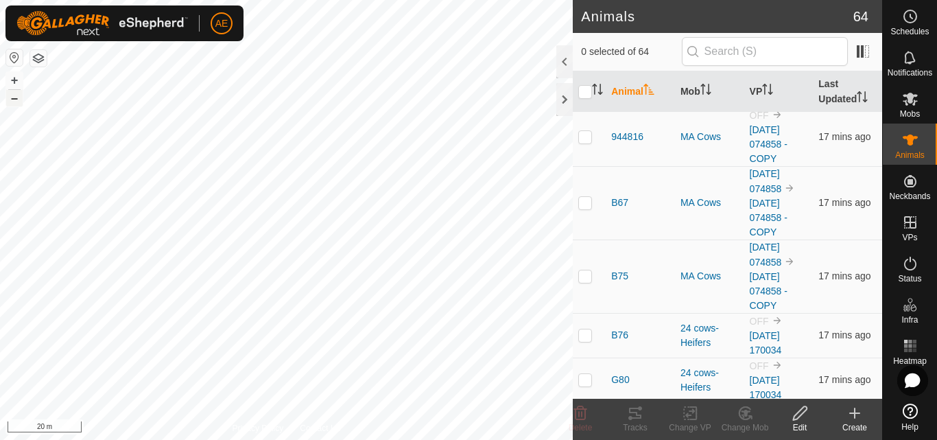
click at [14, 97] on button "–" at bounding box center [14, 98] width 16 height 16
click at [913, 105] on icon at bounding box center [909, 99] width 15 height 13
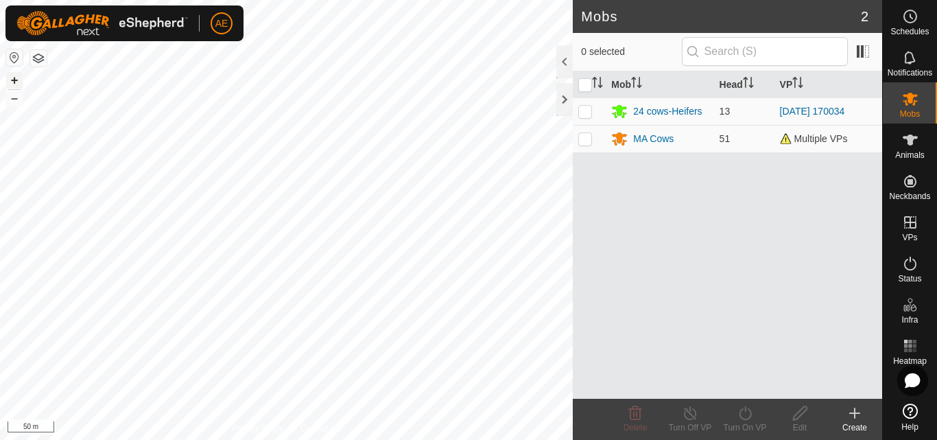
click at [12, 79] on button "+" at bounding box center [14, 80] width 16 height 16
click at [658, 139] on div "MA Cows" at bounding box center [653, 139] width 40 height 14
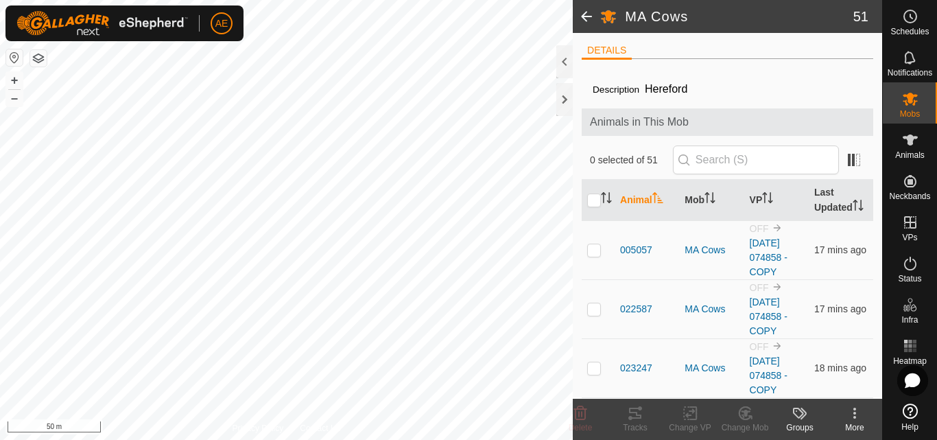
click at [197, 34] on div "AE Schedules Notifications Mobs Animals Neckbands VPs Status Infra Heatmap Help…" at bounding box center [468, 220] width 937 height 440
click at [21, 99] on button "–" at bounding box center [14, 98] width 16 height 16
click at [289, 0] on html "AE Schedules Notifications Mobs Animals Neckbands VPs Status Infra Heatmap Help…" at bounding box center [468, 220] width 937 height 440
click at [914, 101] on icon at bounding box center [909, 99] width 15 height 13
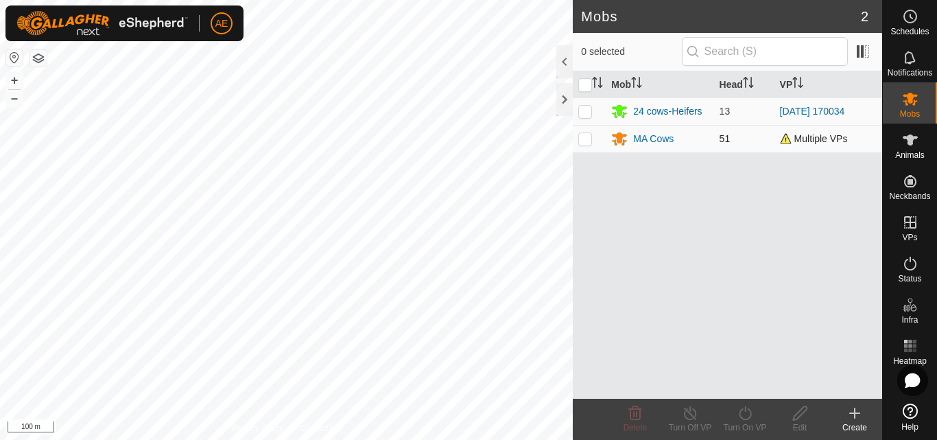
click at [584, 144] on td at bounding box center [589, 138] width 33 height 27
click at [744, 423] on div "Turn On VP" at bounding box center [744, 427] width 55 height 12
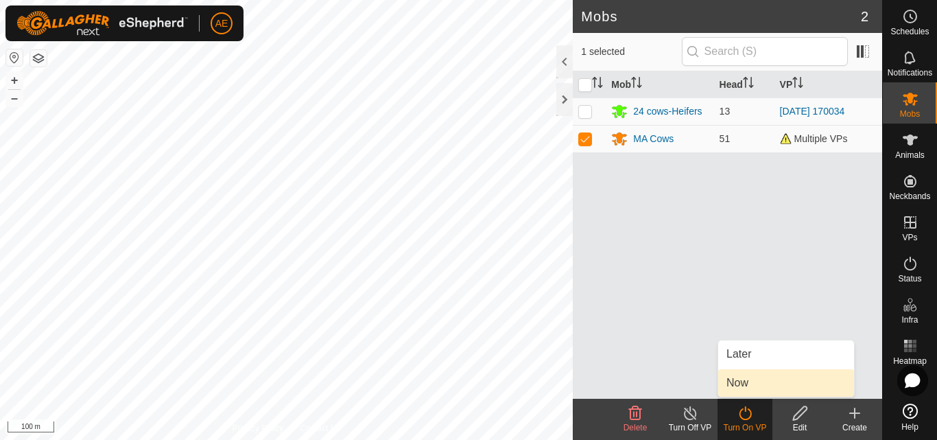
click at [736, 381] on link "Now" at bounding box center [786, 382] width 136 height 27
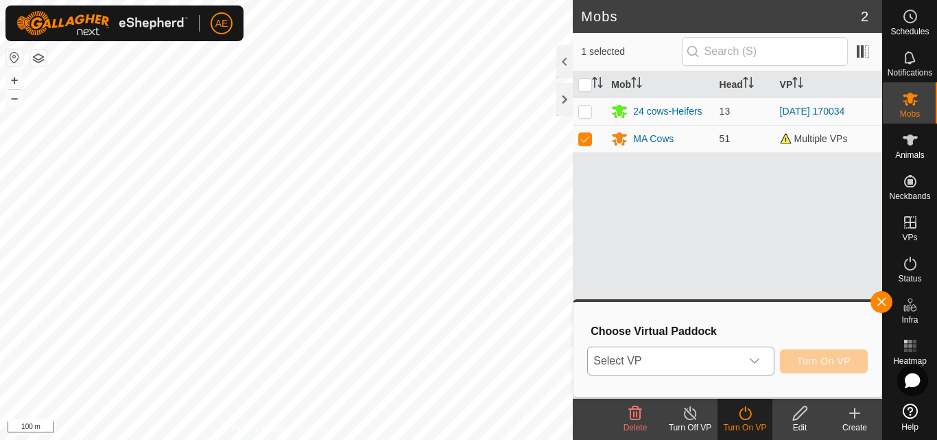
click at [755, 362] on icon "dropdown trigger" at bounding box center [754, 360] width 10 height 5
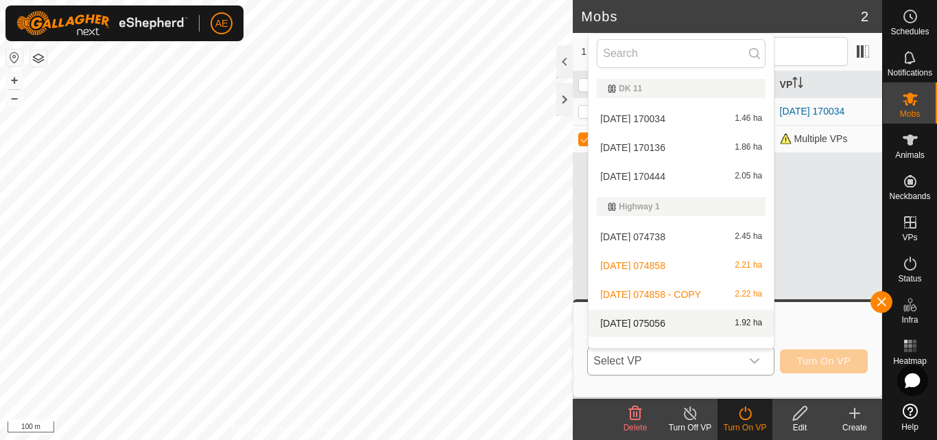
scroll to position [18, 0]
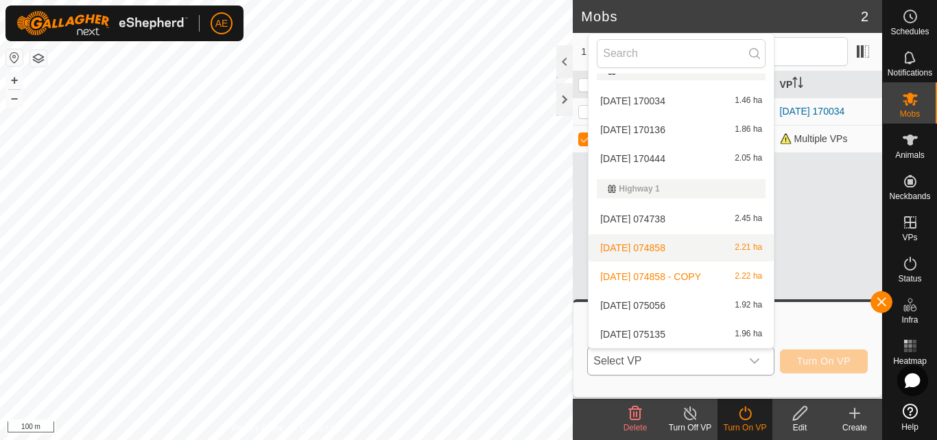
click at [731, 250] on li "[DATE] 074858 2.21 ha" at bounding box center [680, 247] width 185 height 27
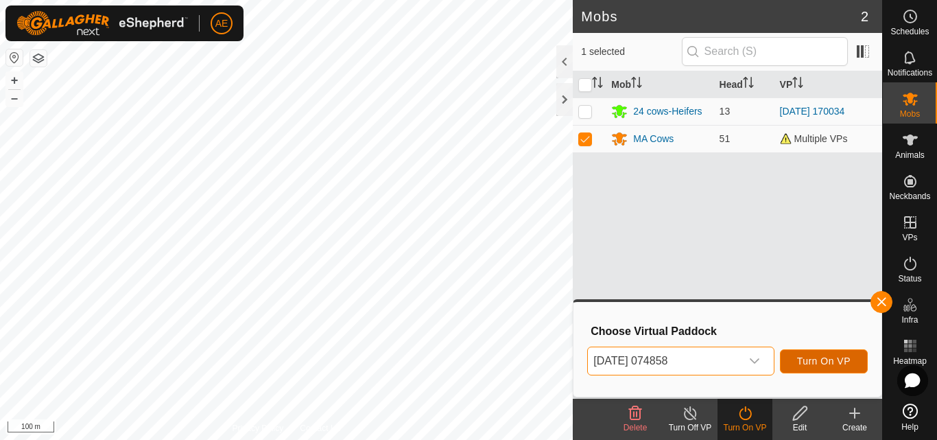
click at [817, 358] on span "Turn On VP" at bounding box center [823, 360] width 53 height 11
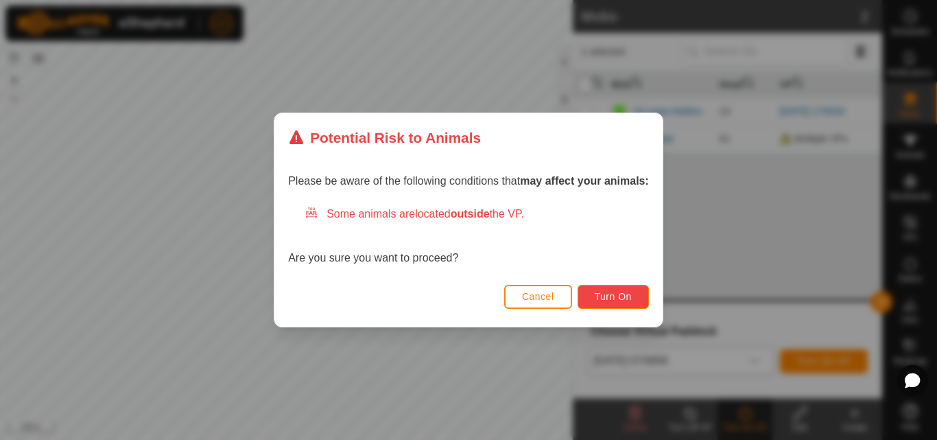
click at [611, 298] on span "Turn On" at bounding box center [613, 296] width 37 height 11
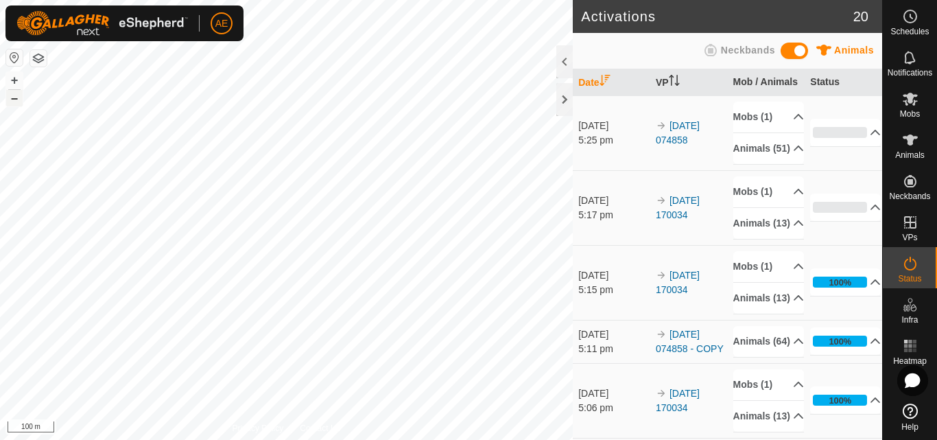
click at [16, 101] on button "–" at bounding box center [14, 98] width 16 height 16
